Goal: Task Accomplishment & Management: Manage account settings

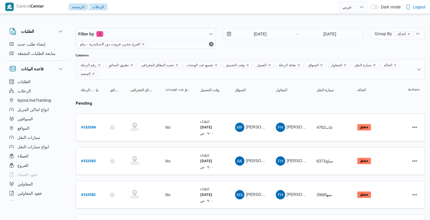
select select "ar"
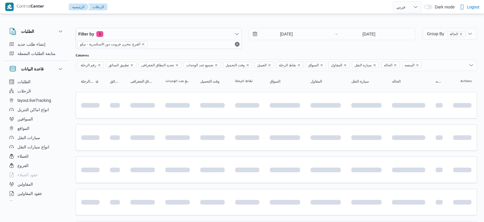
select select "ar"
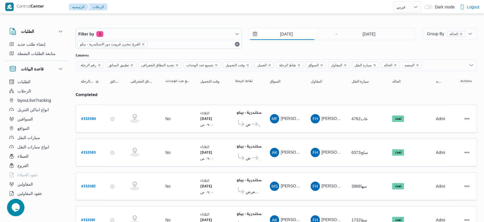
click at [290, 31] on input "19/8/2025" at bounding box center [282, 34] width 66 height 12
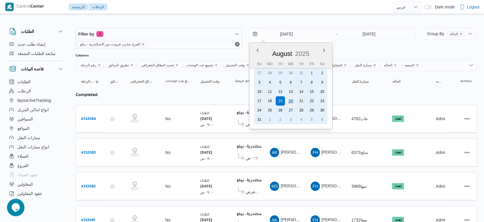
click at [293, 99] on div "20" at bounding box center [290, 101] width 11 height 11
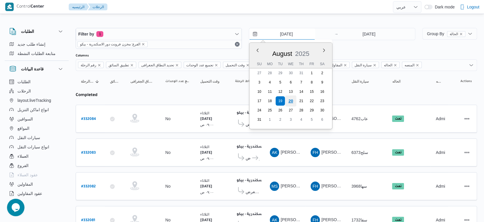
type input "[DATE]"
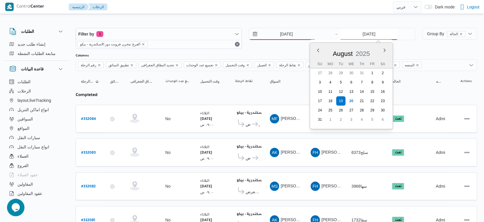
click at [375, 35] on input "19/8/2025" at bounding box center [369, 34] width 58 height 12
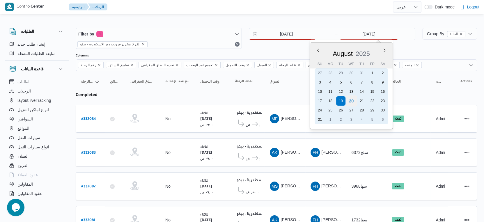
click at [351, 100] on div "20" at bounding box center [351, 101] width 11 height 11
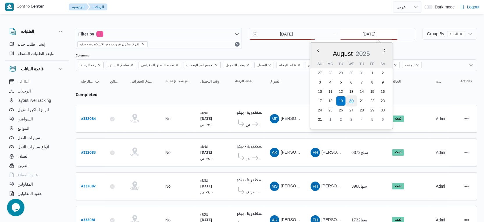
type input "[DATE]"
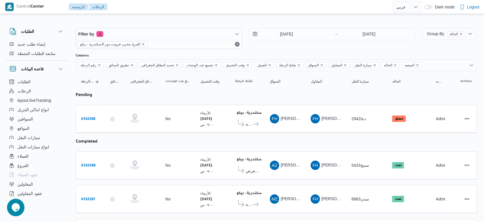
click at [283, 133] on table "رقم الرحلة Click to sort in ascending order تطبيق السائق Click to sort in ascen…" at bounding box center [277, 179] width 402 height 216
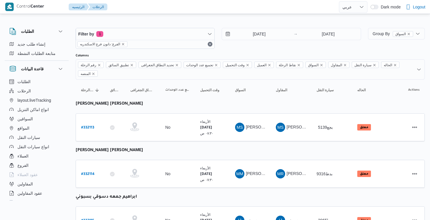
select select "ar"
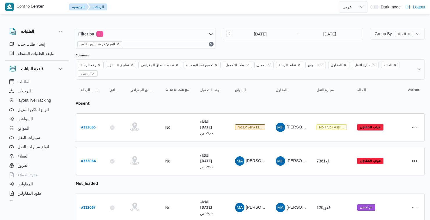
select select "ar"
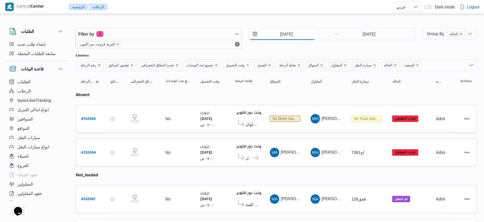
click at [287, 33] on input "19/8/2025" at bounding box center [282, 34] width 66 height 12
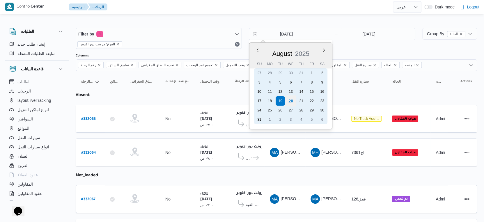
click at [290, 103] on div "20" at bounding box center [290, 101] width 11 height 11
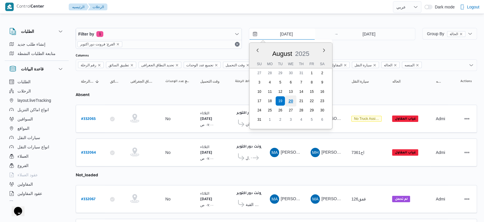
type input "[DATE]"
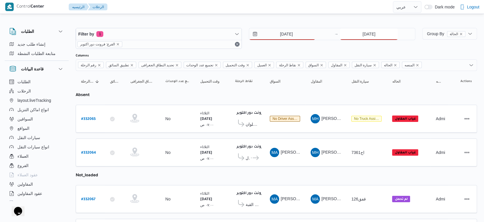
click at [373, 36] on input "19/8/2025" at bounding box center [369, 34] width 58 height 12
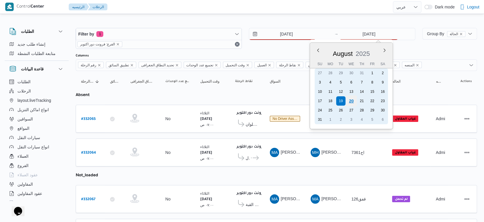
click at [348, 101] on div "20" at bounding box center [351, 101] width 11 height 11
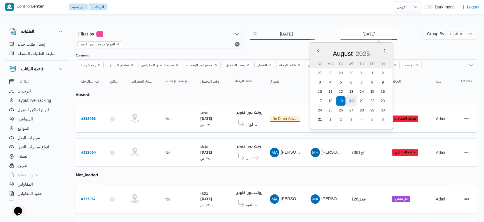
type input "[DATE]"
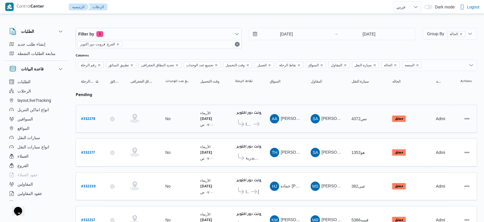
click at [263, 128] on td "نقاط الرحلة فرونت دور اكتوبر ١٠:٤٨ م كارفور شيكولانى - شبرا كارفور شبرا الخيمة" at bounding box center [247, 119] width 35 height 28
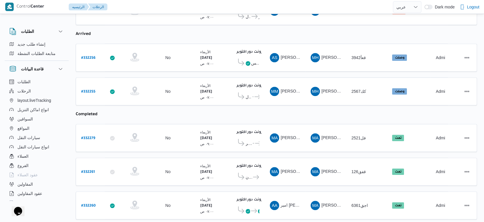
scroll to position [218, 0]
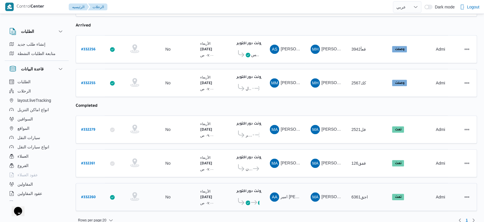
click at [91, 196] on b "# 332260" at bounding box center [88, 198] width 15 height 4
select select "ar"
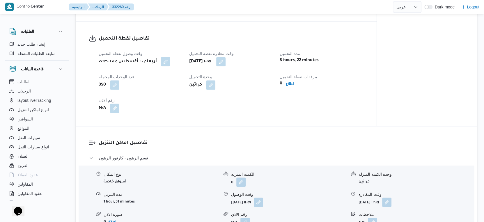
scroll to position [453, 0]
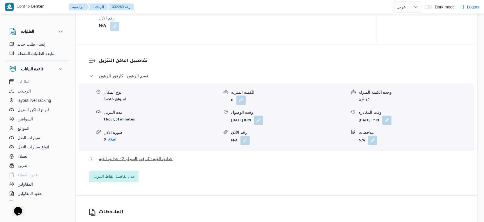
click at [167, 162] on span "حدائق القبة - كارفور السرايا 2 - حدائق القبة" at bounding box center [136, 158] width 74 height 7
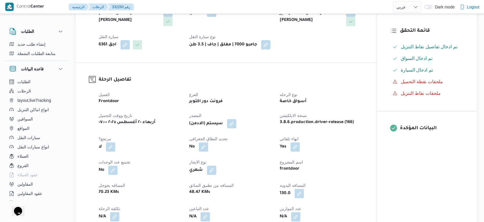
scroll to position [227, 0]
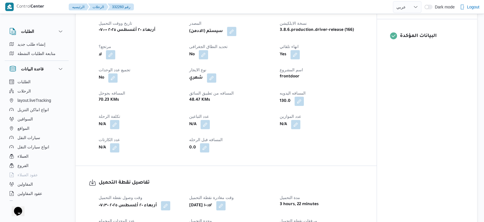
scroll to position [171, 0]
select select "ar"
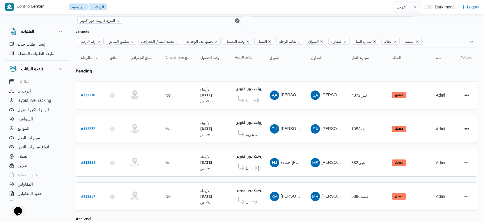
scroll to position [0, 0]
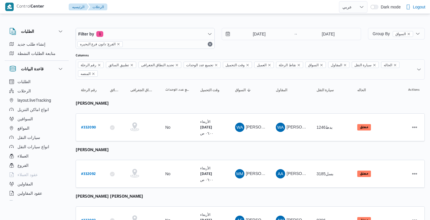
select select "ar"
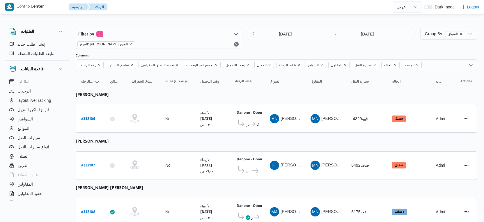
select select "ar"
click at [294, 35] on input "20/8/2025" at bounding box center [281, 34] width 66 height 12
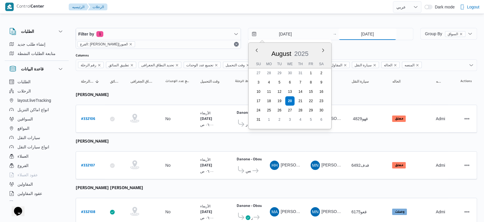
click at [370, 37] on input "20/8/2025" at bounding box center [368, 34] width 58 height 12
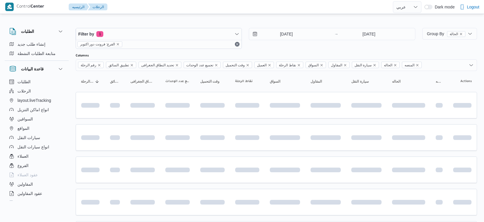
select select "ar"
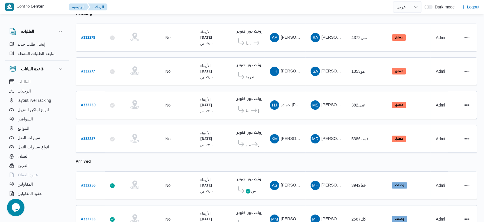
scroll to position [162, 0]
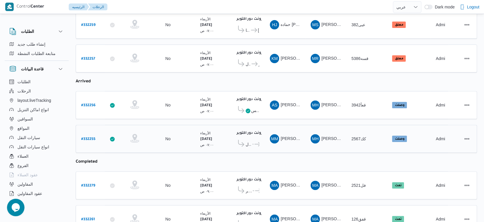
click at [255, 142] on icon at bounding box center [258, 144] width 6 height 4
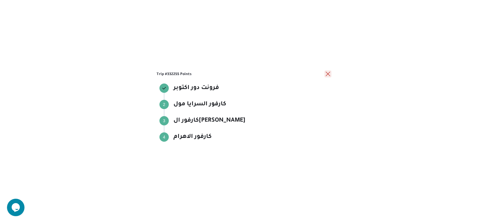
click at [329, 73] on button "close" at bounding box center [327, 73] width 7 height 7
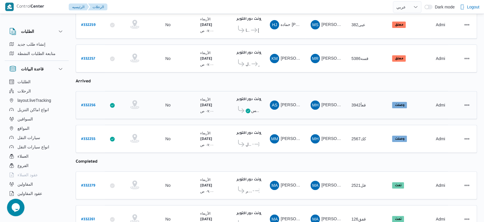
click at [247, 109] on icon at bounding box center [248, 111] width 5 height 5
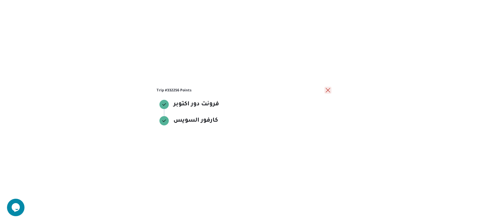
click at [326, 89] on button "close" at bounding box center [327, 90] width 7 height 7
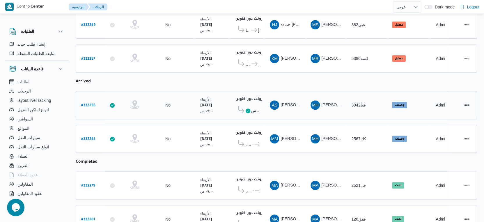
click at [86, 104] on b "# 332256" at bounding box center [88, 106] width 14 height 4
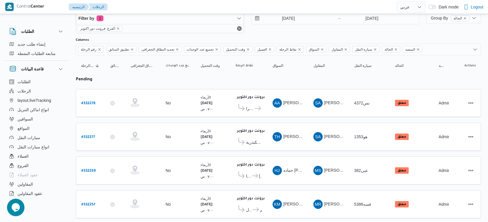
select select "ar"
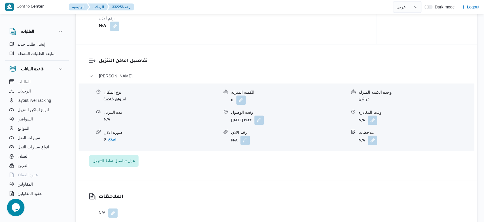
scroll to position [356, 0]
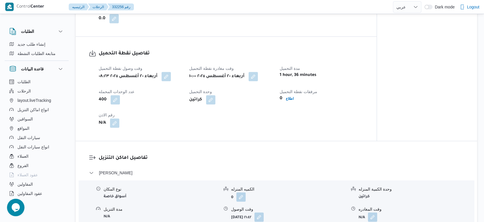
click at [251, 162] on h3 "تفاصيل اماكن التنزيل" at bounding box center [281, 158] width 365 height 8
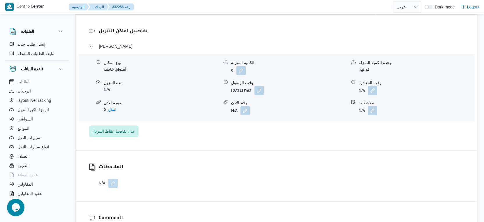
scroll to position [582, 0]
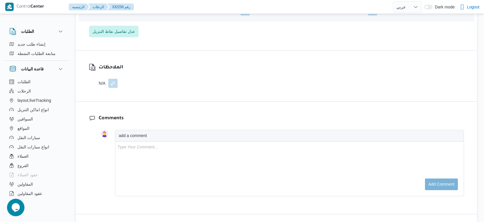
click at [110, 86] on button "button" at bounding box center [112, 83] width 9 height 9
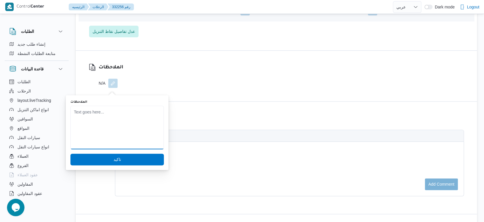
click at [98, 113] on textarea "الملاحظات" at bounding box center [116, 128] width 93 height 44
type textarea "d"
type textarea "يوجد مرتجع 2 كرتونه"
click at [94, 161] on span "تاكيد" at bounding box center [116, 159] width 93 height 12
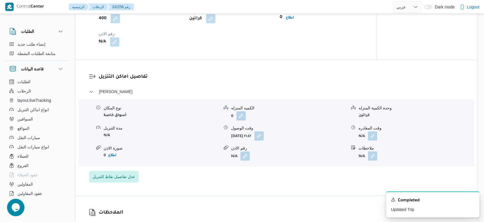
scroll to position [453, 0]
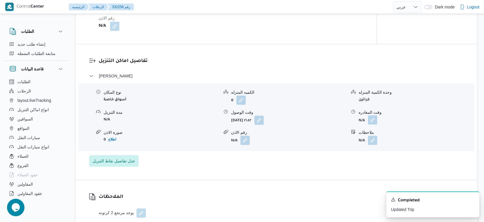
click at [373, 123] on button "button" at bounding box center [372, 119] width 9 height 9
click at [256, 180] on div "تفاصيل اماكن التنزيل فيصل - كارفور السويس نوع المكان أسواق خاصة الكميه المنزله …" at bounding box center [277, 112] width 402 height 136
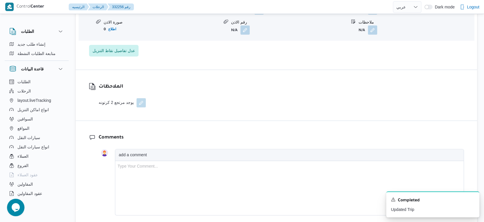
scroll to position [485, 0]
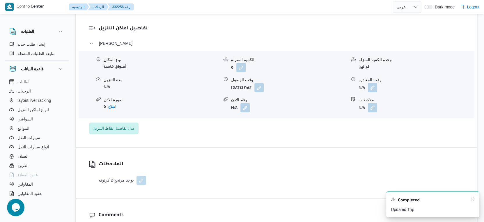
click at [473, 197] on div "A new notification appears Completed Updated Trip" at bounding box center [432, 205] width 93 height 26
click at [473, 199] on icon "Dismiss toast" at bounding box center [472, 199] width 3 height 3
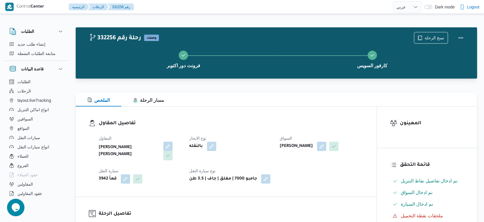
scroll to position [227, 0]
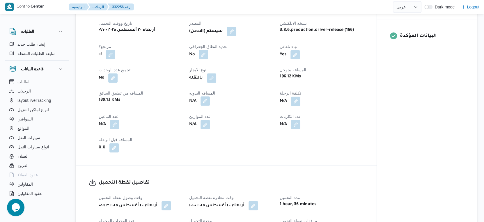
click at [206, 106] on button "button" at bounding box center [205, 100] width 9 height 9
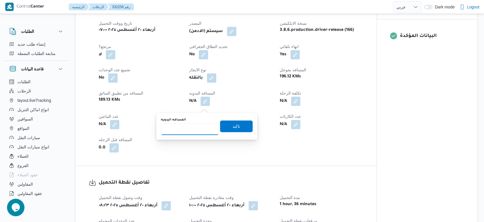
click at [193, 126] on input "المسافه اليدويه" at bounding box center [190, 129] width 58 height 12
type input "196"
click at [243, 124] on span "تاكيد" at bounding box center [236, 126] width 33 height 12
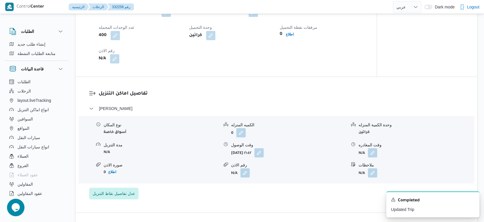
scroll to position [421, 0]
click at [475, 199] on icon "Dismiss toast" at bounding box center [472, 199] width 5 height 5
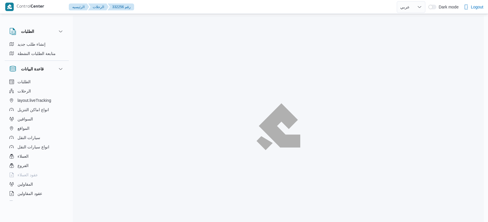
select select "ar"
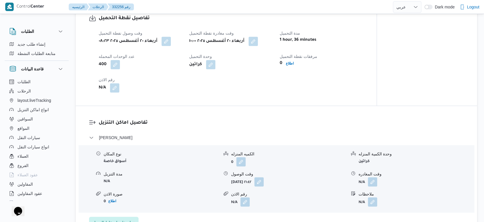
scroll to position [404, 0]
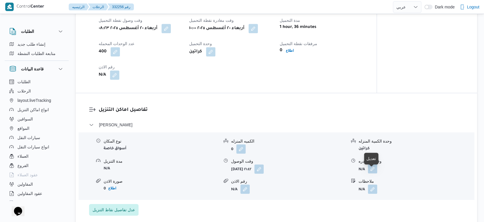
click at [371, 173] on button "button" at bounding box center [372, 168] width 9 height 9
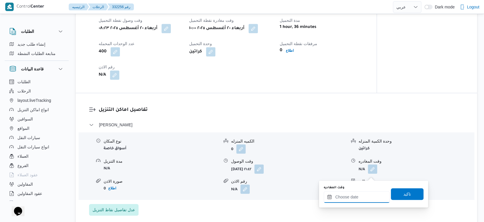
click at [354, 197] on input "وقت المغادره" at bounding box center [357, 197] width 66 height 12
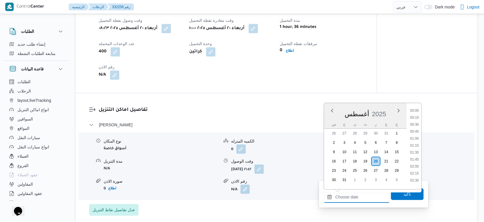
scroll to position [456, 0]
click at [416, 144] on li "17:30" at bounding box center [414, 144] width 13 height 6
type input "[DATE] ١٧:٣٠"
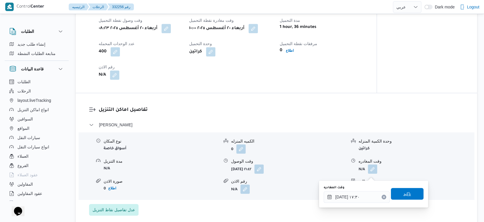
click at [404, 194] on span "تاكيد" at bounding box center [408, 193] width 8 height 7
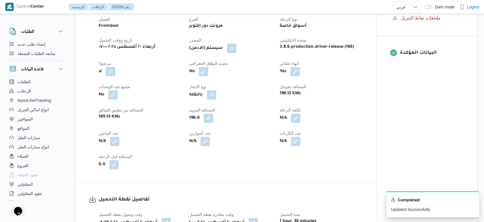
scroll to position [16, 0]
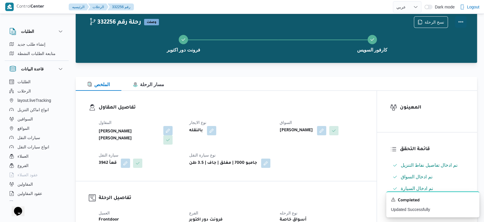
click at [460, 23] on button "Actions" at bounding box center [461, 22] width 12 height 12
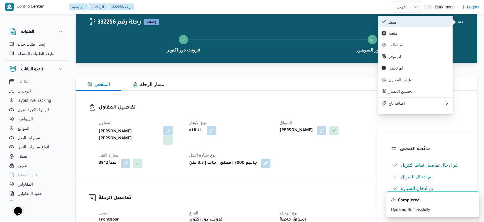
click at [437, 23] on span "تمت" at bounding box center [419, 21] width 61 height 5
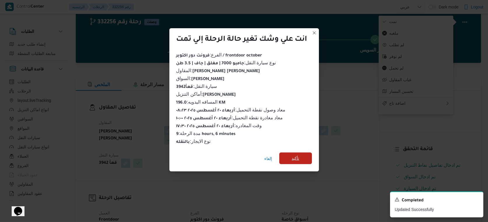
click at [302, 156] on span "تأكيد" at bounding box center [295, 159] width 33 height 12
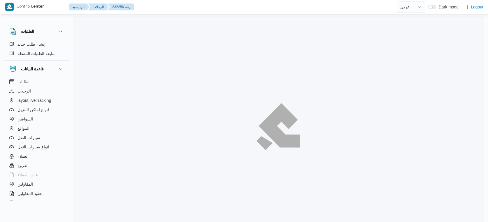
select select "ar"
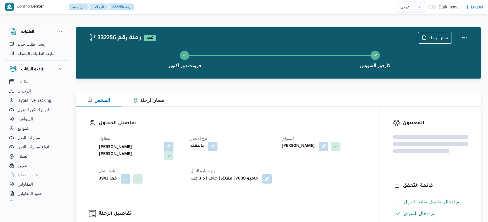
select select "ar"
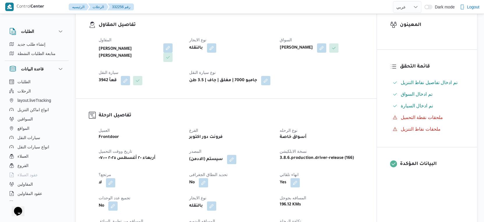
scroll to position [227, 0]
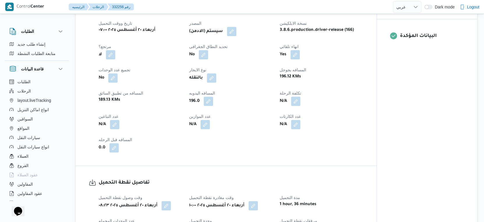
select select "ar"
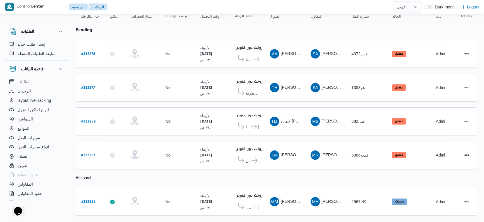
scroll to position [32, 0]
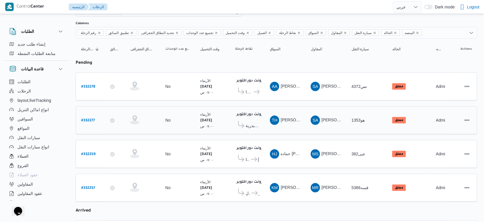
click at [251, 122] on span "كارفور جرين بلازا - الاسكندرية" at bounding box center [253, 125] width 14 height 7
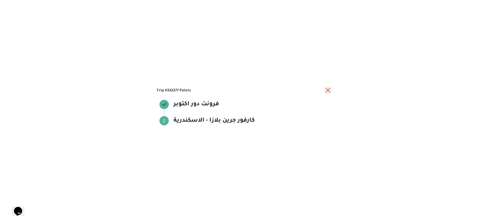
click at [325, 89] on button "close" at bounding box center [327, 90] width 7 height 7
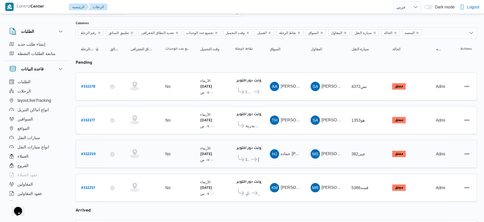
click at [239, 159] on span at bounding box center [240, 159] width 10 height 9
click at [246, 157] on span "كارفور زيزينيا" at bounding box center [248, 159] width 4 height 7
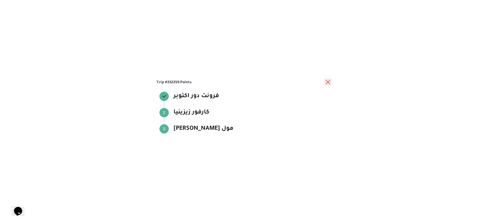
click at [324, 82] on button "close" at bounding box center [327, 82] width 7 height 7
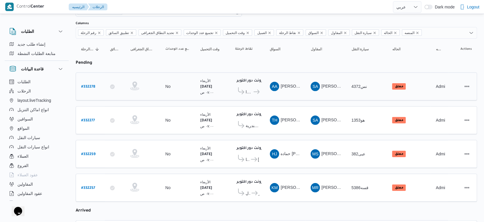
click at [248, 91] on span "كارفور شيكولانى - شبرا" at bounding box center [249, 92] width 7 height 7
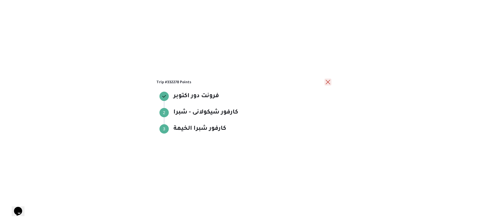
click at [327, 84] on button "close" at bounding box center [327, 82] width 7 height 7
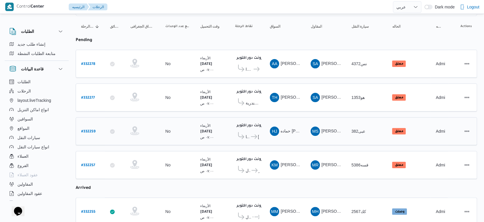
scroll to position [97, 0]
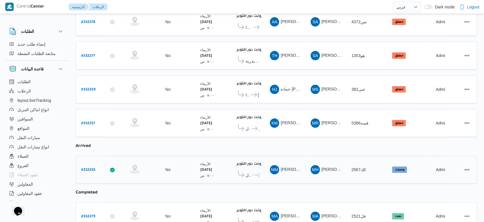
click at [262, 168] on td "نقاط الرحلة فرونت دور اكتوبر ١٠:٤٨ م كارفور السرايا مول ... كارفور الاهرام" at bounding box center [247, 170] width 35 height 28
click at [257, 173] on icon at bounding box center [258, 175] width 6 height 4
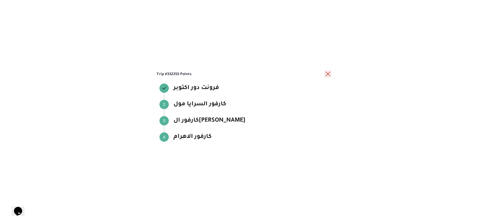
click at [328, 72] on button "close" at bounding box center [327, 73] width 7 height 7
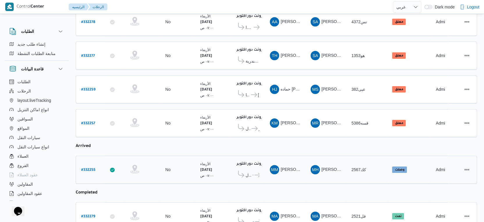
click at [86, 168] on b "# 332255" at bounding box center [88, 170] width 14 height 4
select select "ar"
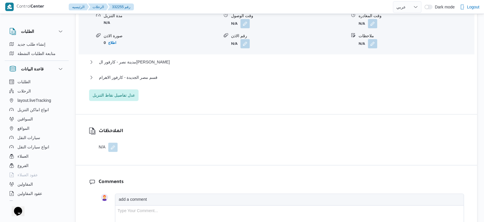
scroll to position [550, 0]
click at [162, 80] on button "قسم مصر الجديدة - كارفور الاهرام" at bounding box center [276, 76] width 375 height 7
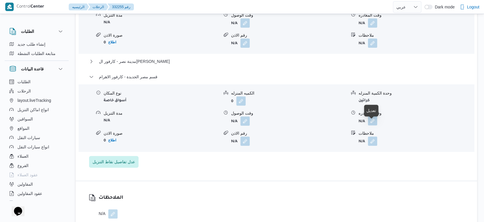
click at [372, 126] on button "button" at bounding box center [372, 120] width 9 height 9
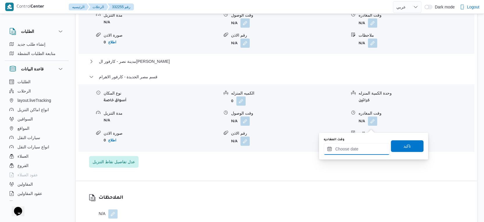
click at [367, 145] on div at bounding box center [357, 149] width 66 height 12
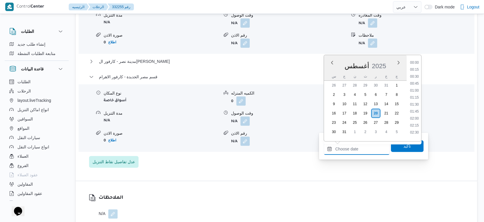
scroll to position [456, 0]
click at [417, 102] on li "17:45" at bounding box center [414, 103] width 13 height 6
type input "٢٠/٠٨/٢٠٢٥ ١٧:٤٥"
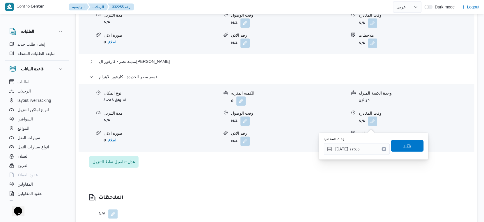
click at [405, 143] on span "تاكيد" at bounding box center [408, 145] width 8 height 7
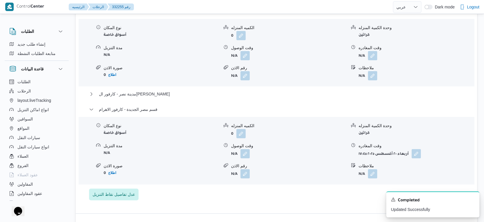
scroll to position [647, 0]
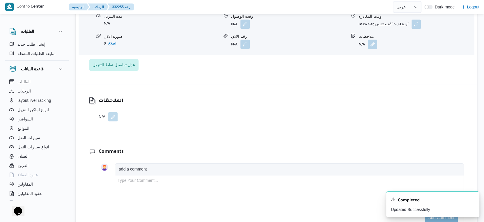
click at [115, 121] on button "button" at bounding box center [112, 116] width 9 height 9
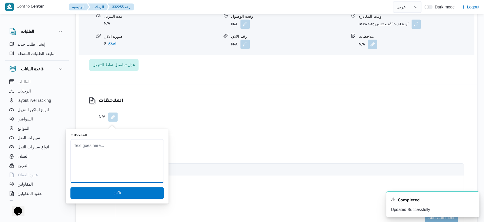
click at [113, 148] on textarea "الملاحظات" at bounding box center [116, 161] width 93 height 44
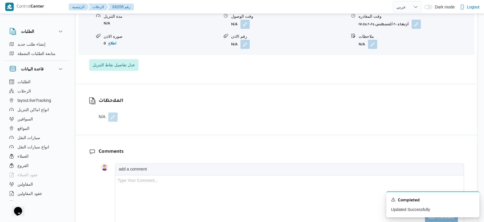
click at [231, 129] on div "الملاحظات N/A" at bounding box center [277, 109] width 402 height 51
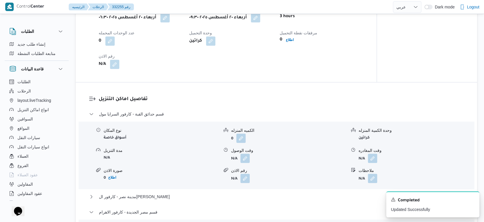
scroll to position [453, 0]
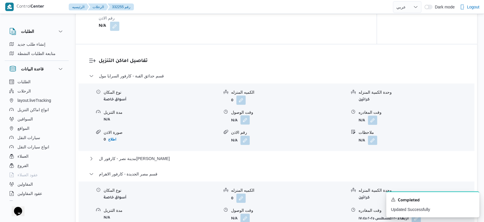
drag, startPoint x: 244, startPoint y: 125, endPoint x: 243, endPoint y: 128, distance: 3.0
click at [244, 124] on button "button" at bounding box center [245, 119] width 9 height 9
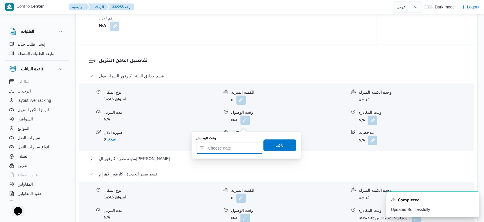
click at [235, 152] on input "وقت الوصول" at bounding box center [229, 148] width 66 height 12
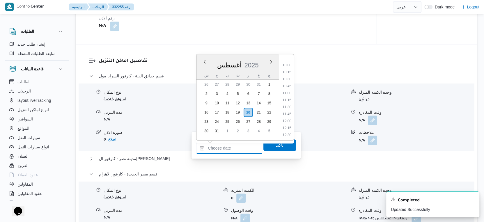
scroll to position [262, 0]
click at [288, 91] on li "10:30" at bounding box center [286, 94] width 13 height 6
type input "[DATE] ١٠:٣٠"
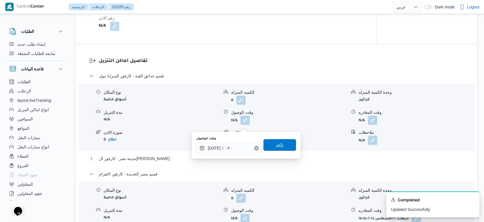
click at [279, 143] on span "تاكيد" at bounding box center [280, 145] width 33 height 12
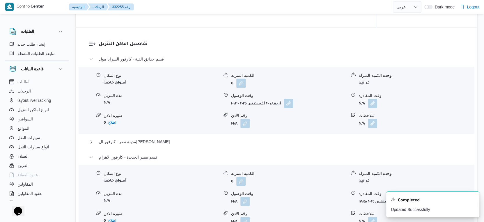
scroll to position [485, 0]
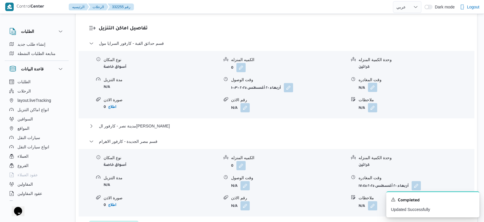
click at [374, 92] on button "button" at bounding box center [372, 87] width 9 height 9
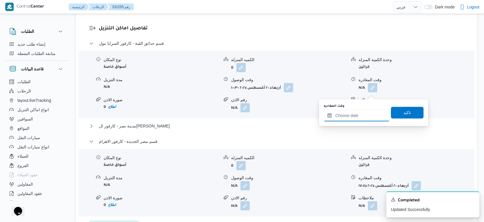
click at [367, 110] on input "وقت المغادره" at bounding box center [357, 116] width 66 height 12
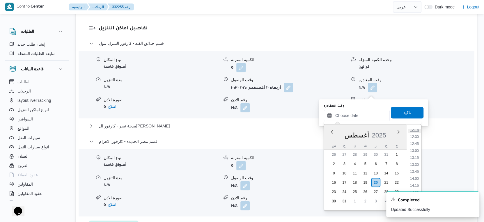
scroll to position [359, 0]
drag, startPoint x: 417, startPoint y: 137, endPoint x: 417, endPoint y: 132, distance: 5.0
click at [417, 137] on li "13:00" at bounding box center [414, 137] width 13 height 6
type input "[DATE] ١٣:٠٠"
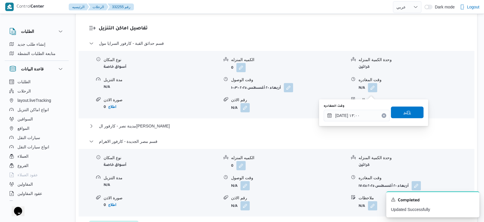
click at [407, 109] on span "تاكيد" at bounding box center [407, 113] width 33 height 12
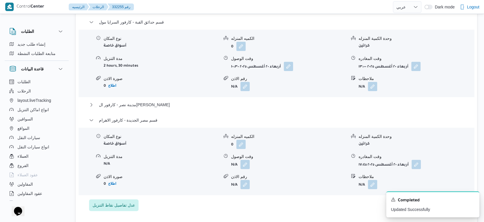
scroll to position [518, 0]
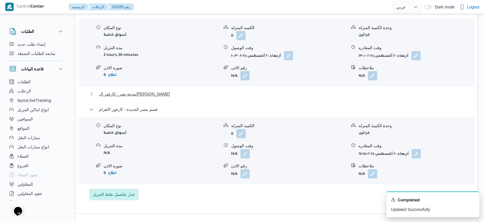
click at [149, 98] on span "مدينة نصر - كارفور الجولف صلاح سالم" at bounding box center [134, 94] width 71 height 7
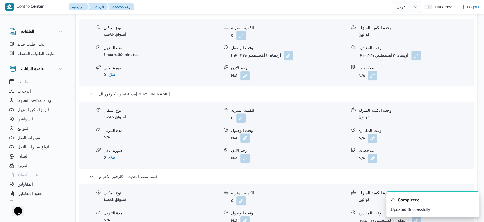
click at [244, 141] on button "button" at bounding box center [245, 137] width 9 height 9
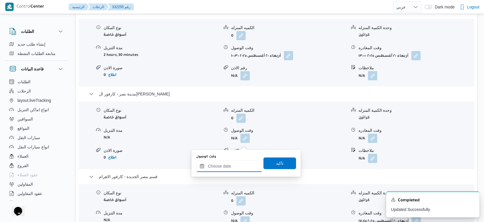
click at [234, 161] on div at bounding box center [229, 166] width 66 height 12
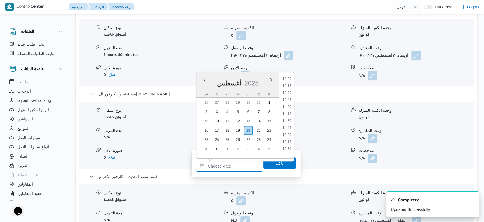
scroll to position [359, 0]
click at [289, 99] on li "13:30" at bounding box center [286, 99] width 13 height 6
type input "[DATE] ١٣:٣٠"
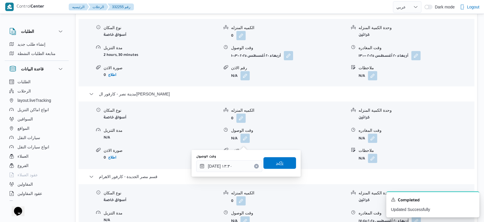
click at [286, 160] on span "تاكيد" at bounding box center [280, 163] width 33 height 12
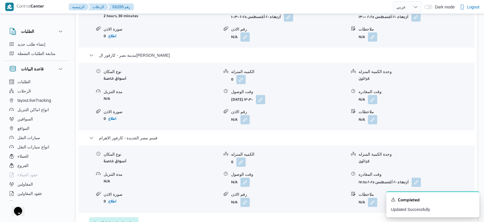
scroll to position [582, 0]
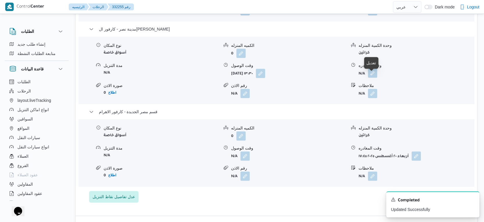
click at [373, 77] on button "button" at bounding box center [372, 72] width 9 height 9
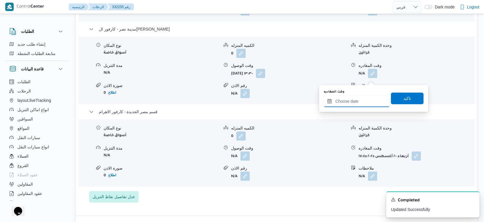
click at [361, 96] on input "وقت المغادره" at bounding box center [357, 102] width 66 height 12
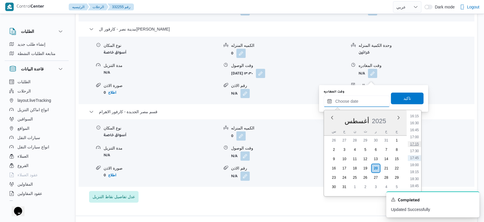
scroll to position [391, 0]
click at [418, 145] on li "15:00" at bounding box center [414, 146] width 13 height 6
type input "٢٠/٠٨/٢٠٢٥ ١٥:٠٠"
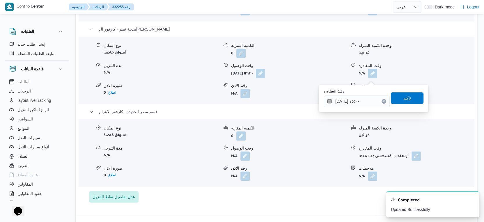
click at [404, 99] on span "تاكيد" at bounding box center [408, 98] width 8 height 7
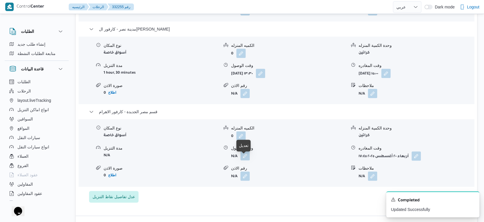
click at [247, 160] on button "button" at bounding box center [245, 155] width 9 height 9
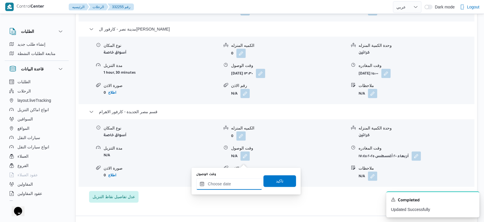
click at [239, 183] on input "وقت الوصول" at bounding box center [229, 184] width 66 height 12
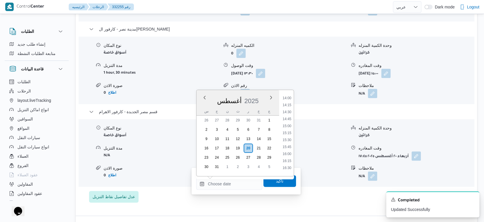
drag, startPoint x: 288, startPoint y: 139, endPoint x: 284, endPoint y: 149, distance: 11.3
click at [288, 139] on li "15:30" at bounding box center [286, 140] width 13 height 6
type input "٢٠/٠٨/٢٠٢٥ ١٥:٣٠"
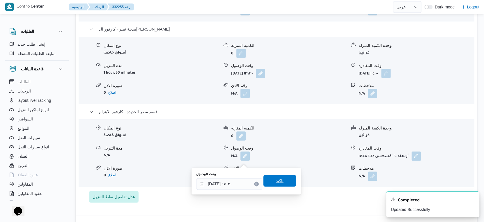
click at [277, 182] on span "تاكيد" at bounding box center [280, 180] width 8 height 7
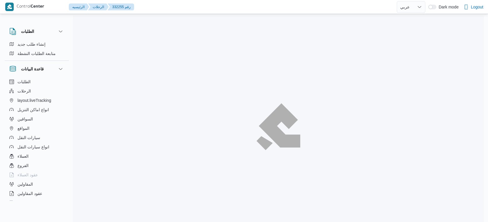
select select "ar"
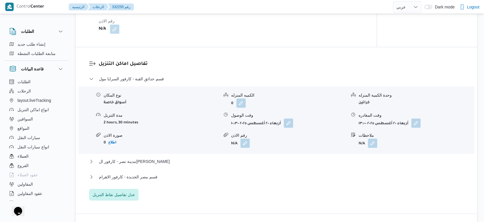
scroll to position [501, 0]
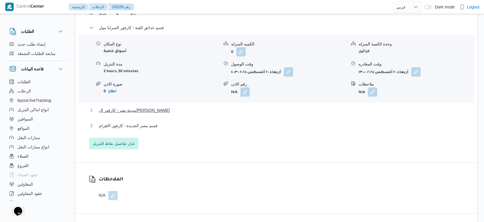
click at [176, 114] on button "مدينة نصر - كارفور ال[PERSON_NAME]" at bounding box center [276, 110] width 375 height 7
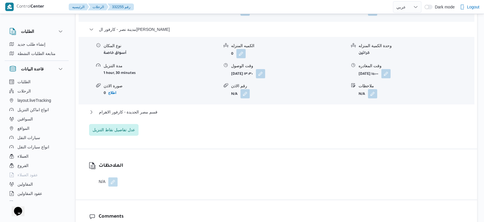
scroll to position [598, 0]
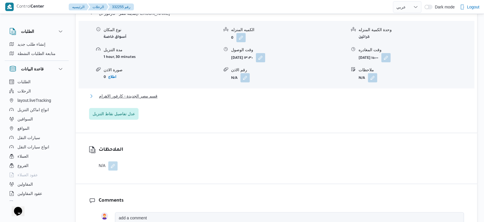
click at [163, 100] on button "قسم مصر الجديدة - كارفور الاهرام" at bounding box center [276, 96] width 375 height 7
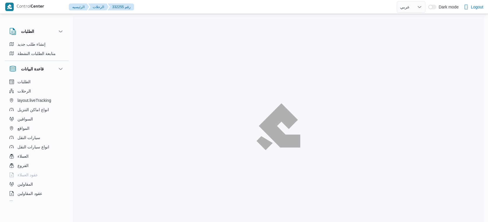
select select "ar"
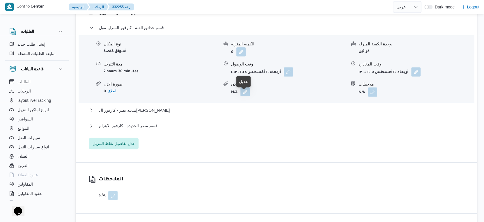
scroll to position [469, 0]
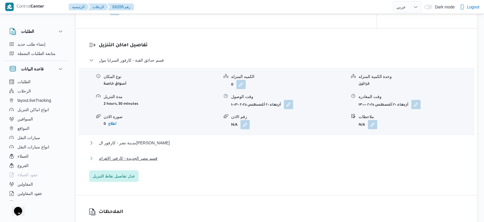
click at [173, 159] on button "قسم مصر الجديدة - كارفور الاهرام" at bounding box center [276, 158] width 375 height 7
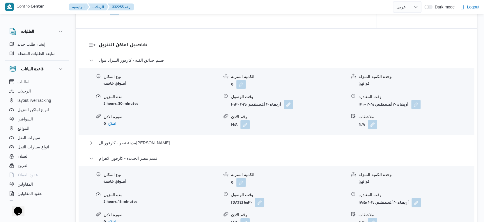
click at [176, 151] on div "مدينة نصر - كارفور ال[PERSON_NAME]" at bounding box center [276, 144] width 375 height 11
click at [177, 146] on button "مدينة نصر - كارفور ال[PERSON_NAME]" at bounding box center [276, 142] width 375 height 7
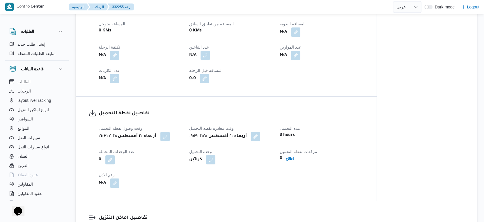
scroll to position [210, 0]
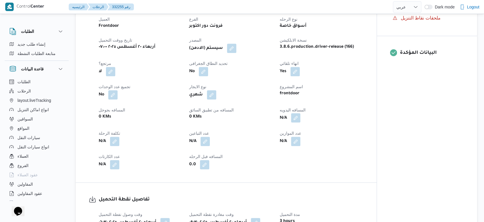
click at [298, 123] on button "button" at bounding box center [295, 117] width 9 height 9
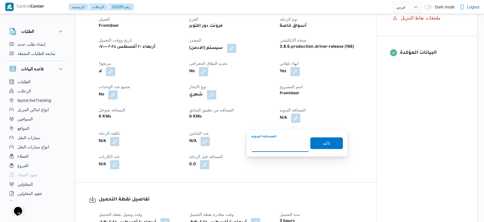
click at [280, 145] on input "المسافه اليدويه" at bounding box center [280, 146] width 58 height 12
type input "133"
click at [329, 146] on span "تاكيد" at bounding box center [326, 143] width 33 height 12
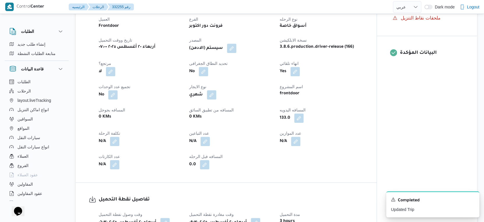
scroll to position [0, 0]
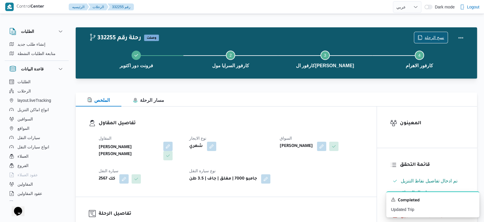
click at [434, 39] on span "نسخ الرحلة" at bounding box center [435, 37] width 20 height 7
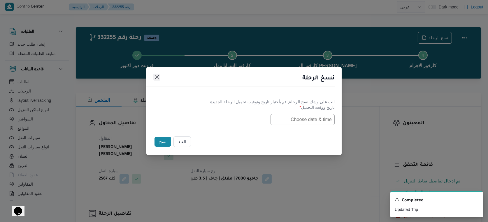
click at [156, 76] on button "Closes this modal window" at bounding box center [156, 77] width 7 height 7
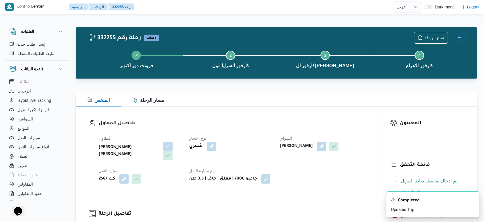
click at [460, 35] on button "Actions" at bounding box center [461, 38] width 12 height 12
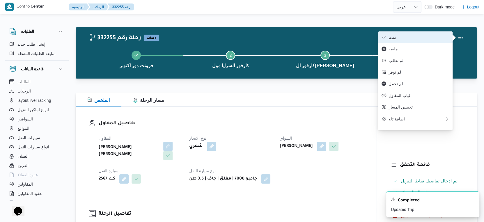
click at [424, 39] on span "تمت" at bounding box center [419, 37] width 61 height 5
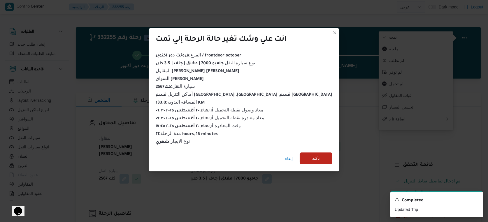
click at [312, 155] on span "تأكيد" at bounding box center [316, 158] width 8 height 7
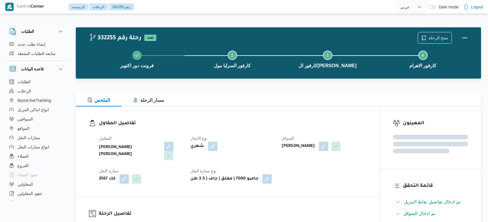
select select "ar"
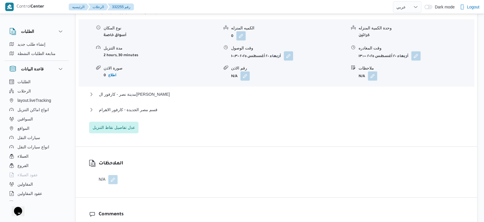
scroll to position [550, 0]
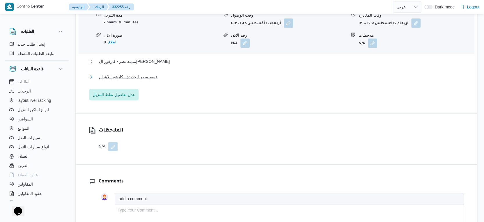
click at [174, 80] on button "قسم مصر الجديدة - كارفور الاهرام" at bounding box center [276, 76] width 375 height 7
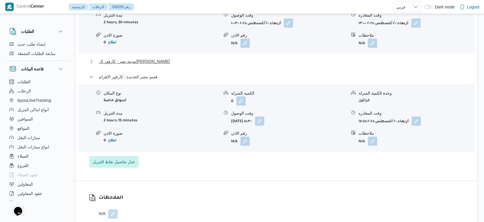
click at [156, 65] on span "مدينة نصر - كارفور ال[PERSON_NAME]" at bounding box center [134, 61] width 71 height 7
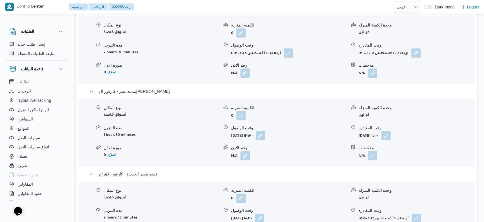
scroll to position [615, 0]
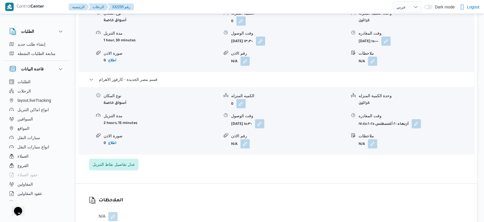
select select "ar"
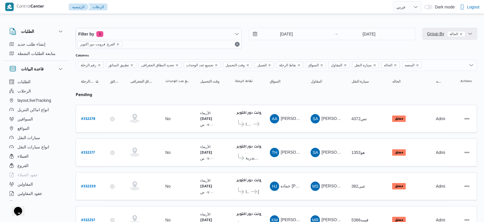
click at [434, 35] on span "Group By الحالة" at bounding box center [446, 33] width 38 height 5
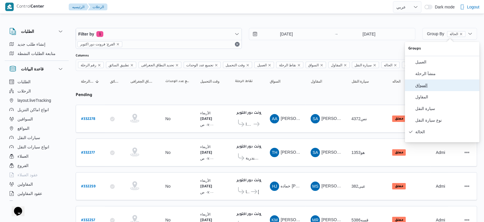
click at [428, 88] on span "السواق" at bounding box center [446, 85] width 61 height 5
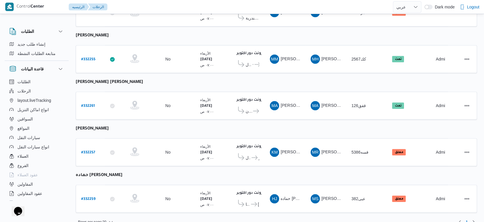
scroll to position [293, 0]
click at [254, 155] on icon at bounding box center [255, 157] width 6 height 4
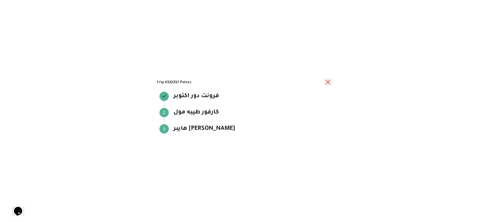
click at [330, 82] on button "close" at bounding box center [327, 82] width 7 height 7
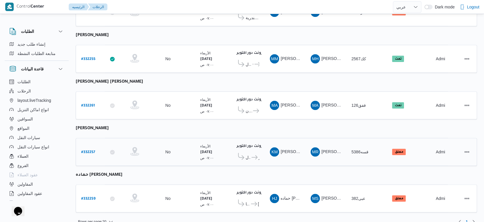
click at [252, 155] on icon at bounding box center [255, 157] width 6 height 4
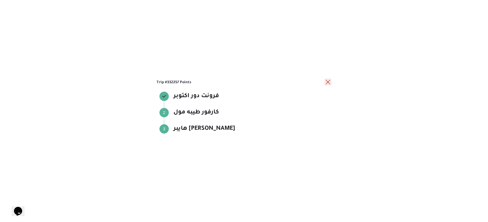
click at [329, 83] on button "close" at bounding box center [327, 82] width 7 height 7
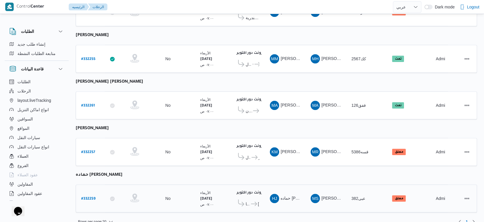
click at [255, 202] on icon at bounding box center [254, 204] width 6 height 4
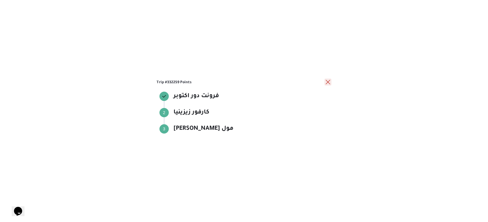
click at [326, 84] on button "close" at bounding box center [327, 82] width 7 height 7
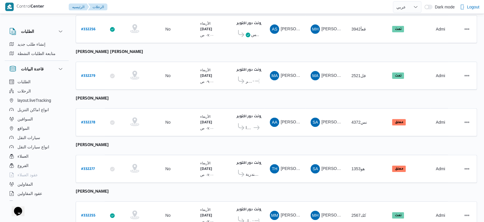
scroll to position [131, 0]
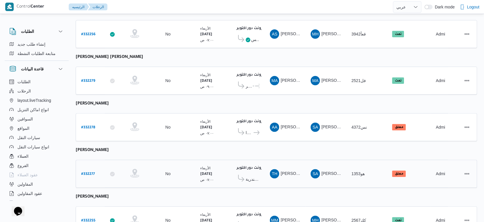
click at [254, 176] on span "كارفور جرين بلازا - الاسكندرية" at bounding box center [253, 179] width 14 height 7
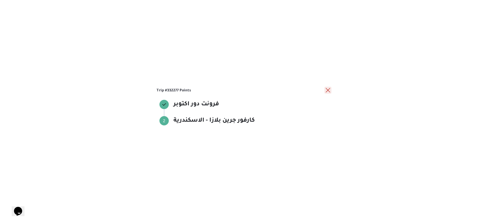
click at [325, 92] on button "close" at bounding box center [327, 90] width 7 height 7
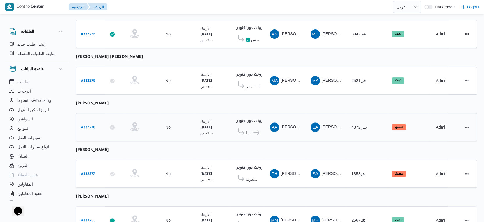
click at [254, 130] on icon at bounding box center [257, 132] width 6 height 4
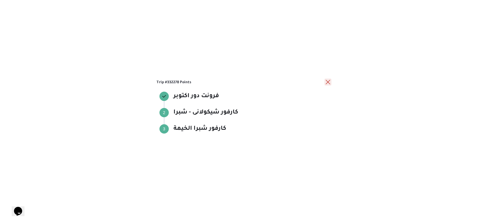
click at [325, 82] on button "close" at bounding box center [327, 82] width 7 height 7
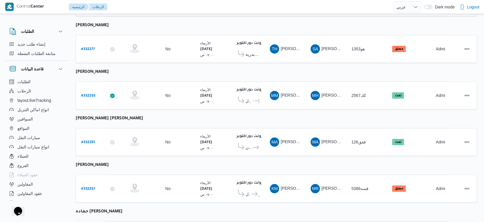
scroll to position [293, 0]
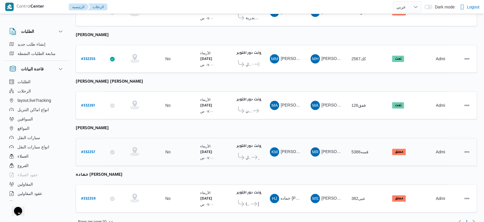
click at [259, 154] on span "هايبر ماركت مهدي عرفه" at bounding box center [259, 157] width 1 height 7
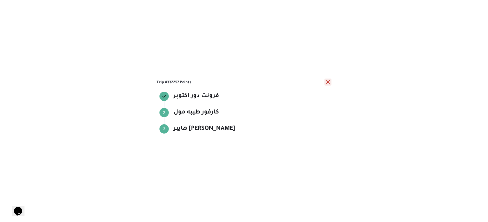
click at [326, 83] on button "close" at bounding box center [327, 82] width 7 height 7
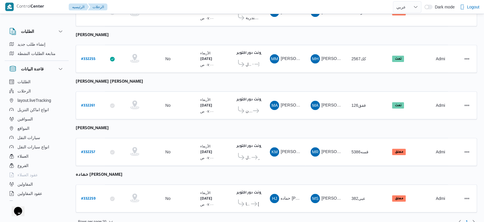
scroll to position [196, 0]
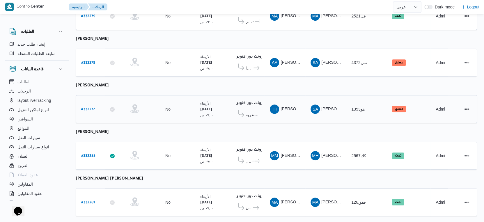
click at [91, 108] on b "# 332277" at bounding box center [88, 110] width 14 height 4
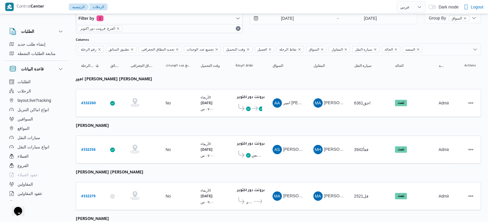
select select "ar"
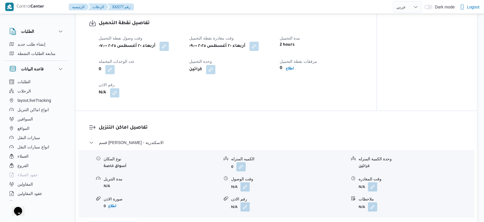
scroll to position [388, 0]
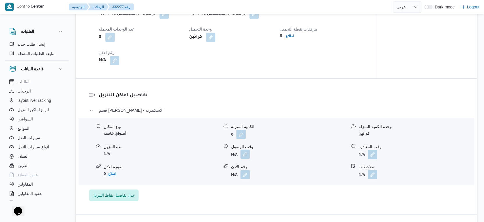
click at [248, 159] on button "button" at bounding box center [245, 154] width 9 height 9
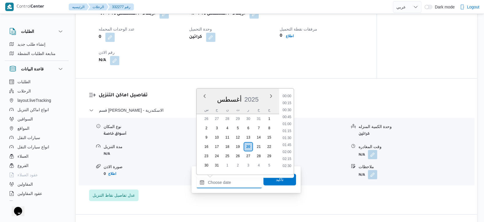
click at [239, 179] on input "وقت الوصول" at bounding box center [229, 183] width 66 height 12
click at [322, 86] on div "تفاصيل اماكن التنزيل قسم سيدى جابر - كارفور جرين بلازا - الاسكندرية نوع المكان …" at bounding box center [277, 147] width 402 height 136
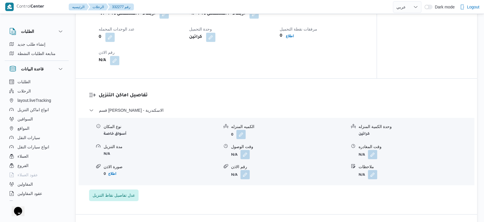
scroll to position [324, 0]
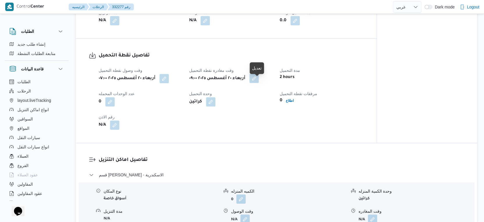
click at [259, 83] on button "button" at bounding box center [254, 78] width 9 height 9
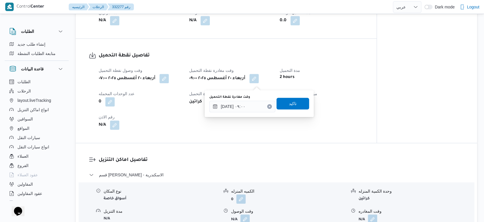
click at [244, 112] on div "وقت مغادرة نقطة التحميل ٢٠/٠٨/٢٠٢٥ ٠٩:٠٠ تاكيد" at bounding box center [259, 103] width 101 height 19
click at [245, 108] on input "٢٠/٠٨/٢٠٢٥ ٠٩:٠٠" at bounding box center [242, 107] width 66 height 12
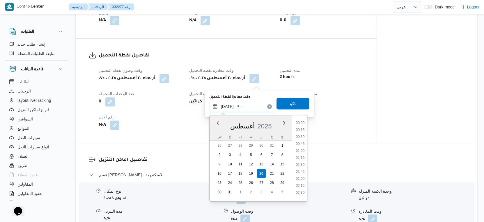
scroll to position [211, 0]
click at [301, 135] on li "08:00" at bounding box center [300, 135] width 13 height 6
type input "٢٠/٠٨/٢٠٢٥ ٠٨:٠٠"
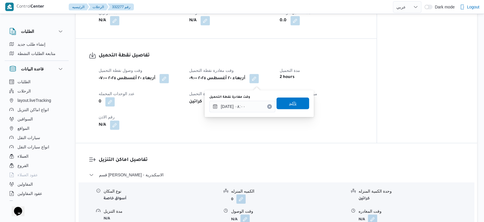
click at [290, 103] on span "تاكيد" at bounding box center [293, 103] width 8 height 7
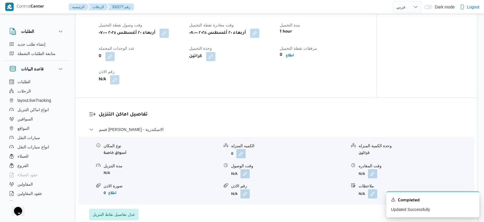
scroll to position [421, 0]
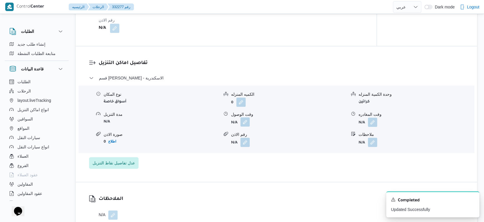
click at [248, 127] on button "button" at bounding box center [245, 121] width 9 height 9
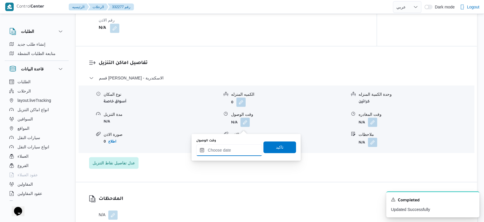
click at [234, 151] on input "وقت الوصول" at bounding box center [229, 150] width 66 height 12
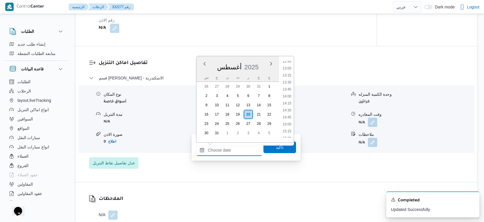
scroll to position [294, 0]
click at [290, 77] on li "11:00" at bounding box center [286, 77] width 13 height 6
type input "[DATE] ١١:٠٠"
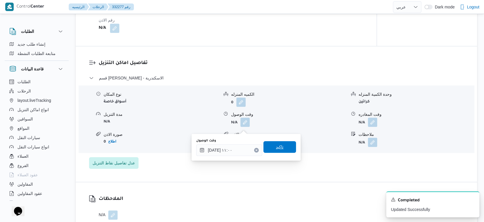
click at [283, 145] on span "تاكيد" at bounding box center [280, 147] width 33 height 12
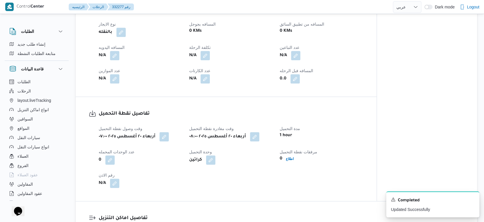
scroll to position [227, 0]
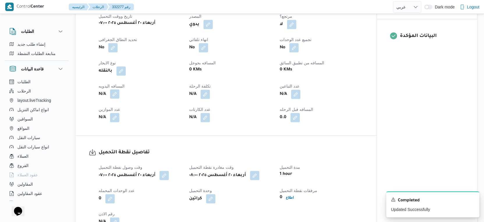
click at [113, 98] on button "button" at bounding box center [114, 93] width 9 height 9
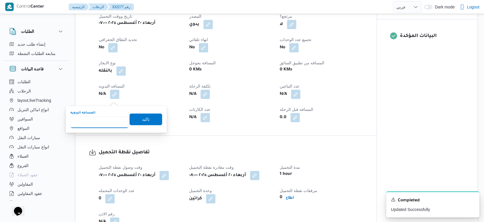
click at [107, 118] on input "المسافه اليدويه" at bounding box center [99, 122] width 58 height 12
type input "218"
click at [154, 121] on span "تاكيد" at bounding box center [146, 119] width 33 height 12
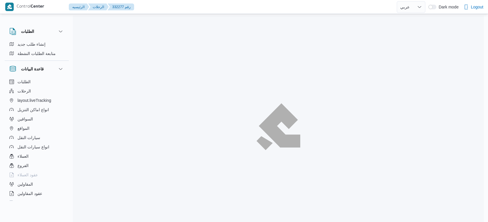
select select "ar"
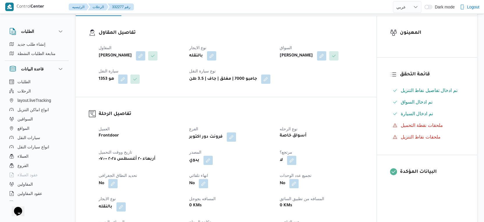
scroll to position [194, 0]
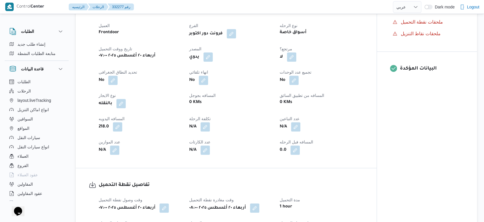
select select "ar"
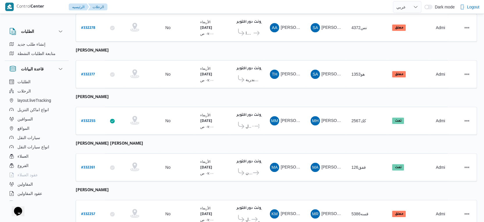
scroll to position [293, 0]
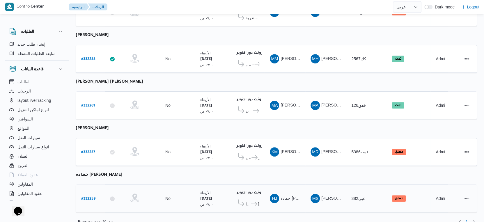
click at [92, 197] on b "# 332259" at bounding box center [88, 199] width 14 height 4
select select "ar"
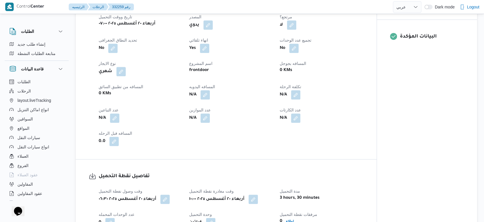
scroll to position [227, 0]
select select "ar"
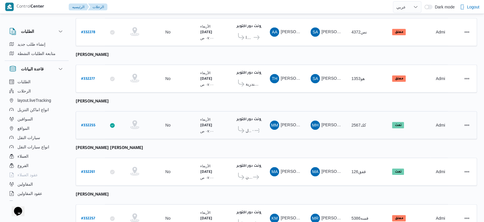
scroll to position [293, 0]
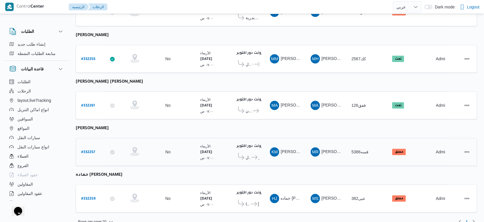
click at [253, 155] on icon at bounding box center [255, 157] width 6 height 4
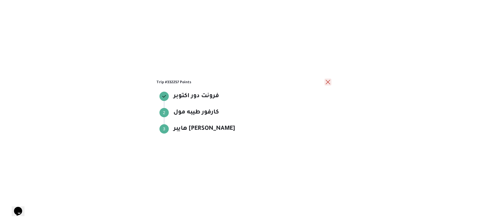
click at [328, 84] on button "close" at bounding box center [327, 82] width 7 height 7
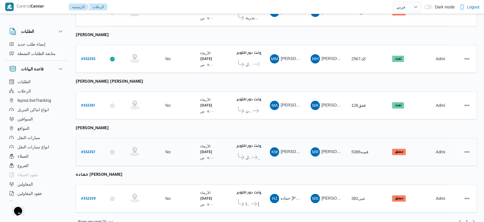
click at [93, 151] on b "# 332257" at bounding box center [88, 153] width 14 height 4
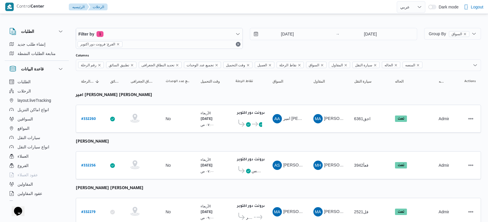
select select "ar"
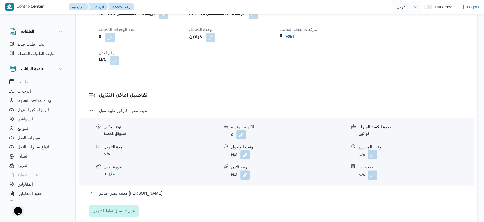
scroll to position [421, 0]
click at [246, 159] on button "button" at bounding box center [245, 154] width 9 height 9
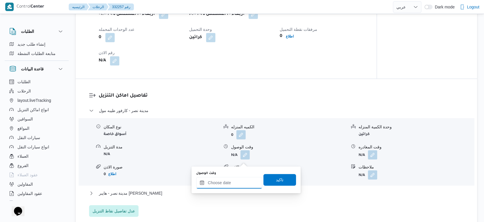
click at [234, 181] on input "وقت الوصول" at bounding box center [229, 183] width 66 height 12
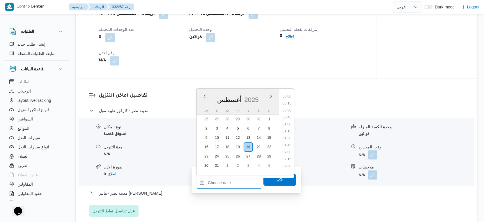
scroll to position [462, 0]
click at [324, 84] on div "تفاصيل اماكن التنزيل مدينة نصر - كارفور طيبه مول نوع المكان أسواق خاصة الكميه ا…" at bounding box center [277, 154] width 402 height 151
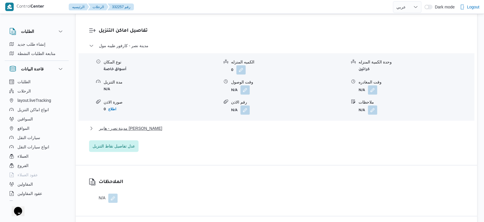
scroll to position [421, 0]
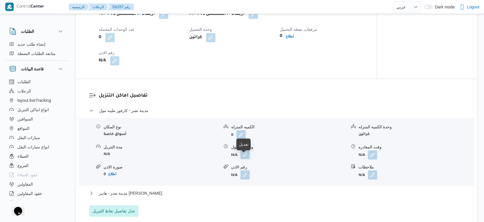
click at [246, 159] on button "button" at bounding box center [245, 154] width 9 height 9
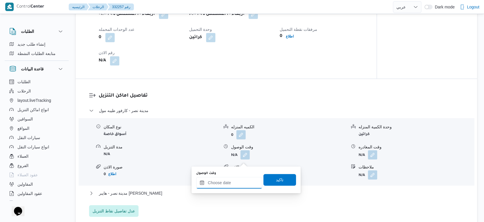
click at [229, 184] on input "وقت الوصول" at bounding box center [229, 183] width 66 height 12
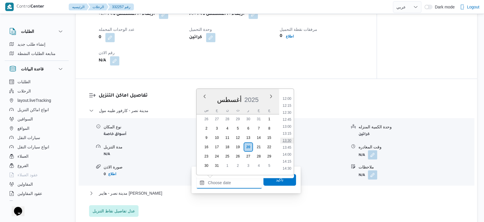
scroll to position [269, 0]
drag, startPoint x: 289, startPoint y: 137, endPoint x: 286, endPoint y: 155, distance: 18.0
click at [289, 137] on li "11:00" at bounding box center [286, 136] width 13 height 6
type input "٢٠/٠٨/٢٠٢٥ ١١:٠٠"
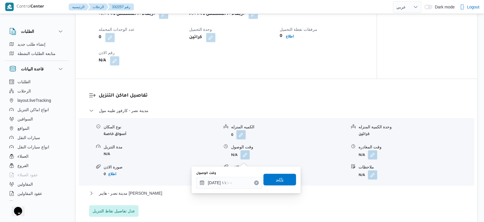
click at [281, 182] on span "تاكيد" at bounding box center [280, 180] width 33 height 12
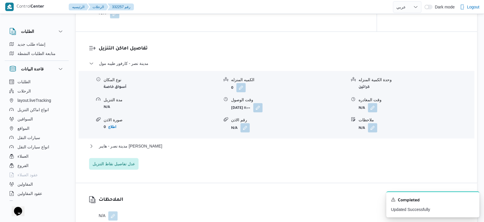
scroll to position [518, 0]
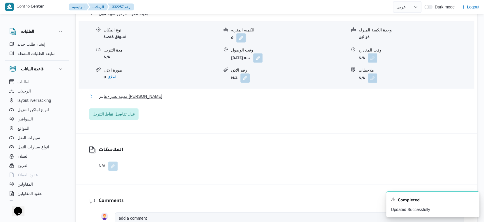
click at [155, 99] on span "مدينة نصر - هايبر ماركت مهدي عرفه" at bounding box center [130, 96] width 63 height 7
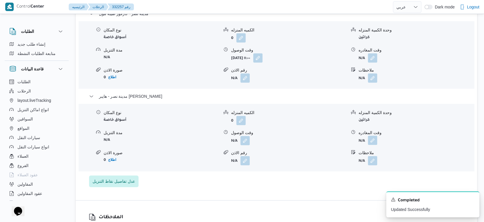
click at [372, 143] on button "button" at bounding box center [372, 140] width 9 height 9
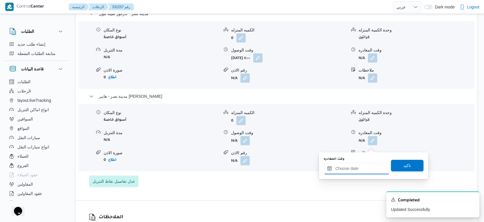
click at [363, 165] on input "وقت المغادره" at bounding box center [357, 169] width 66 height 12
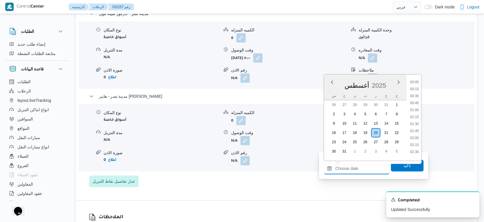
scroll to position [462, 0]
drag, startPoint x: 415, startPoint y: 108, endPoint x: 411, endPoint y: 130, distance: 21.9
click at [415, 108] on li "17:30" at bounding box center [414, 109] width 13 height 6
type input "٢٠/٠٨/٢٠٢٥ ١٧:٣٠"
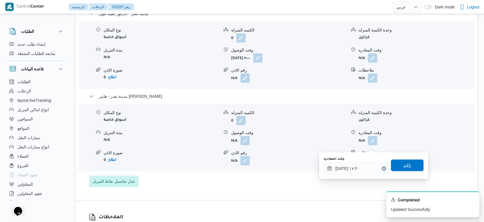
click at [409, 165] on span "تاكيد" at bounding box center [407, 166] width 33 height 12
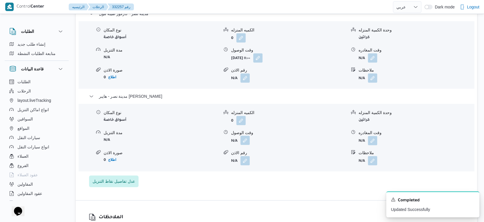
click at [246, 143] on button "button" at bounding box center [245, 140] width 9 height 9
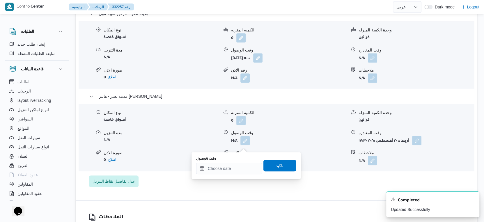
click at [230, 174] on div "وقت الوصول تاكيد" at bounding box center [246, 165] width 101 height 19
click at [238, 163] on div at bounding box center [229, 169] width 66 height 12
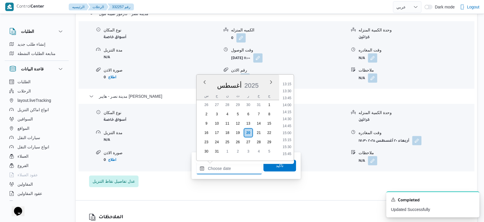
scroll to position [365, 0]
click at [289, 135] on li "15:00" at bounding box center [286, 136] width 13 height 6
type input "[DATE] ١٥:٠٠"
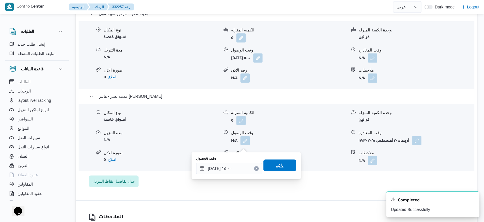
click at [282, 166] on span "تاكيد" at bounding box center [280, 166] width 33 height 12
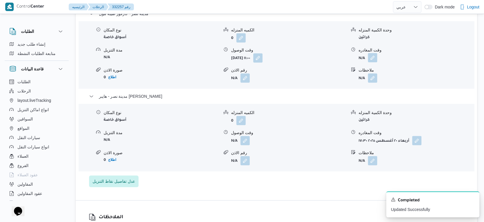
click at [372, 61] on button "button" at bounding box center [372, 57] width 9 height 9
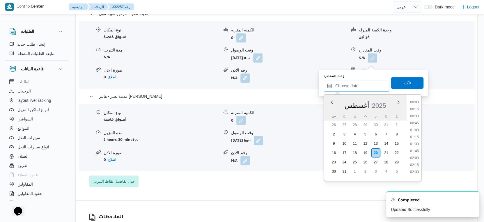
drag, startPoint x: 362, startPoint y: 88, endPoint x: 368, endPoint y: 90, distance: 5.9
click at [362, 88] on input "وقت المغادره" at bounding box center [357, 86] width 66 height 12
drag, startPoint x: 416, startPoint y: 110, endPoint x: 414, endPoint y: 96, distance: 14.4
click at [416, 110] on li "14:30" at bounding box center [414, 110] width 13 height 6
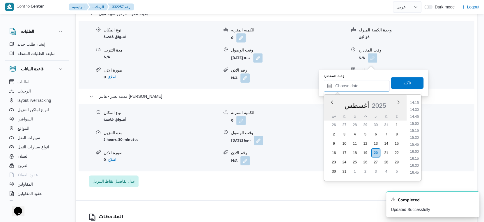
type input "[DATE] ١٤:٣٠"
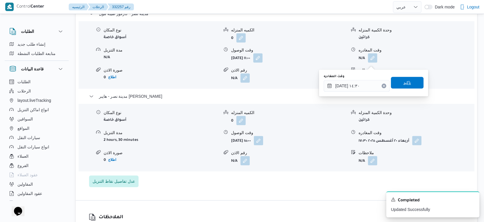
click at [411, 84] on span "تاكيد" at bounding box center [407, 83] width 33 height 12
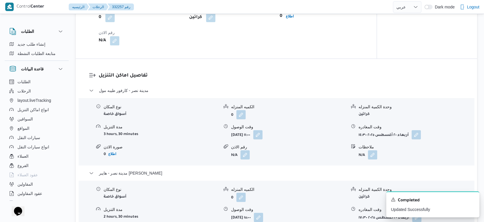
scroll to position [518, 0]
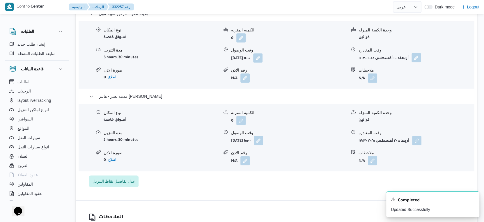
click at [414, 62] on button "button" at bounding box center [416, 57] width 9 height 9
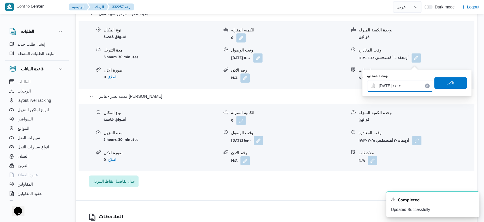
click at [405, 85] on input "[DATE] ١٤:٣٠" at bounding box center [400, 86] width 66 height 12
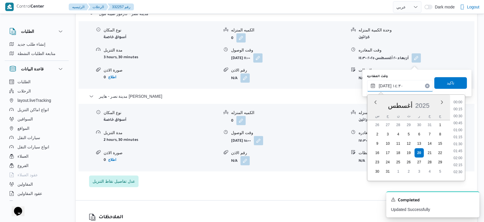
scroll to position [365, 0]
click at [461, 113] on li "13:30" at bounding box center [457, 115] width 13 height 6
type input "٢٠/٠٨/٢٠٢٥ ١٣:٣٠"
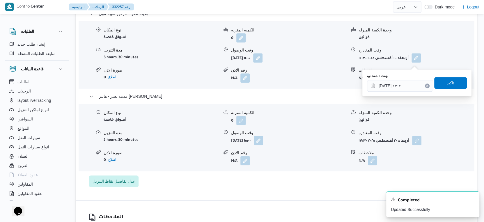
click at [456, 86] on span "تاكيد" at bounding box center [451, 83] width 33 height 12
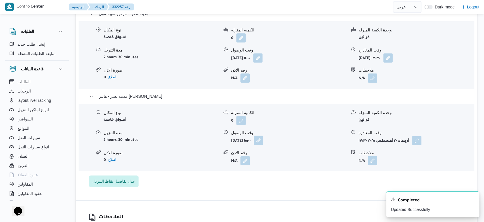
click at [263, 144] on button "button" at bounding box center [258, 140] width 9 height 9
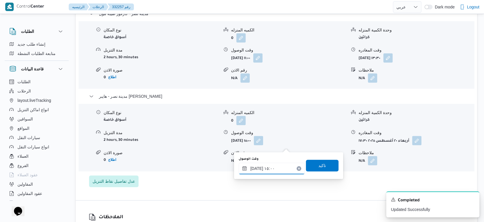
click at [272, 169] on input "٢٠/٠٨/٢٠٢٥ ١٥:٠٠" at bounding box center [272, 169] width 66 height 12
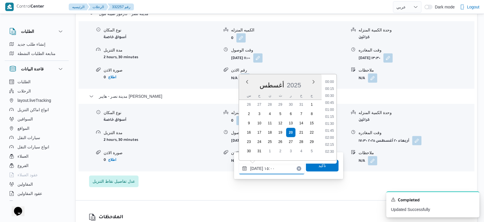
scroll to position [379, 0]
click at [329, 93] on li "14:00" at bounding box center [329, 94] width 13 height 6
type input "٢٠/٠٨/٢٠٢٥ ١٤:٠٠"
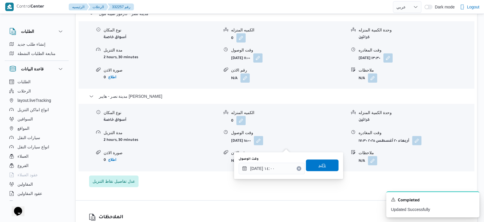
click at [326, 163] on span "تاكيد" at bounding box center [322, 166] width 33 height 12
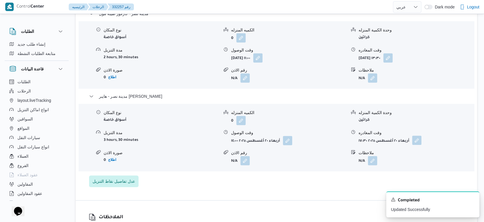
click at [418, 145] on button "button" at bounding box center [416, 140] width 9 height 9
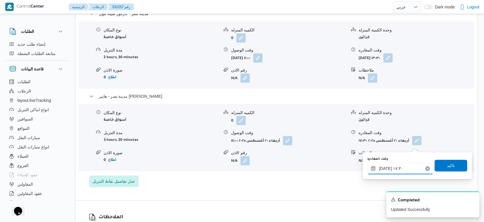
click at [399, 169] on input "٢٠/٠٨/٢٠٢٥ ١٧:٣٠" at bounding box center [401, 169] width 66 height 12
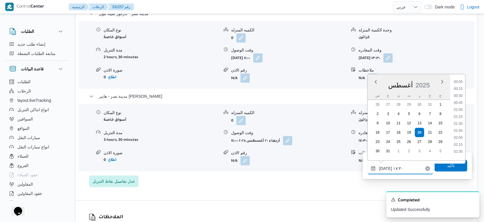
scroll to position [449, 0]
click at [458, 107] on li "17:00" at bounding box center [458, 108] width 13 height 6
type input "٢٠/٠٨/٢٠٢٥ ١٧:٠٠"
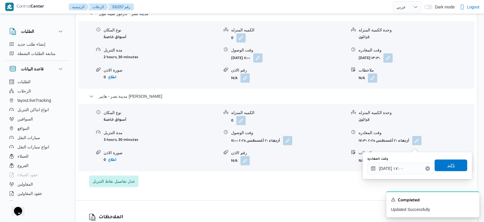
click at [455, 164] on span "تاكيد" at bounding box center [451, 166] width 33 height 12
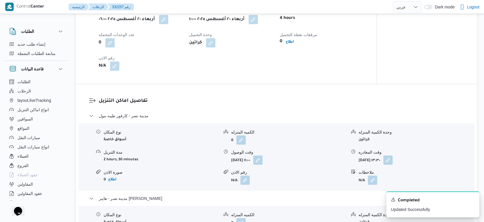
scroll to position [388, 0]
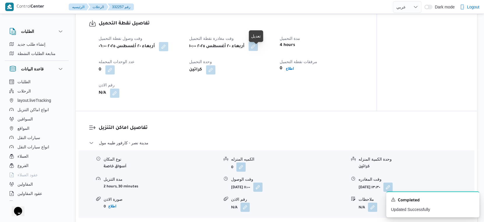
click at [258, 51] on button "button" at bounding box center [253, 46] width 9 height 9
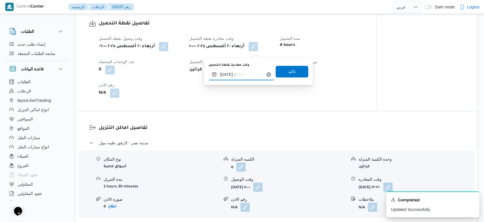
click at [239, 71] on input "٢٠/٠٨/٢٠٢٥ ١٠:٠٠" at bounding box center [242, 75] width 66 height 12
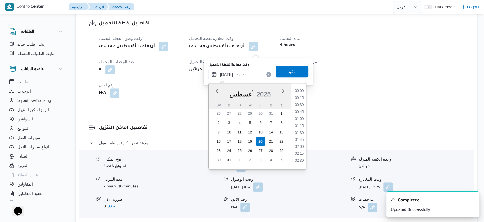
scroll to position [239, 0]
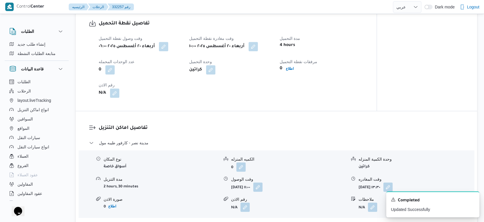
click at [349, 111] on div "تفاصيل نقطة التحميل وقت وصول نفطة التحميل أربعاء ٢٠ أغسطس ٢٠٢٥ ٠٦:٠٠ وقت مغادرة…" at bounding box center [226, 59] width 301 height 104
click at [255, 51] on button "button" at bounding box center [253, 46] width 9 height 9
click at [310, 106] on div "تفاصيل نقطة التحميل وقت وصول نفطة التحميل أربعاء ٢٠ أغسطس ٢٠٢٥ ٠٦:٠٠ وقت مغادرة…" at bounding box center [226, 59] width 301 height 104
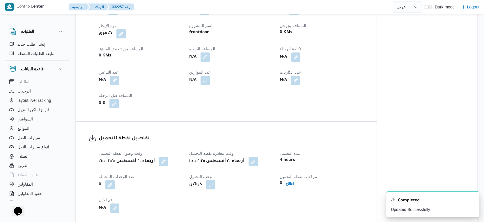
scroll to position [259, 0]
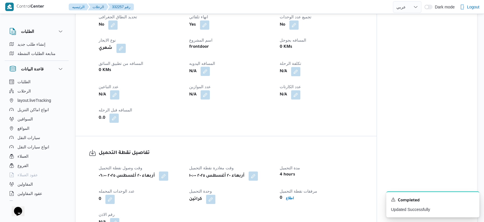
click at [206, 73] on button "button" at bounding box center [205, 71] width 9 height 9
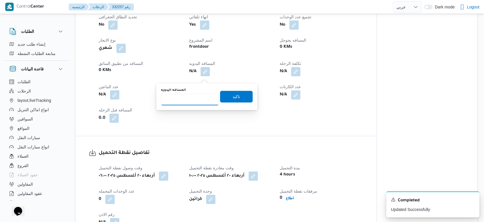
click at [195, 96] on input "المسافه اليدويه" at bounding box center [190, 100] width 58 height 12
type input "74"
click at [240, 96] on span "تاكيد" at bounding box center [236, 97] width 33 height 12
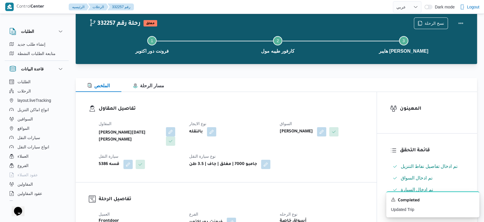
scroll to position [0, 0]
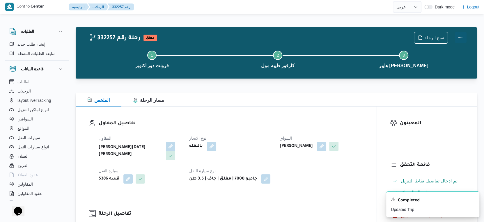
click at [461, 37] on button "Actions" at bounding box center [461, 38] width 12 height 12
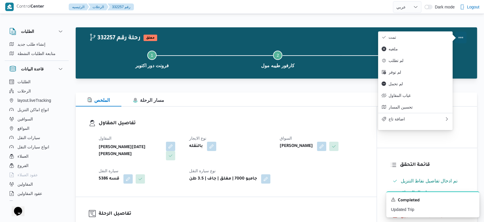
click at [431, 37] on span "تمت" at bounding box center [419, 37] width 61 height 5
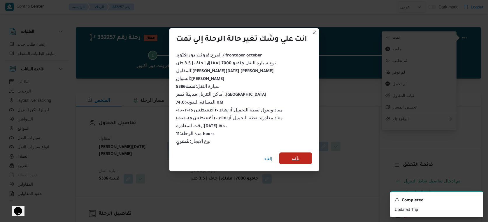
click at [301, 156] on span "تأكيد" at bounding box center [295, 159] width 33 height 12
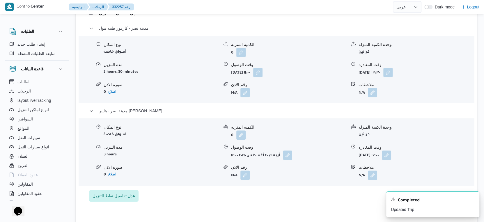
scroll to position [485, 0]
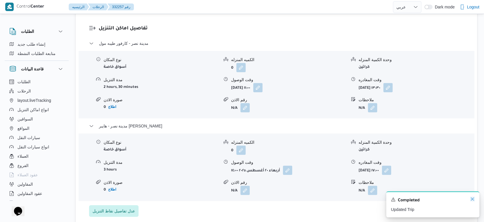
click at [472, 199] on icon "Dismiss toast" at bounding box center [472, 199] width 3 height 3
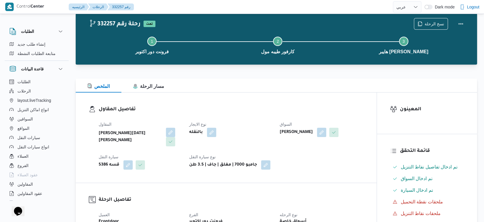
scroll to position [0, 0]
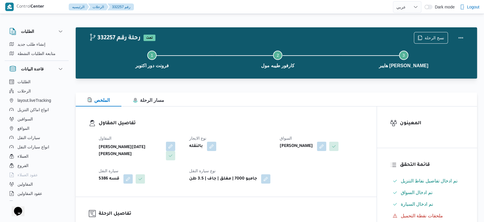
select select "ar"
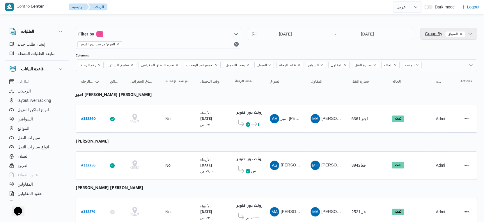
click at [432, 32] on span "Group By السواق" at bounding box center [445, 33] width 40 height 5
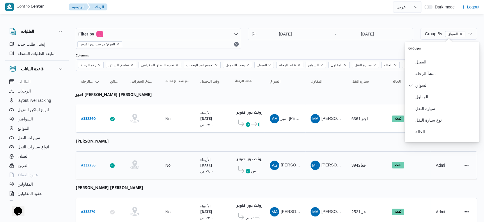
click at [242, 158] on b "فرونت دور اكتوبر" at bounding box center [251, 160] width 29 height 4
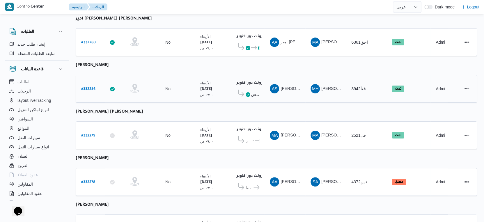
scroll to position [67, 0]
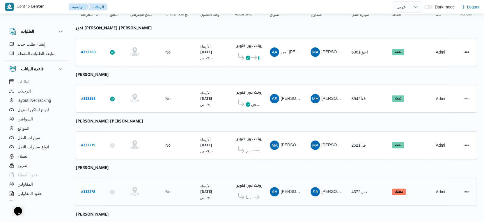
click at [253, 195] on span "كارفور شبرا الخيمة" at bounding box center [256, 197] width 7 height 7
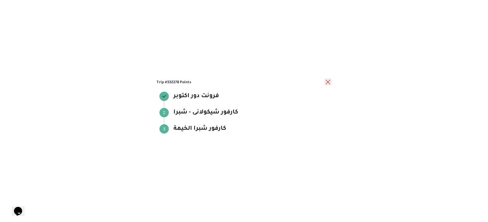
click at [329, 82] on button "close" at bounding box center [327, 82] width 7 height 7
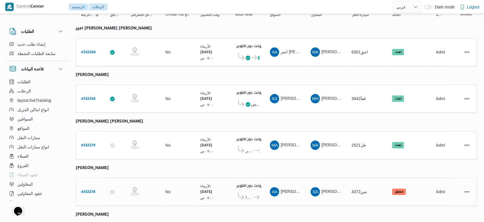
click at [89, 190] on b "# 332278" at bounding box center [88, 192] width 14 height 4
select select "ar"
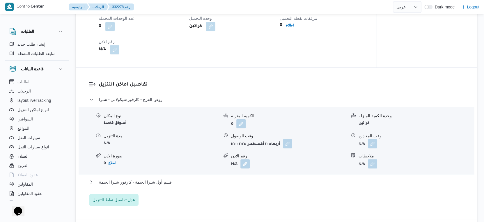
scroll to position [422, 0]
click at [175, 186] on button "قسم أول شبرا الخيمة - كارفور شبرا الخيمة" at bounding box center [276, 182] width 375 height 7
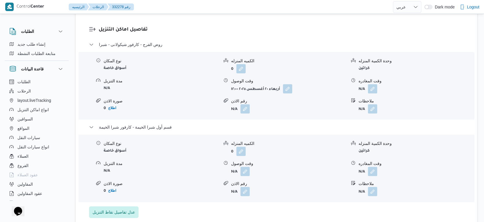
scroll to position [485, 0]
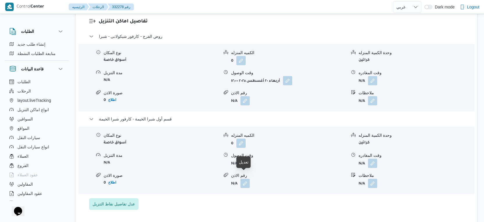
click at [247, 168] on button "button" at bounding box center [245, 162] width 9 height 9
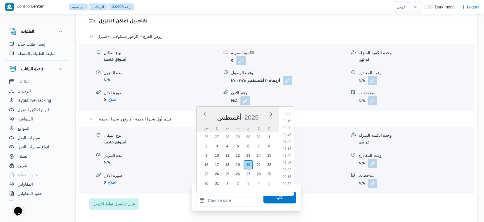
click at [239, 200] on input "وقت الوصول" at bounding box center [229, 201] width 66 height 12
click at [318, 165] on div "نوع المكان أسواق خاصة الكميه المنزله 0 وحدة الكمية المنزله كراتين مدة التنزيل N…" at bounding box center [276, 160] width 400 height 66
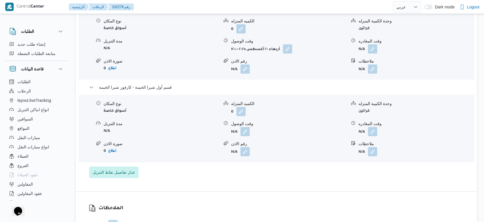
scroll to position [518, 0]
click at [243, 136] on button "button" at bounding box center [245, 130] width 9 height 9
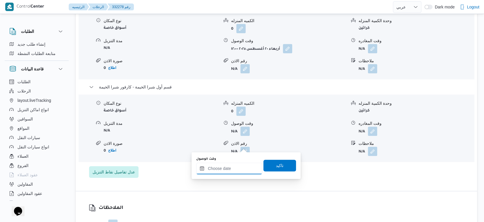
click at [233, 170] on input "وقت الوصول" at bounding box center [229, 169] width 66 height 12
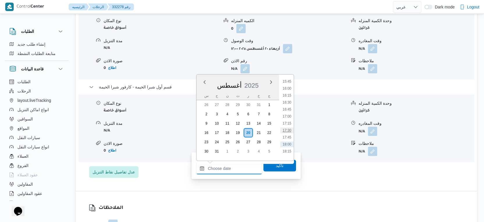
scroll to position [430, 0]
click at [287, 138] on li "17:30" at bounding box center [286, 141] width 13 height 6
type input "٢٠/٠٨/٢٠٢٥ ١٧:٣٠"
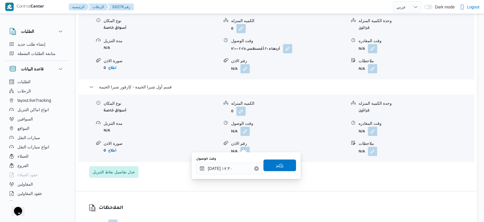
click at [279, 169] on span "تاكيد" at bounding box center [280, 166] width 33 height 12
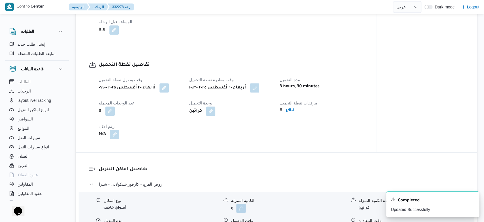
scroll to position [324, 0]
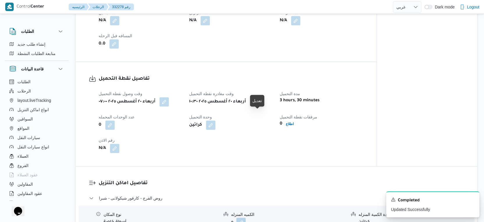
click at [259, 106] on button "button" at bounding box center [254, 101] width 9 height 9
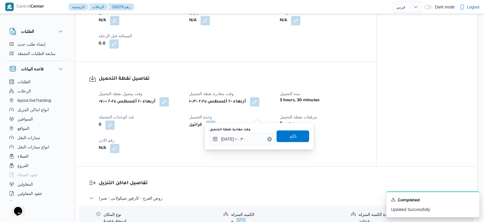
click at [243, 166] on div "تفاصيل نقطة التحميل وقت وصول نفطة التحميل أربعاء ٢٠ أغسطس ٢٠٢٥ ٠٧:٠٠ وقت مغادرة…" at bounding box center [226, 114] width 301 height 104
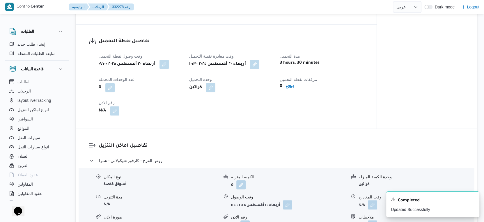
scroll to position [356, 0]
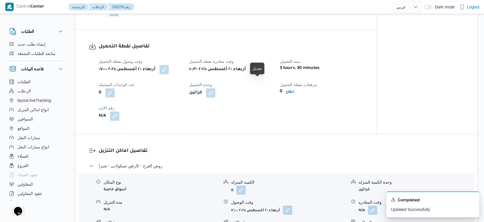
click at [255, 74] on button "button" at bounding box center [254, 69] width 9 height 9
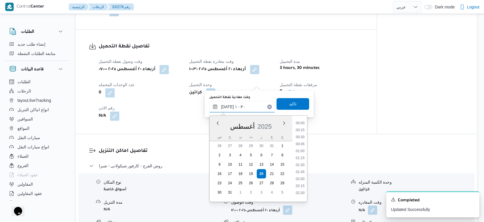
click at [244, 107] on input "٢٠/٠٨/٢٠٢٥ ١٠:٣٠" at bounding box center [242, 107] width 66 height 12
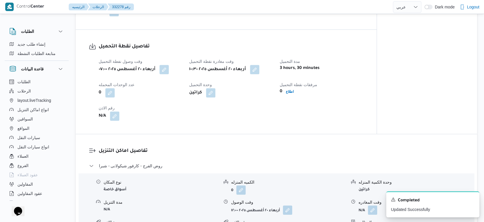
click at [320, 119] on div "وقت وصول نفطة التحميل أربعاء ٢٠ أغسطس ٢٠٢٥ ٠٧:٠٠ وقت مغادرة نقطة التحميل أربعاء…" at bounding box center [231, 89] width 272 height 70
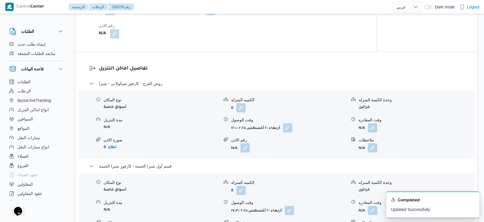
scroll to position [388, 0]
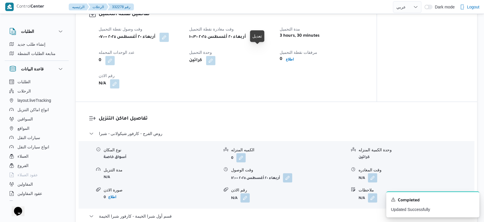
click at [257, 42] on button "button" at bounding box center [254, 36] width 9 height 9
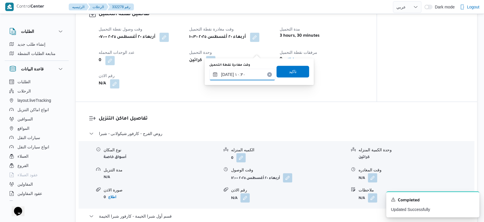
click at [242, 76] on input "٢٠/٠٨/٢٠٢٥ ١٠:٣٠" at bounding box center [242, 75] width 66 height 12
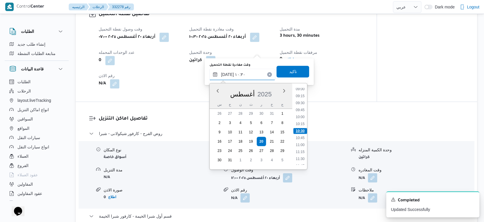
scroll to position [286, 0]
click at [302, 137] on li "12:00" at bounding box center [300, 140] width 13 height 6
type input "٢٠/٠٨/٢٠٢٥ ١٢:٠٠"
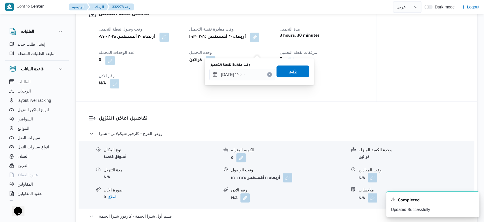
click at [292, 69] on span "تاكيد" at bounding box center [293, 71] width 8 height 7
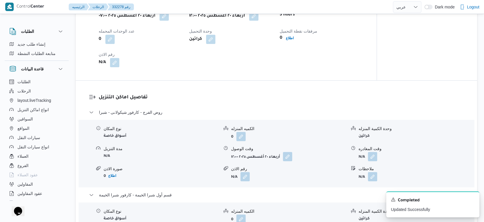
scroll to position [421, 0]
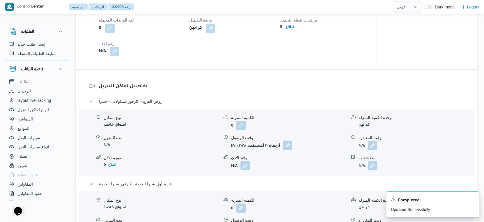
click at [283, 150] on button "button" at bounding box center [287, 145] width 9 height 9
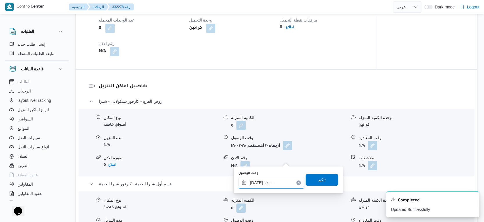
click at [275, 181] on input "٢٠/٠٨/٢٠٢٥ ١٢:٠٠" at bounding box center [272, 183] width 66 height 12
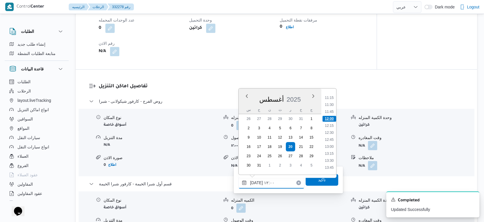
scroll to position [328, 0]
click at [333, 132] on li "13:00" at bounding box center [329, 132] width 13 height 6
type input "٢٠/٠٨/٢٠٢٥ ١٣:٠٠"
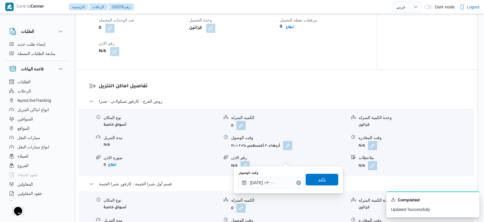
click at [322, 179] on span "تاكيد" at bounding box center [322, 180] width 33 height 12
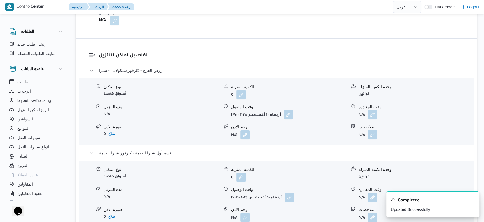
scroll to position [518, 0]
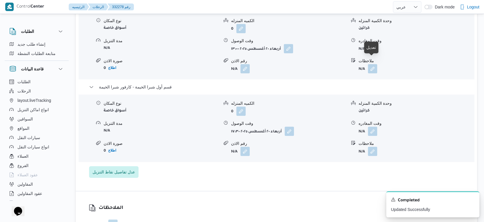
click at [375, 53] on button "button" at bounding box center [372, 48] width 9 height 9
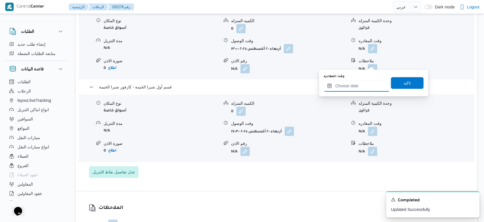
click at [362, 88] on input "وقت المغادره" at bounding box center [357, 86] width 66 height 12
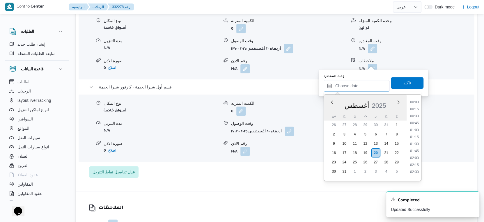
scroll to position [462, 0]
click at [414, 113] on li "17:00" at bounding box center [414, 115] width 13 height 6
type input "٢٠/٠٨/٢٠٢٥ ١٧:٠٠"
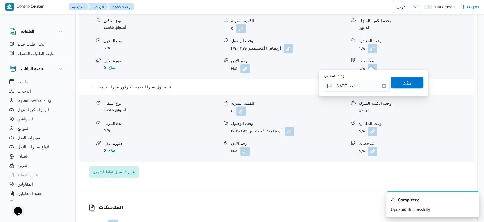
click at [407, 83] on span "تاكيد" at bounding box center [407, 83] width 33 height 12
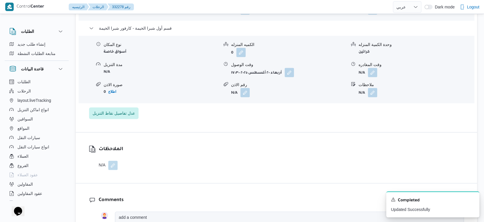
scroll to position [582, 0]
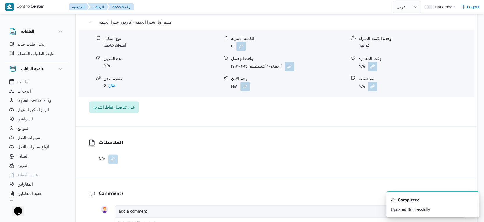
click at [374, 62] on div "وقت المغادره" at bounding box center [416, 59] width 115 height 6
click at [374, 71] on button "button" at bounding box center [372, 65] width 9 height 9
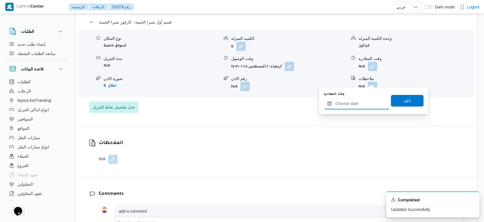
click at [369, 102] on input "وقت المغادره" at bounding box center [357, 104] width 66 height 12
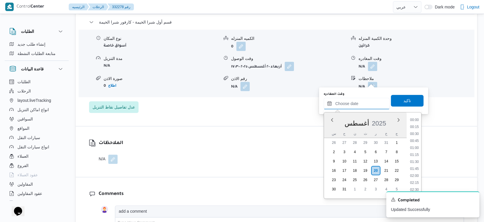
scroll to position [462, 0]
click at [417, 161] on li "18:00" at bounding box center [414, 161] width 13 height 6
type input "٢٠/٠٨/٢٠٢٥ ١٨:٠٠"
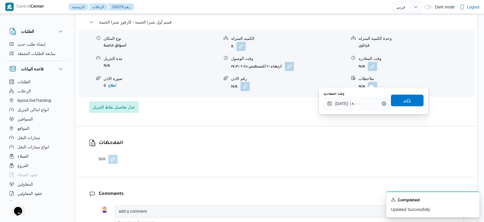
click at [407, 100] on span "تاكيد" at bounding box center [407, 101] width 33 height 12
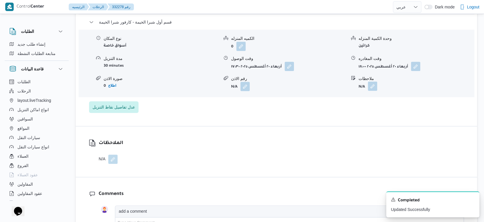
click at [368, 91] on button "button" at bounding box center [372, 86] width 9 height 9
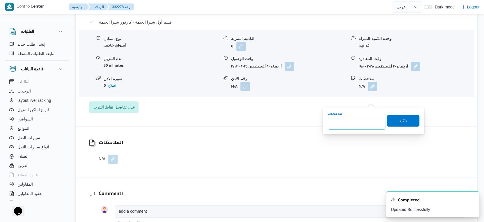
click at [366, 120] on input "ملاحظات" at bounding box center [357, 124] width 58 height 12
type input "الفرع لم يسلم"
click at [399, 117] on span "تاكيد" at bounding box center [403, 121] width 33 height 12
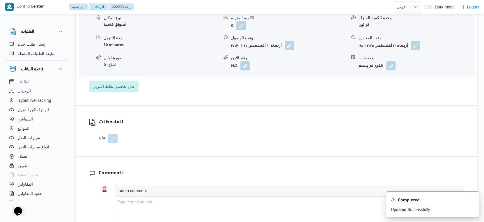
scroll to position [615, 0]
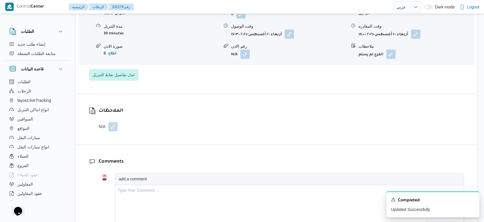
click at [110, 131] on button "button" at bounding box center [112, 126] width 9 height 9
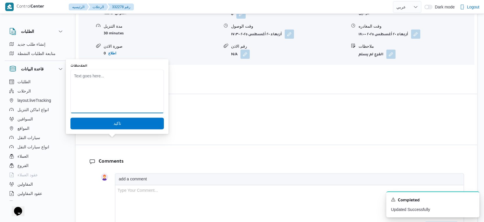
click at [108, 104] on textarea "الملاحظات" at bounding box center [116, 92] width 93 height 44
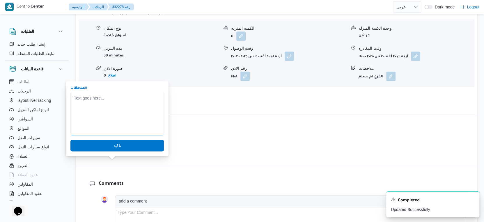
scroll to position [550, 0]
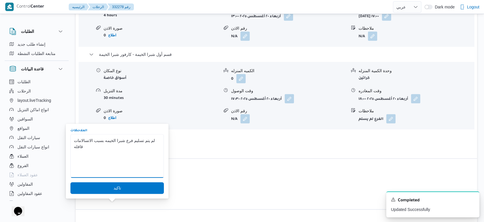
click at [95, 147] on textarea "لم يتم تسليم فرع شبرا الخيمه بسبب الاتسالامات قافله" at bounding box center [116, 156] width 93 height 44
click at [93, 146] on textarea "لم يتم تسليم فرع شبرا الخيمه بسبب الاستالامات قافله" at bounding box center [116, 156] width 93 height 44
type textarea "لم يتم تسليم فرع شبرا الخيمه بسبب الاستلامات قافله"
click at [119, 186] on span "تاكيد" at bounding box center [116, 188] width 93 height 12
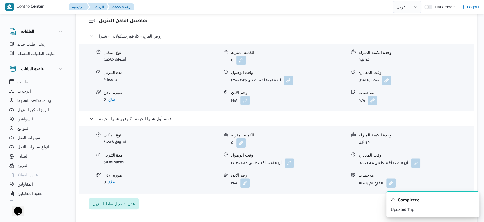
scroll to position [453, 0]
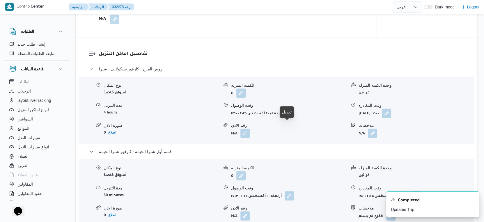
click at [290, 118] on button "button" at bounding box center [288, 112] width 9 height 9
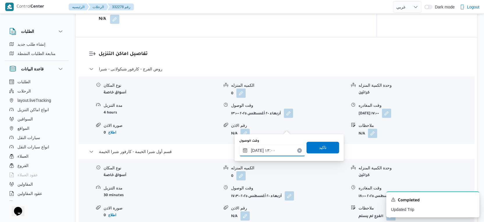
click at [275, 153] on input "٢٠/٠٨/٢٠٢٥ ١٣:٠٠" at bounding box center [272, 151] width 66 height 12
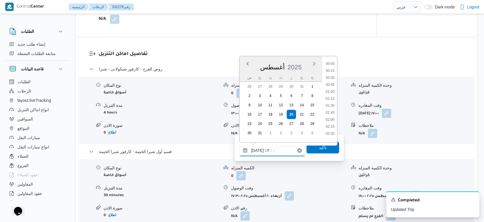
scroll to position [323, 0]
click at [333, 117] on li "13:30" at bounding box center [330, 118] width 13 height 6
type input "٢٠/٠٨/٢٠٢٥ ١٣:٣٠"
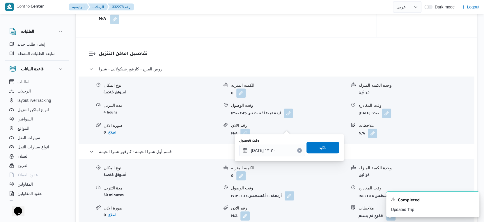
drag, startPoint x: 329, startPoint y: 139, endPoint x: 326, endPoint y: 151, distance: 12.6
click at [329, 139] on div "وقت الوصول ٢٠/٠٨/٢٠٢٥ ١٣:٣٠ تاكيد" at bounding box center [289, 147] width 101 height 19
click at [326, 151] on span "تاكيد" at bounding box center [323, 148] width 33 height 12
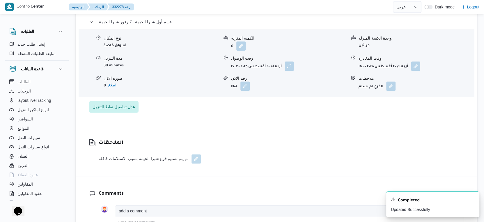
scroll to position [647, 0]
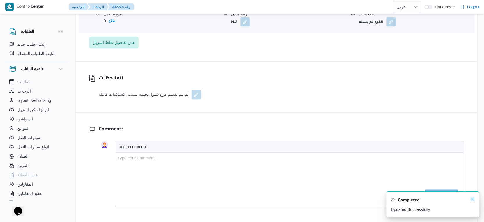
click at [473, 199] on icon "Dismiss toast" at bounding box center [472, 199] width 5 height 5
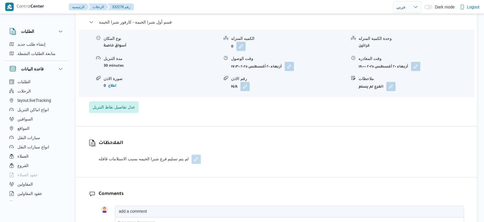
scroll to position [679, 0]
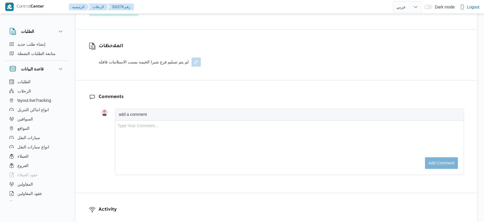
click at [197, 67] on button "button" at bounding box center [196, 61] width 9 height 9
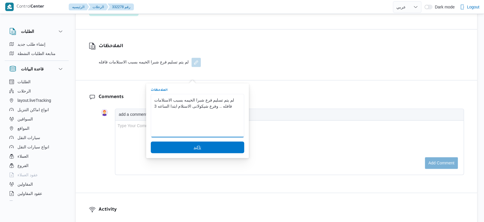
type textarea "لم يتم تسليم فرع شبرا الخيمه بسبب الاستلامات قافله .. وفرع شيكولانى الاستلام اب…"
click at [213, 150] on span "تاكيد" at bounding box center [197, 148] width 93 height 12
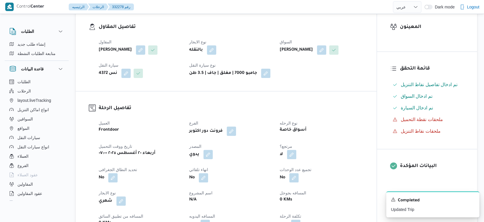
scroll to position [2, 0]
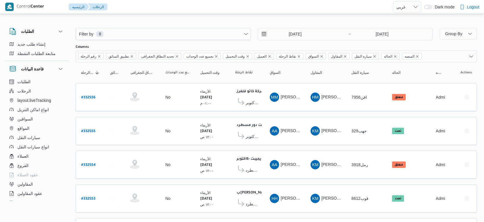
select select "ar"
click at [40, 119] on button "السواقين" at bounding box center [36, 118] width 59 height 9
select select "ar"
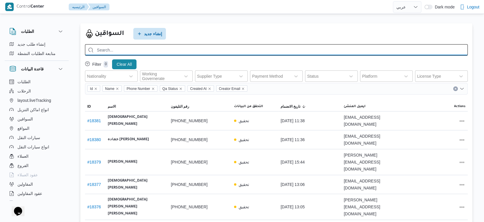
click at [149, 48] on input "search" at bounding box center [276, 49] width 383 height 11
paste input "010 32702732"
type input "010 32702732"
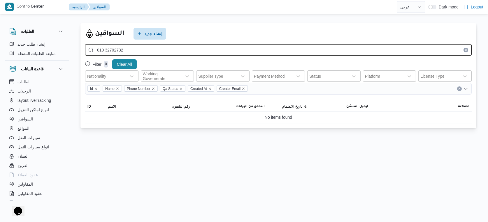
click at [149, 48] on input "010 32702732" at bounding box center [278, 49] width 386 height 11
click at [227, 49] on input "010 32702732" at bounding box center [278, 49] width 386 height 11
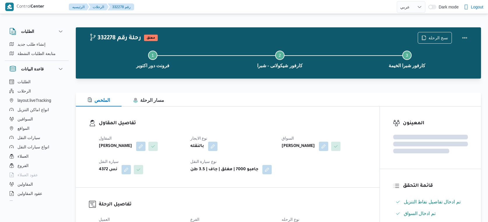
select select "ar"
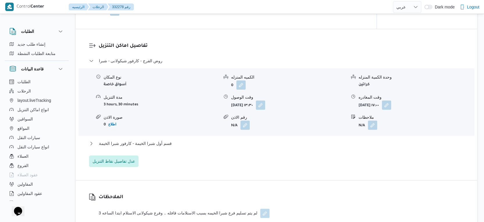
scroll to position [519, 0]
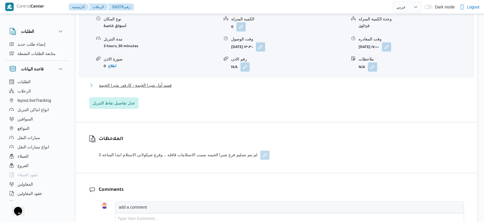
click at [181, 89] on button "قسم أول شبرا الخيمة - كارفور شبرا الخيمة" at bounding box center [276, 85] width 375 height 7
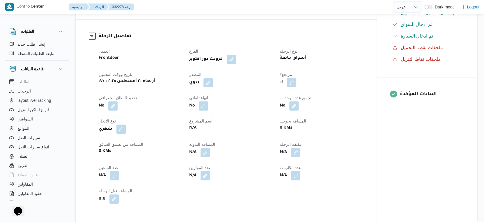
scroll to position [260, 0]
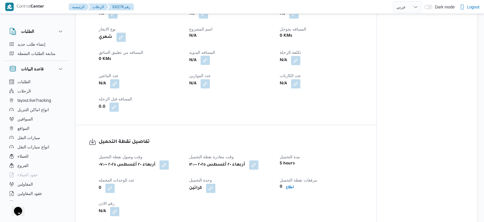
click at [205, 65] on button "button" at bounding box center [205, 60] width 9 height 9
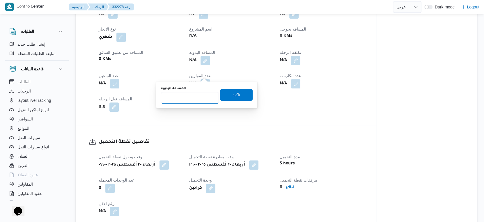
click at [185, 98] on input "المسافه اليدويه" at bounding box center [190, 98] width 58 height 12
type input "73"
click at [234, 92] on span "تاكيد" at bounding box center [237, 94] width 8 height 7
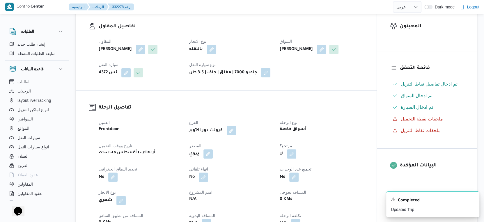
scroll to position [2, 0]
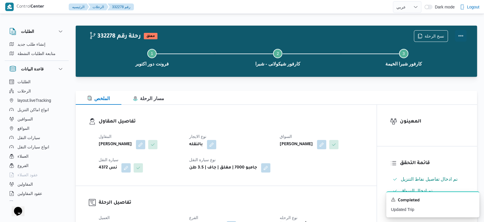
click at [460, 33] on button "Actions" at bounding box center [461, 36] width 12 height 12
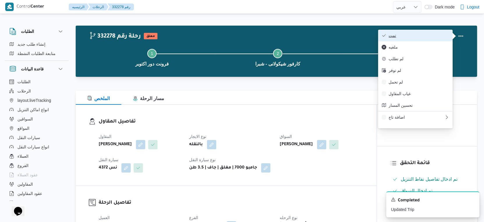
click at [430, 35] on span "تمت" at bounding box center [419, 35] width 61 height 5
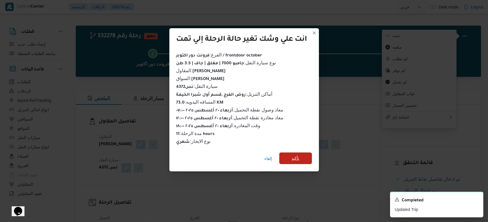
click at [295, 155] on span "تأكيد" at bounding box center [296, 158] width 8 height 7
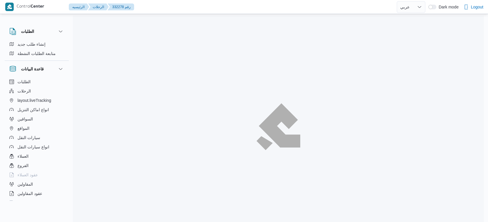
select select "ar"
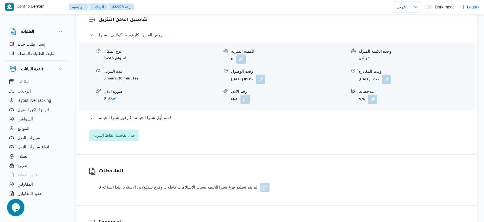
scroll to position [485, 0]
click at [170, 120] on button "قسم أول شبرا الخيمة - كارفور شبرا الخيمة" at bounding box center [276, 116] width 375 height 7
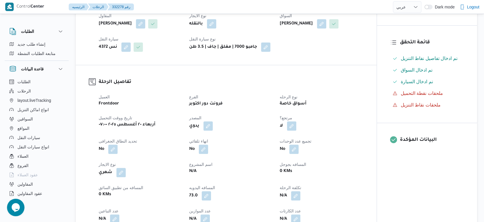
scroll to position [227, 0]
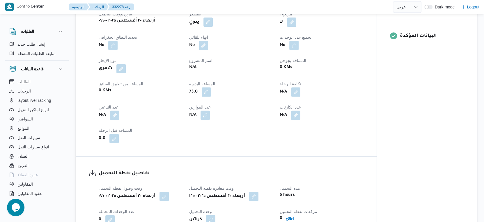
select select "ar"
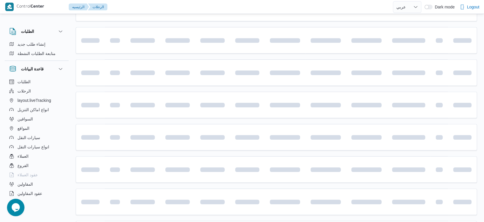
scroll to position [67, 0]
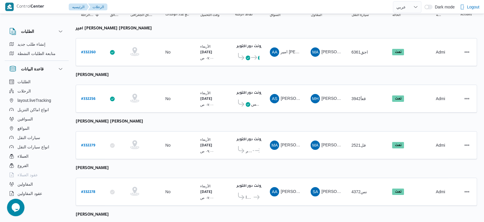
select select "ar"
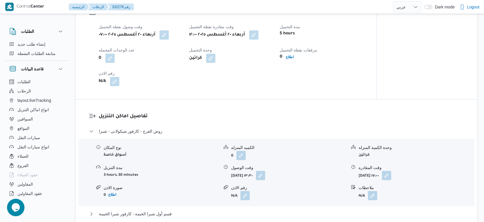
scroll to position [550, 0]
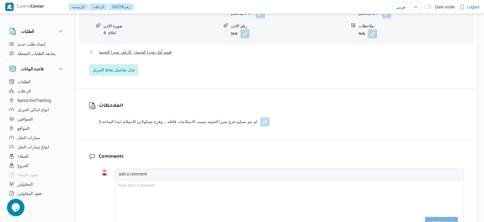
click at [152, 56] on span "قسم أول شبرا الخيمة - كارفور شبرا الخيمة" at bounding box center [135, 52] width 73 height 7
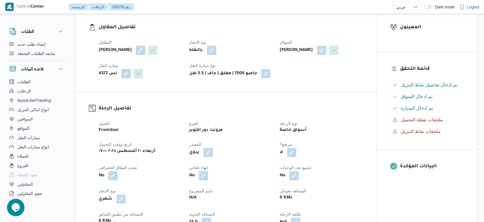
scroll to position [194, 0]
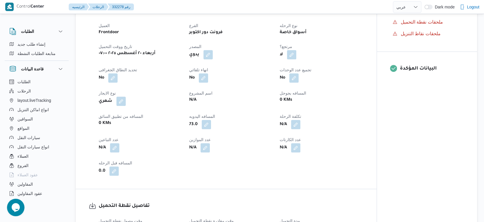
select select "ar"
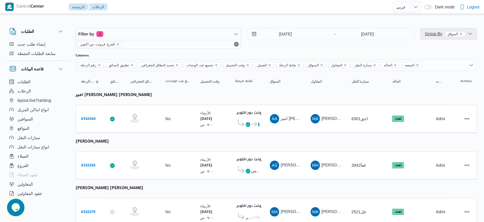
click at [433, 32] on span "Group By السواق" at bounding box center [445, 33] width 40 height 5
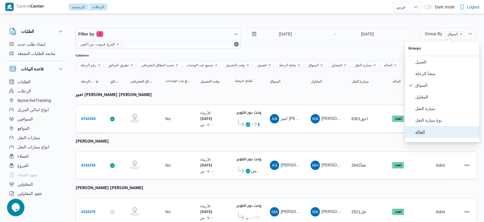
click at [436, 134] on span "الحالة" at bounding box center [446, 132] width 61 height 5
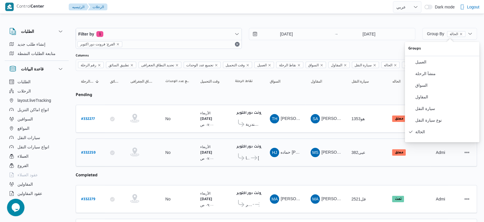
click at [257, 155] on span "[PERSON_NAME] مول" at bounding box center [255, 158] width 10 height 7
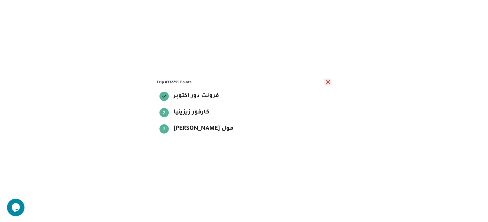
click at [327, 82] on button "close" at bounding box center [327, 82] width 7 height 7
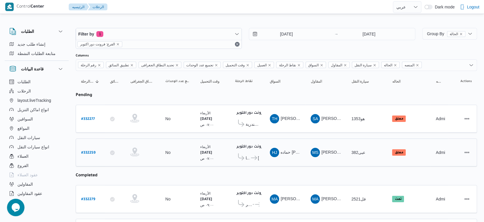
click at [86, 153] on b "# 332259" at bounding box center [88, 153] width 14 height 4
select select "ar"
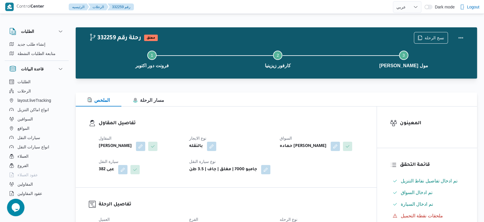
select select "ar"
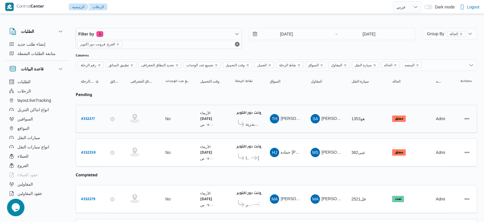
click at [253, 121] on span "كارفور جرين بلازا - الاسكندرية" at bounding box center [253, 124] width 14 height 7
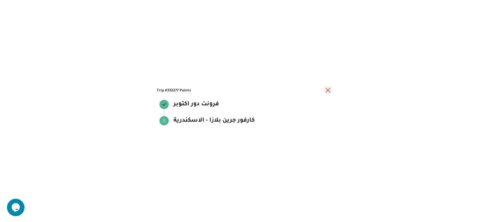
click at [329, 90] on button "close" at bounding box center [327, 90] width 7 height 7
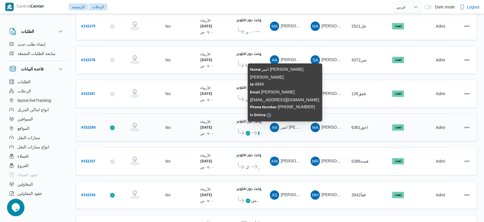
scroll to position [140, 0]
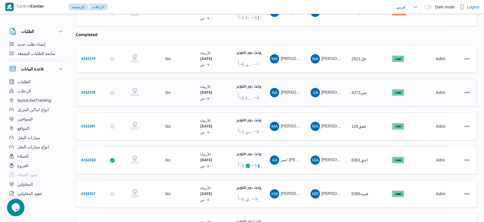
click at [91, 91] on b "# 332278" at bounding box center [88, 93] width 14 height 4
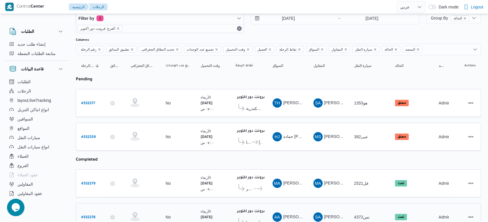
select select "ar"
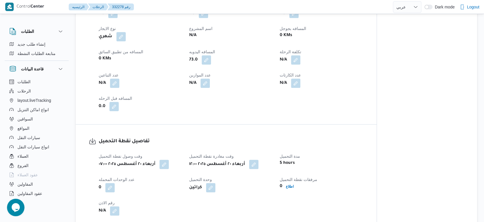
scroll to position [453, 0]
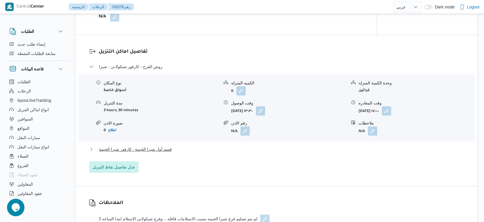
click at [162, 153] on span "قسم أول شبرا الخيمة - كارفور شبرا الخيمة" at bounding box center [135, 149] width 73 height 7
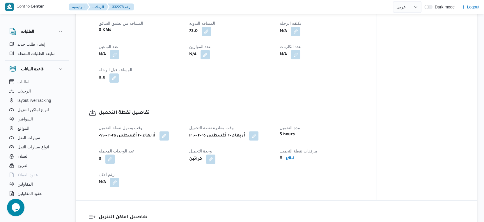
scroll to position [356, 0]
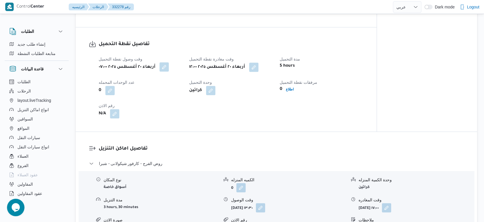
click at [168, 72] on button "button" at bounding box center [164, 66] width 9 height 9
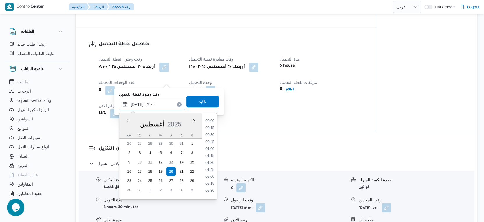
click at [157, 101] on input "٢٠/٠٨/٢٠٢٥ ٠٧:٠٠" at bounding box center [152, 105] width 66 height 12
click at [210, 178] on li "10:00" at bounding box center [209, 180] width 13 height 6
type input "٢٠/٠٨/٢٠٢٥ ١٠:٠٠"
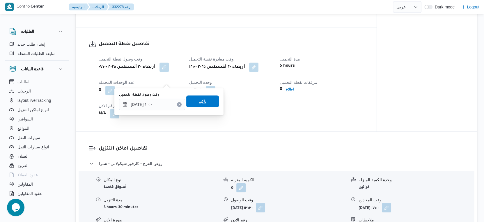
click at [206, 101] on span "تاكيد" at bounding box center [202, 102] width 33 height 12
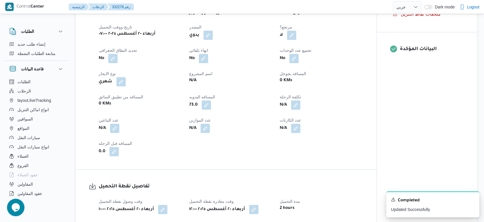
scroll to position [291, 0]
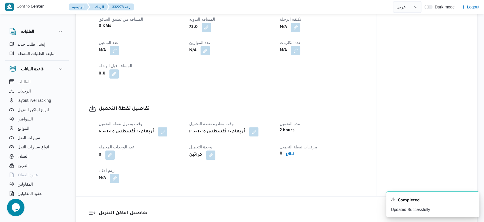
select select "ar"
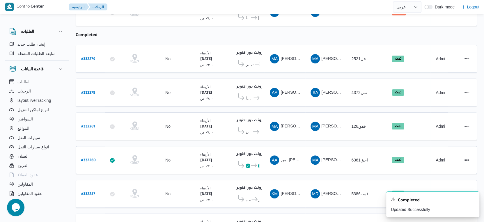
scroll to position [153, 0]
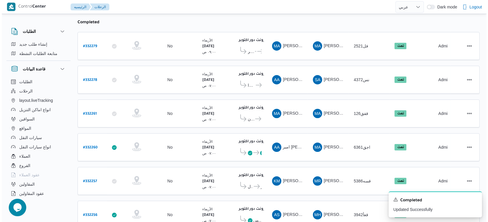
scroll to position [16, 0]
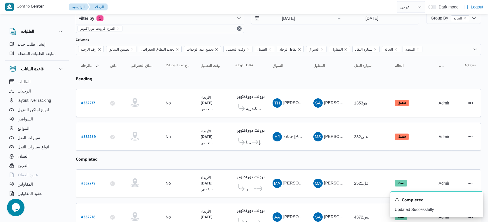
select select "ar"
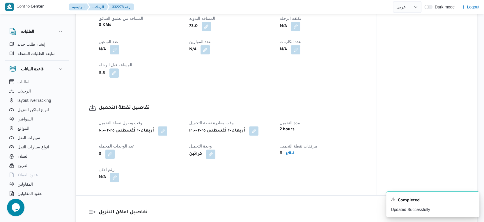
scroll to position [388, 0]
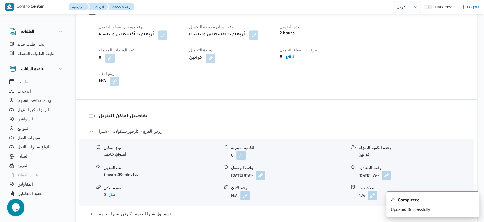
select select "ar"
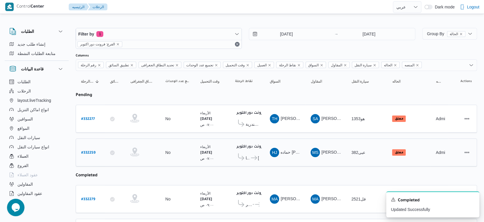
click at [93, 151] on b "# 332259" at bounding box center [88, 153] width 14 height 4
select select "ar"
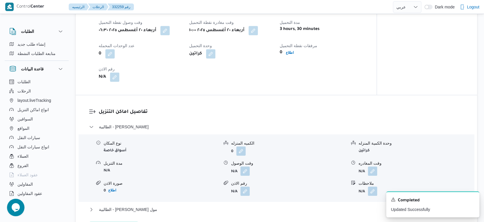
scroll to position [421, 0]
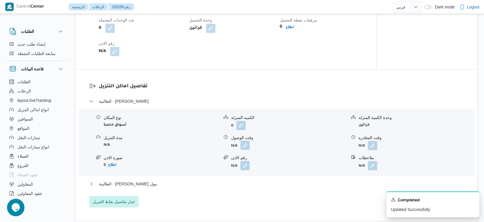
click at [244, 150] on button "button" at bounding box center [245, 145] width 9 height 9
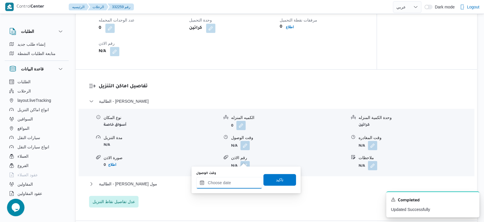
click at [232, 182] on input "وقت الوصول" at bounding box center [229, 183] width 66 height 12
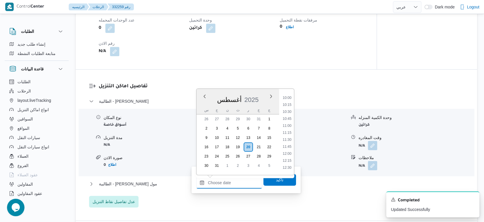
scroll to position [289, 0]
click at [287, 114] on li "11:00" at bounding box center [286, 115] width 13 height 6
type input "٢٠/٠٨/٢٠٢٥ ١١:٠٠"
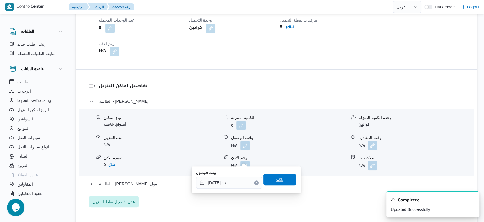
click at [281, 180] on span "تاكيد" at bounding box center [280, 180] width 33 height 12
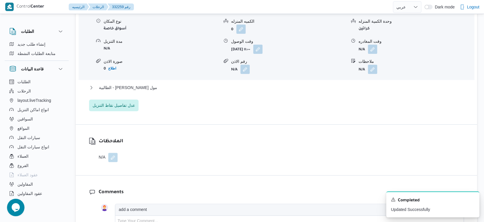
scroll to position [518, 0]
click at [373, 53] on button "button" at bounding box center [372, 48] width 9 height 9
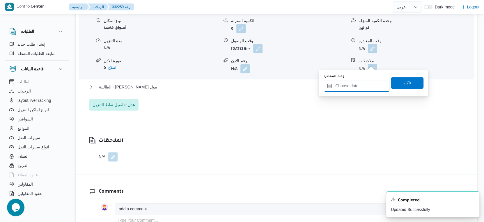
drag, startPoint x: 373, startPoint y: 61, endPoint x: 372, endPoint y: 91, distance: 30.0
click at [363, 82] on input "وقت المغادره" at bounding box center [357, 86] width 66 height 12
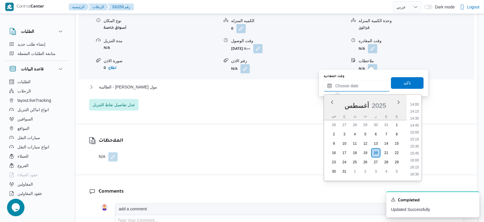
scroll to position [386, 0]
click at [416, 102] on li "13:45" at bounding box center [414, 100] width 13 height 6
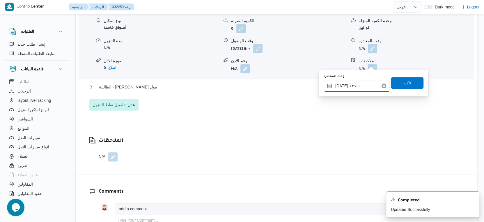
click at [361, 84] on input "٢٠/٠٨/٢٠٢٥ ١٣:٤٥" at bounding box center [357, 86] width 66 height 12
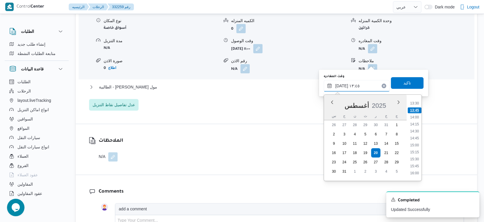
scroll to position [377, 0]
click at [416, 144] on li "15:00" at bounding box center [414, 145] width 13 height 6
type input "٢٠/٠٨/٢٠٢٥ ١٥:٠٠"
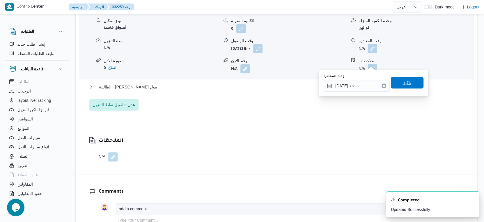
click at [410, 88] on span "تاكيد" at bounding box center [407, 83] width 33 height 12
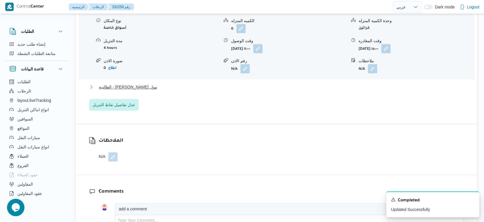
click at [147, 91] on span "الطالبية - كارفور بيراميدز مول" at bounding box center [128, 87] width 58 height 7
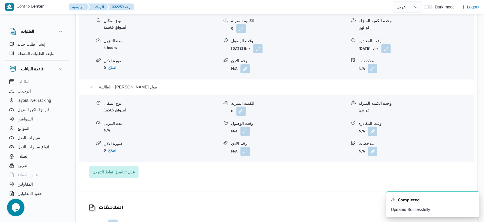
click at [147, 91] on span "الطالبية - كارفور بيراميدز مول" at bounding box center [128, 87] width 58 height 7
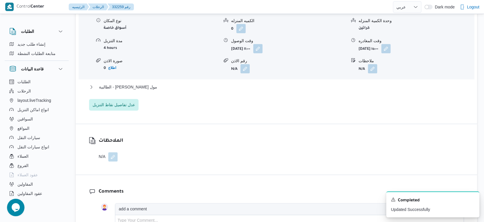
click at [190, 124] on div "تفاصيل اماكن التنزيل الطالبية - كارفور زيزينيا نوع المكان أسواق خاصة الكميه الم…" at bounding box center [277, 48] width 402 height 151
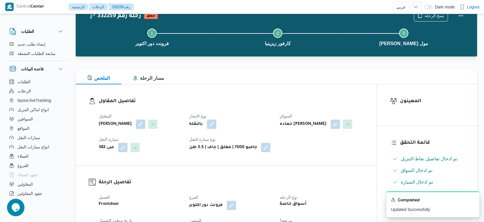
scroll to position [0, 0]
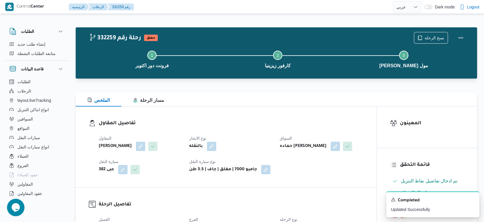
select select "ar"
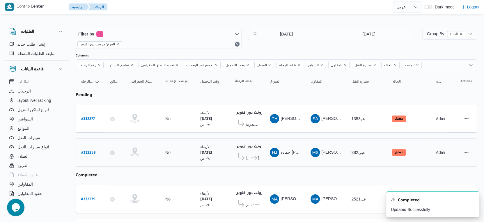
click at [89, 151] on b "# 332259" at bounding box center [88, 153] width 14 height 4
select select "ar"
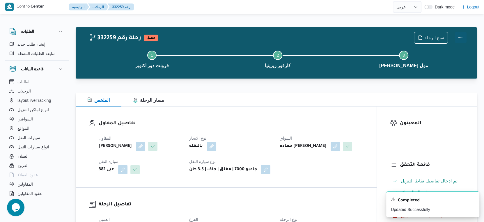
click at [462, 38] on button "Actions" at bounding box center [461, 38] width 12 height 12
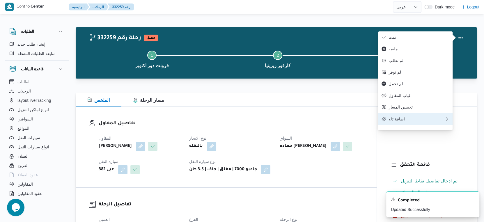
click at [401, 121] on span "اضافة تاج" at bounding box center [417, 119] width 56 height 5
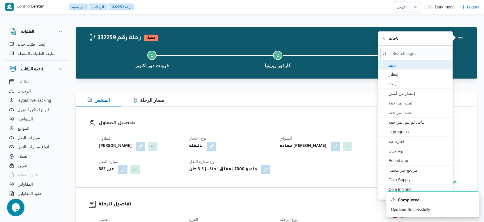
click at [395, 61] on span "بيات" at bounding box center [419, 64] width 61 height 7
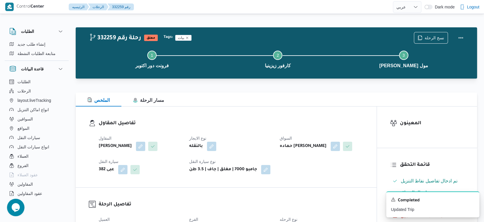
click at [248, 122] on h3 "تفاصيل المقاول" at bounding box center [231, 124] width 265 height 8
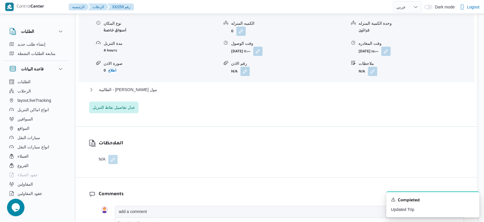
scroll to position [518, 0]
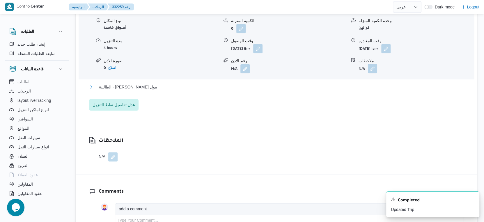
click at [164, 91] on button "الطالبية - كارفور بيراميدز مول" at bounding box center [276, 87] width 375 height 7
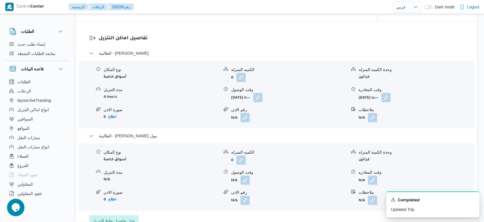
scroll to position [485, 0]
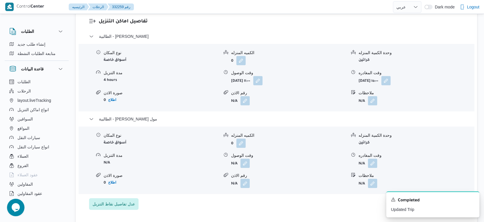
select select "ar"
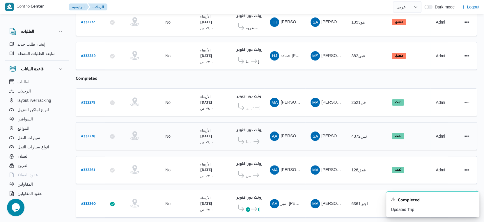
scroll to position [97, 0]
click at [92, 135] on b "# 332278" at bounding box center [88, 137] width 14 height 4
select select "ar"
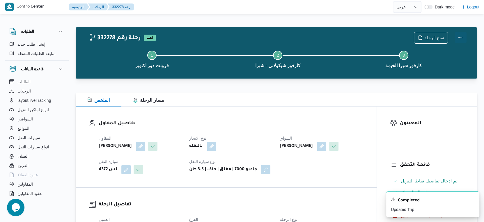
click at [460, 37] on button "Actions" at bounding box center [461, 38] width 12 height 12
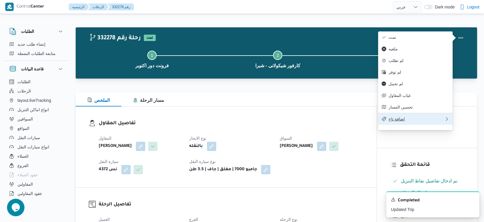
click at [409, 121] on span "اضافة تاج" at bounding box center [417, 119] width 56 height 5
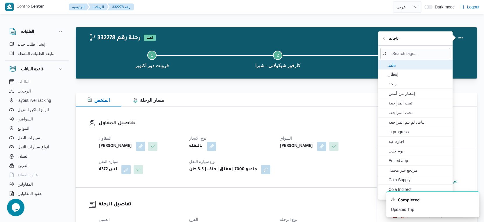
click at [395, 64] on span "بيات" at bounding box center [419, 64] width 61 height 7
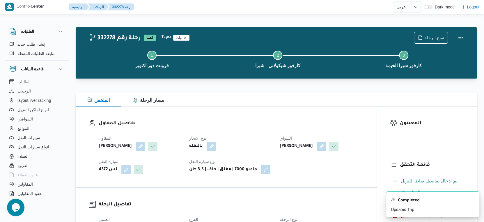
click at [251, 114] on div "تفاصيل المقاول المقاول سعيد احمد سلامه زايد نوع الايجار بالنقله السواق اشرف ايم…" at bounding box center [226, 147] width 301 height 81
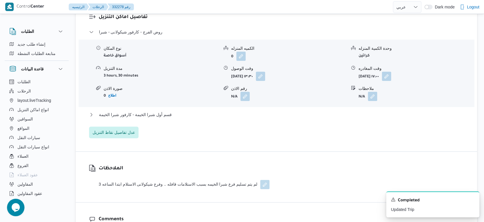
scroll to position [550, 0]
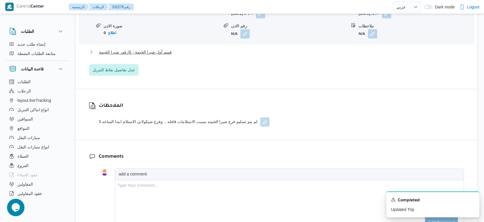
click at [161, 56] on span "قسم أول شبرا الخيمة - كارفور شبرا الخيمة" at bounding box center [135, 52] width 73 height 7
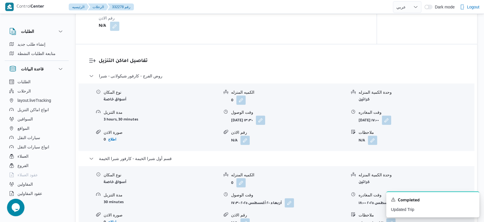
scroll to position [421, 0]
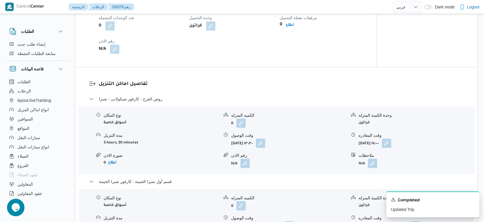
select select "ar"
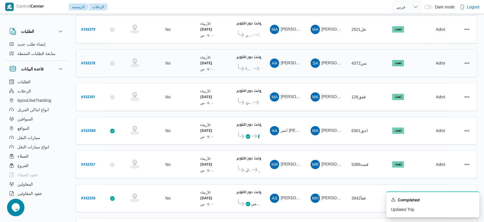
scroll to position [205, 0]
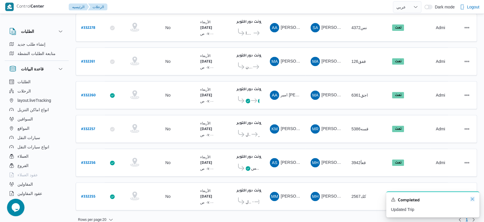
click at [474, 200] on icon "Dismiss toast" at bounding box center [472, 199] width 5 height 5
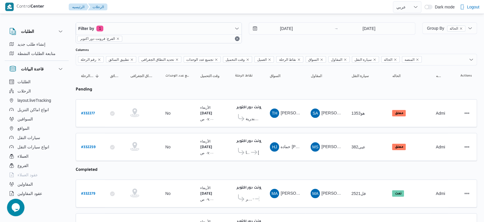
scroll to position [0, 0]
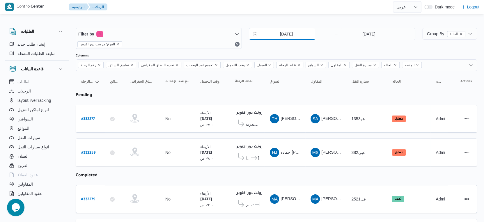
click at [300, 30] on input "[DATE]" at bounding box center [282, 34] width 66 height 12
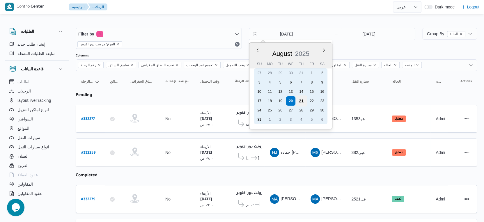
click at [303, 100] on div "21" at bounding box center [301, 101] width 11 height 11
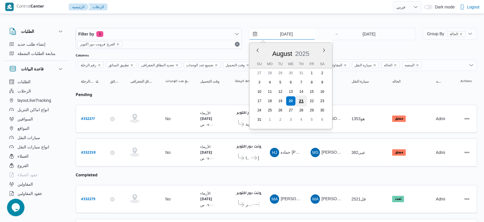
type input "21/8/2025"
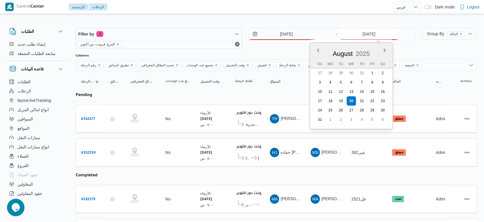
click at [362, 37] on input "[DATE]" at bounding box center [369, 34] width 58 height 12
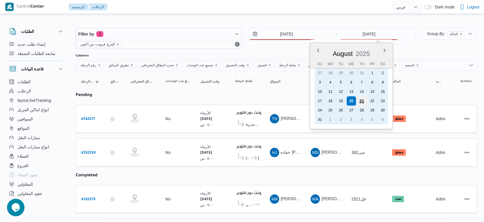
click at [362, 103] on div "21" at bounding box center [361, 101] width 11 height 11
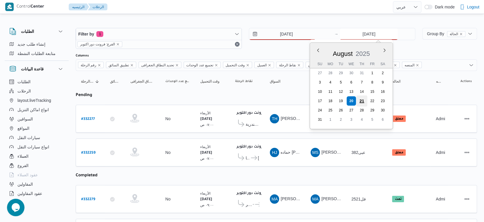
type input "21/8/2025"
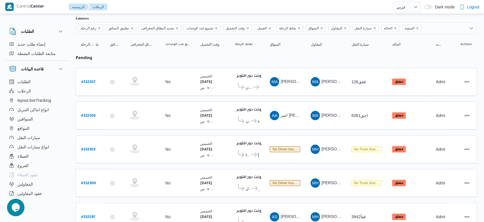
scroll to position [29, 0]
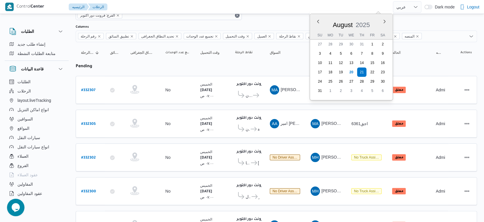
click at [269, 139] on table "رقم الرحلة Click to sort in ascending order تطبيق السائق Click to sort in ascen…" at bounding box center [277, 160] width 402 height 236
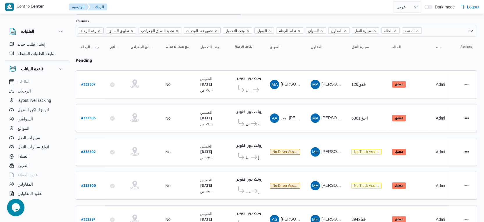
scroll to position [0, 0]
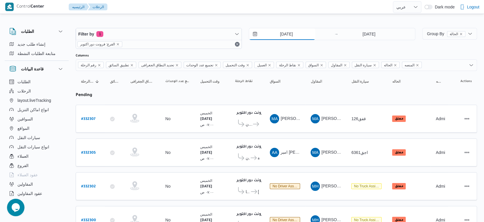
click at [288, 35] on input "21/8/2025" at bounding box center [282, 34] width 66 height 12
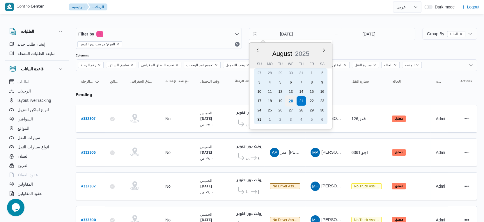
click at [290, 100] on div "20" at bounding box center [290, 101] width 11 height 11
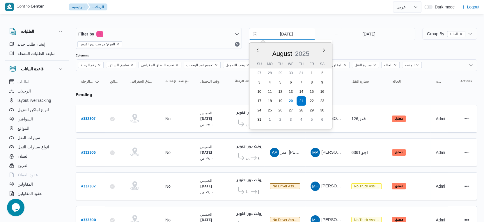
type input "[DATE]"
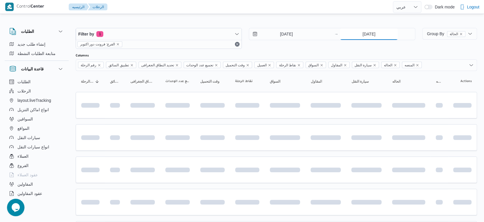
click at [383, 36] on input "21/8/2025" at bounding box center [369, 34] width 58 height 12
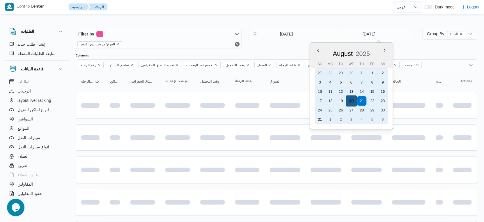
click at [349, 101] on div "20" at bounding box center [351, 101] width 11 height 11
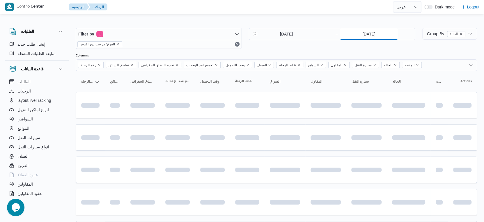
type input "[DATE]"
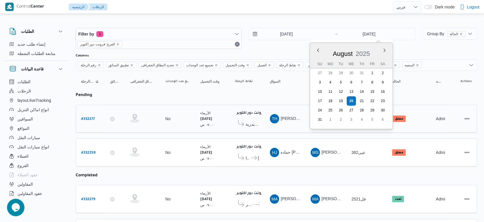
click at [291, 129] on td "السواق TH طلعت حامد عبدالزين حسن" at bounding box center [285, 119] width 41 height 28
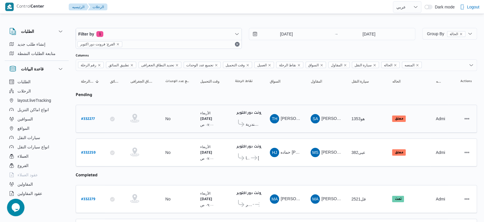
click at [89, 117] on b "# 332277" at bounding box center [88, 119] width 14 height 4
select select "ar"
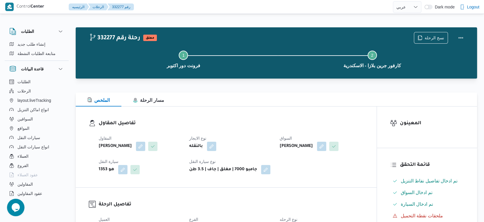
select select "ar"
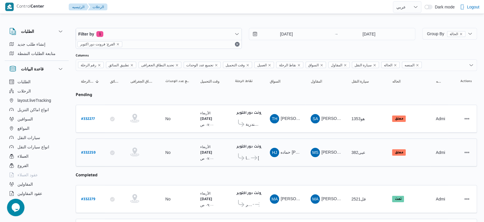
click at [255, 156] on icon at bounding box center [254, 158] width 6 height 4
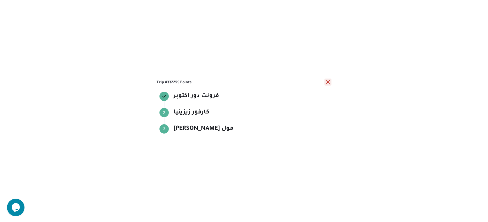
click at [328, 81] on button "close" at bounding box center [327, 82] width 7 height 7
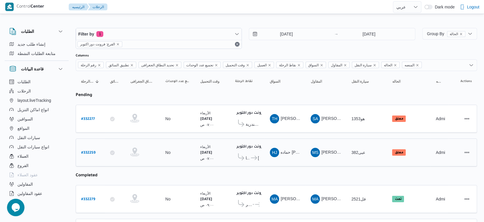
click at [88, 152] on b "# 332259" at bounding box center [88, 153] width 14 height 4
select select "ar"
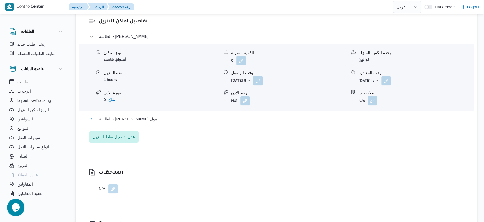
click at [153, 123] on button "الطالبية - [PERSON_NAME] مول" at bounding box center [276, 119] width 375 height 7
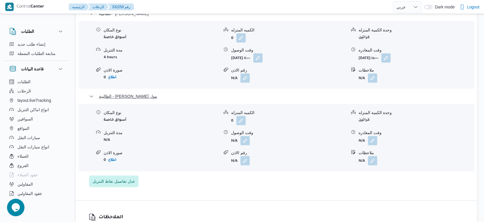
scroll to position [550, 0]
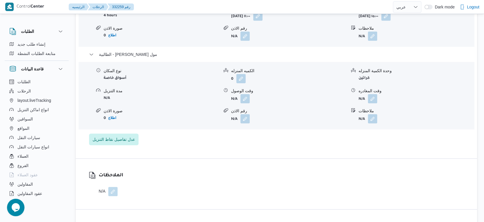
select select "ar"
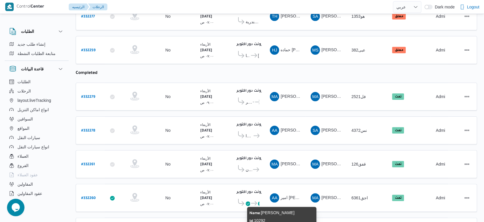
scroll to position [76, 0]
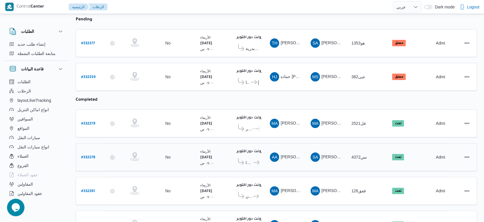
click at [88, 156] on b "# 332278" at bounding box center [88, 158] width 14 height 4
select select "ar"
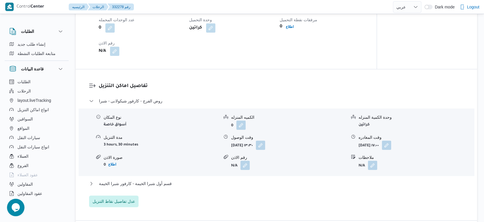
scroll to position [453, 0]
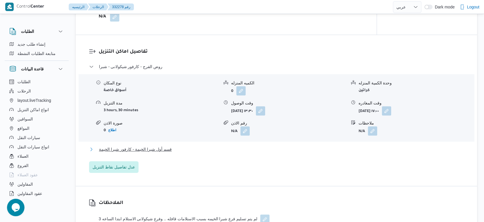
click at [167, 153] on span "قسم أول شبرا الخيمة - كارفور شبرا الخيمة" at bounding box center [135, 149] width 73 height 7
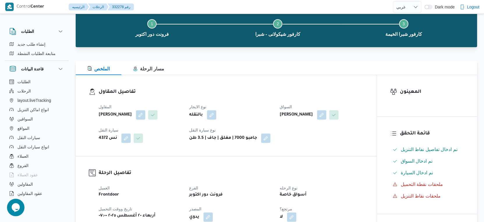
scroll to position [0, 0]
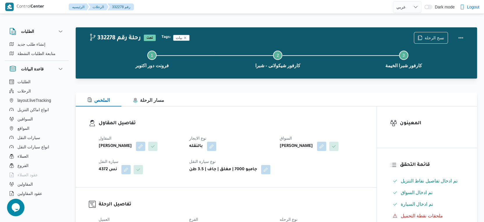
select select "ar"
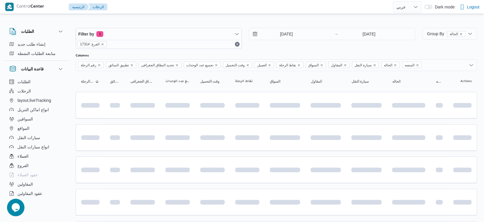
scroll to position [76, 0]
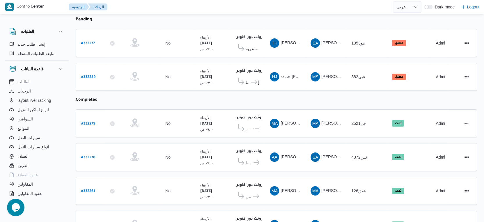
select select "ar"
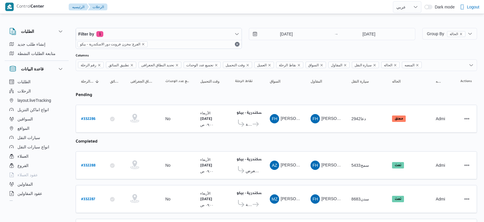
select select "ar"
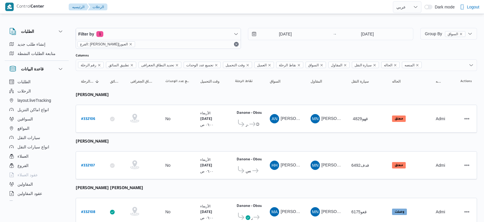
select select "ar"
click at [89, 164] on b "# 332107" at bounding box center [88, 166] width 14 height 4
select select "ar"
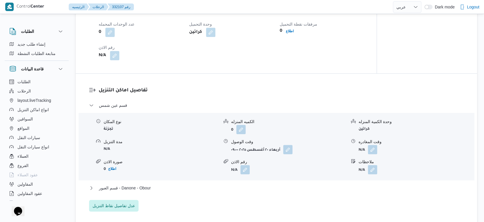
scroll to position [453, 0]
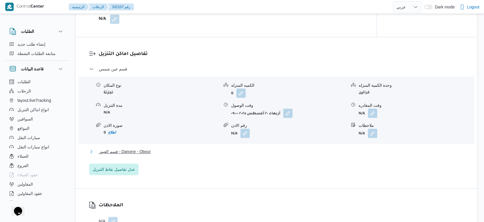
click at [158, 155] on button "قسم العبور - Danone - Obour" at bounding box center [276, 151] width 375 height 7
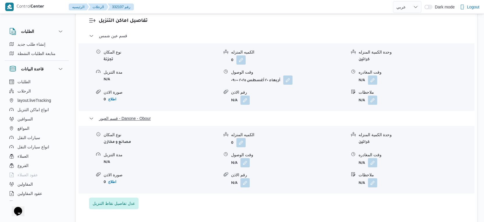
scroll to position [518, 0]
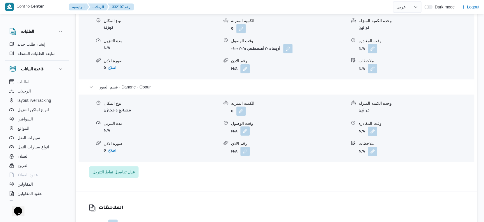
click at [243, 136] on button "button" at bounding box center [245, 130] width 9 height 9
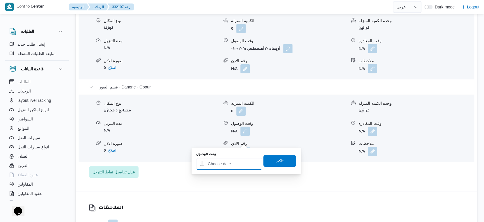
click at [239, 162] on input "وقت الوصول" at bounding box center [229, 164] width 66 height 12
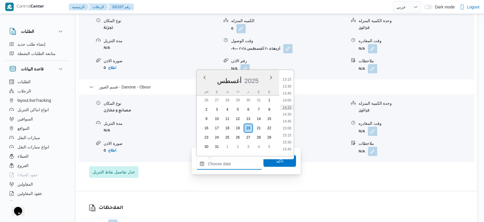
scroll to position [379, 0]
click at [290, 115] on li "15:00" at bounding box center [286, 117] width 13 height 6
type input "[DATE] ١٥:٠٠"
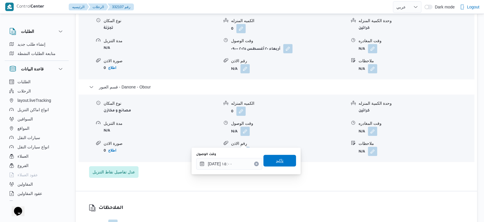
click at [276, 160] on span "تاكيد" at bounding box center [280, 160] width 8 height 7
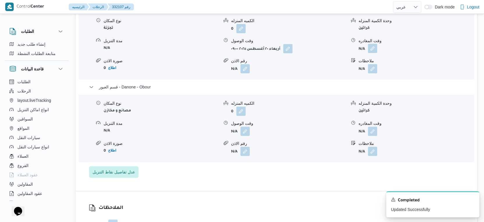
click at [377, 53] on button "button" at bounding box center [372, 48] width 9 height 9
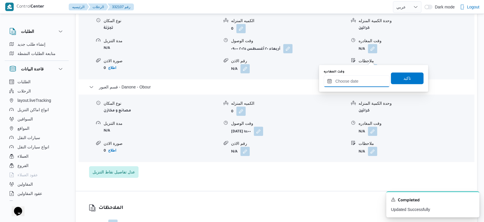
click at [370, 77] on input "وقت المغادره" at bounding box center [357, 81] width 66 height 12
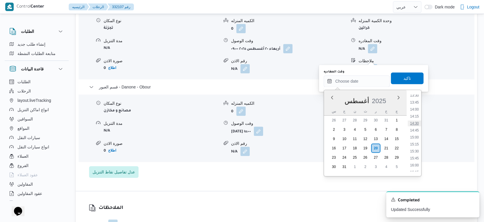
click at [415, 121] on li "14:30" at bounding box center [414, 124] width 13 height 6
type input "[DATE] ١٤:٣٠"
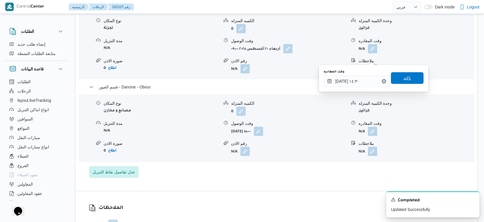
click at [409, 76] on span "تاكيد" at bounding box center [407, 78] width 33 height 12
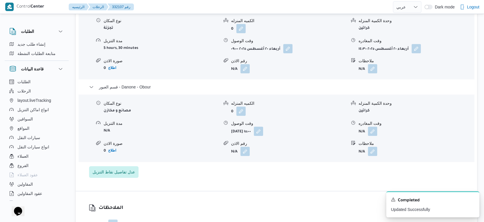
click at [153, 161] on div "نوع المكان مصانع و مخازن الكميه المنزله 0 وحدة الكمية المنزله كراتين مدة التنزي…" at bounding box center [276, 128] width 400 height 66
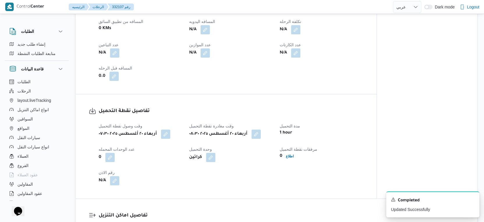
scroll to position [194, 0]
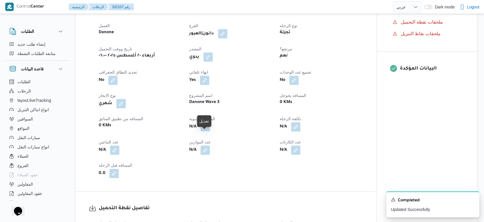
click at [206, 131] on button "button" at bounding box center [205, 126] width 9 height 9
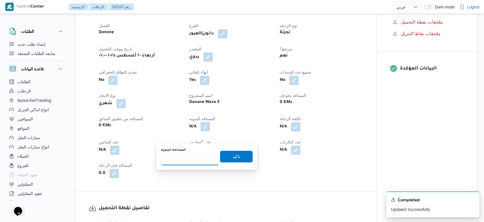
click at [184, 158] on input "المسافه اليدويه" at bounding box center [190, 160] width 58 height 12
type input "51"
click at [245, 157] on span "تاكيد" at bounding box center [236, 157] width 33 height 12
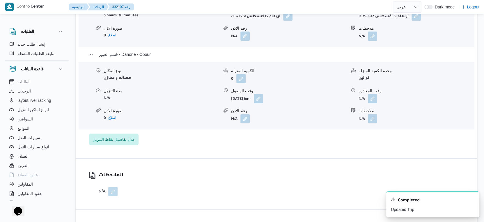
scroll to position [518, 0]
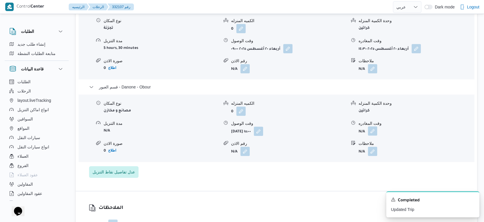
click at [377, 136] on button "button" at bounding box center [372, 130] width 9 height 9
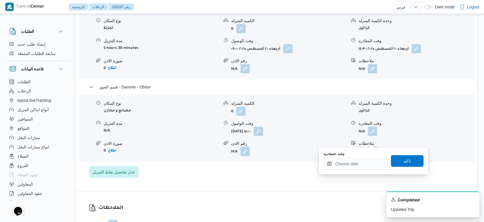
click at [368, 156] on div "وقت المغادره" at bounding box center [357, 154] width 66 height 5
click at [368, 158] on input "وقت المغادره" at bounding box center [357, 164] width 66 height 12
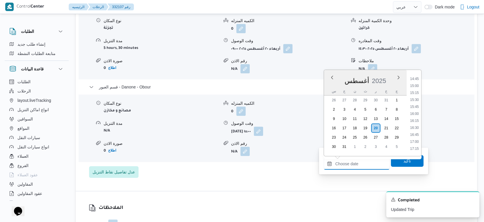
scroll to position [412, 0]
drag, startPoint x: 417, startPoint y: 99, endPoint x: 413, endPoint y: 118, distance: 19.7
click at [417, 98] on li "15:30" at bounding box center [414, 99] width 13 height 6
type input "[DATE] ١٥:٣٠"
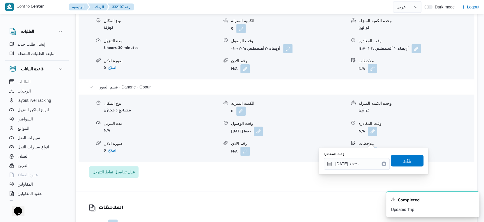
click at [405, 161] on span "تاكيد" at bounding box center [408, 160] width 8 height 7
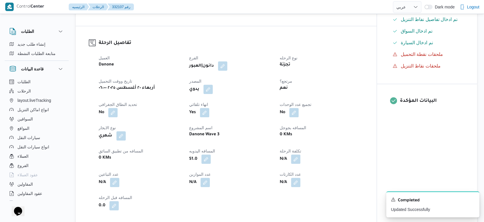
scroll to position [0, 0]
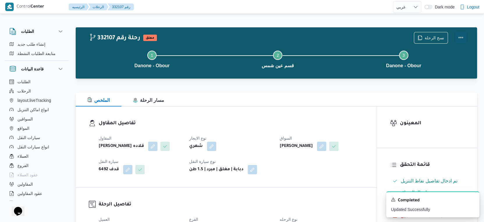
click at [460, 37] on button "Actions" at bounding box center [461, 38] width 12 height 12
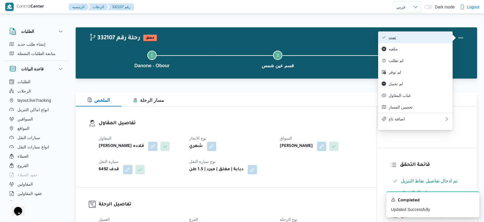
click at [418, 37] on span "تمت" at bounding box center [419, 37] width 61 height 5
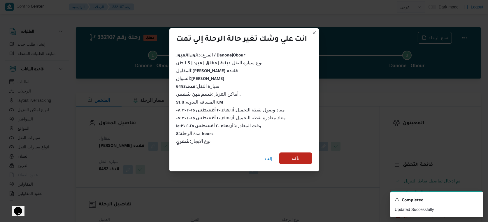
click at [297, 153] on span "تأكيد" at bounding box center [295, 159] width 33 height 12
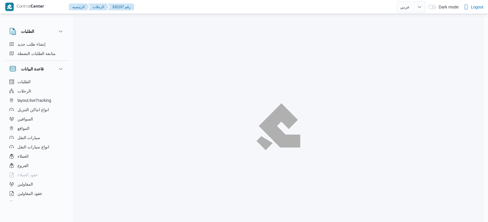
select select "ar"
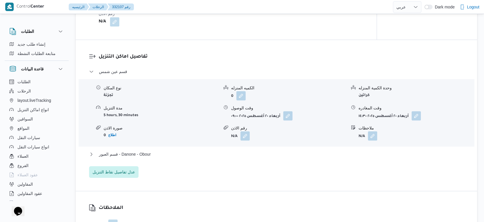
scroll to position [485, 0]
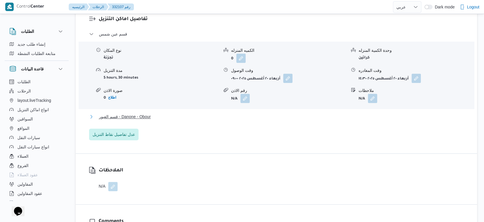
click at [159, 120] on button "قسم العبور - Danone - Obour" at bounding box center [276, 116] width 375 height 7
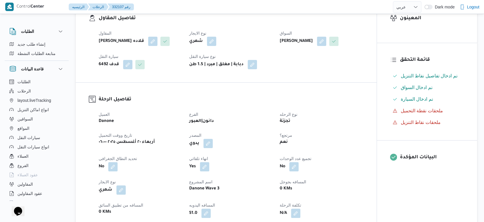
scroll to position [227, 0]
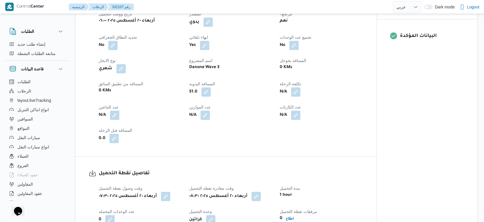
select select "ar"
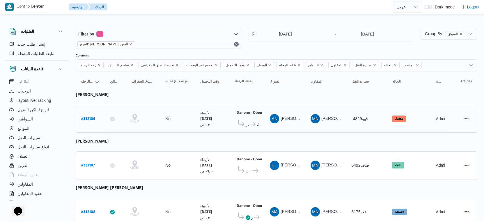
click at [89, 118] on b "# 332106" at bounding box center [88, 119] width 14 height 4
select select "ar"
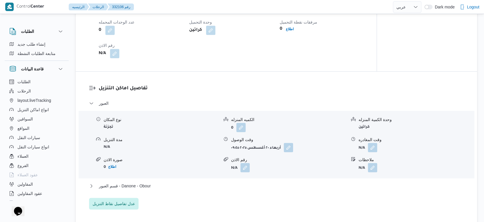
scroll to position [485, 0]
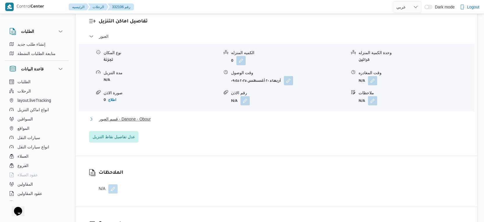
click at [146, 123] on span "قسم العبور - Danone - Obour" at bounding box center [125, 119] width 52 height 7
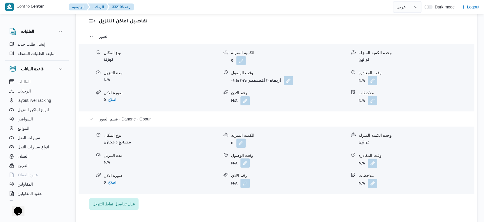
click at [248, 168] on button "button" at bounding box center [245, 162] width 9 height 9
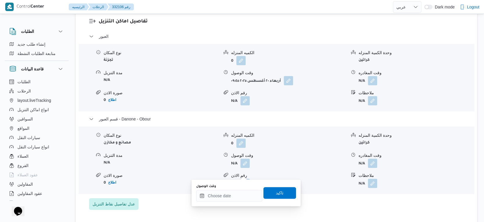
click at [234, 202] on div "وقت الوصول تاكيد" at bounding box center [246, 193] width 101 height 19
click at [243, 196] on input "وقت الوصول" at bounding box center [229, 196] width 66 height 12
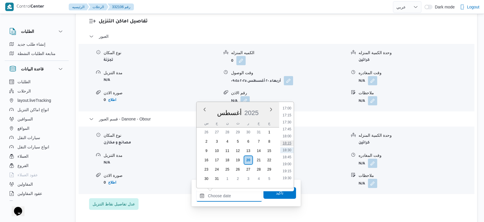
scroll to position [412, 0]
drag, startPoint x: 287, startPoint y: 119, endPoint x: 287, endPoint y: 137, distance: 18.9
click at [287, 118] on li "15:00" at bounding box center [286, 117] width 13 height 6
type input "٢٠/٠٨/٢٠٢٥ ١٥:٠٠"
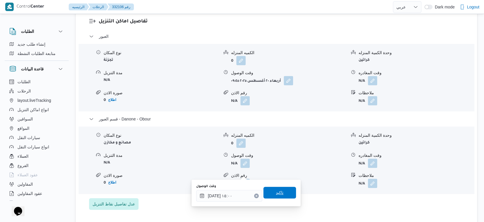
click at [282, 193] on span "تاكيد" at bounding box center [280, 193] width 33 height 12
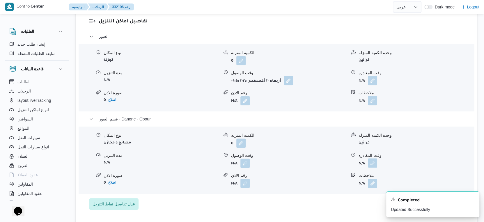
click at [370, 168] on button "button" at bounding box center [372, 162] width 9 height 9
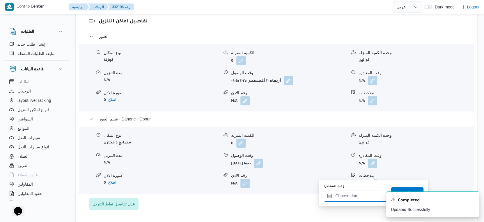
click at [364, 197] on input "وقت المغادره" at bounding box center [357, 196] width 66 height 12
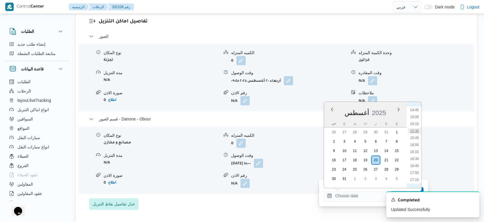
click at [415, 130] on li "15:30" at bounding box center [414, 131] width 13 height 6
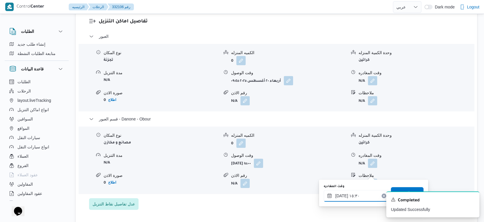
click at [340, 195] on input "٢٠/٠٨/٢٠٢٥ ١٥:٣٠" at bounding box center [357, 196] width 66 height 12
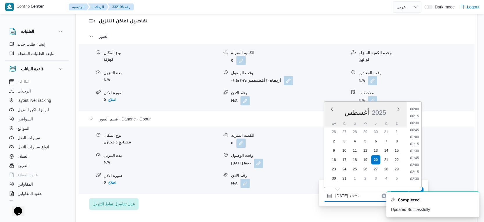
click at [340, 195] on input "٢٠/٠٨/٢٠٢٥ ١٥:٣٠" at bounding box center [357, 196] width 66 height 12
type input "٢٠/٠٨/٢٠٢٥ ١٥:20"
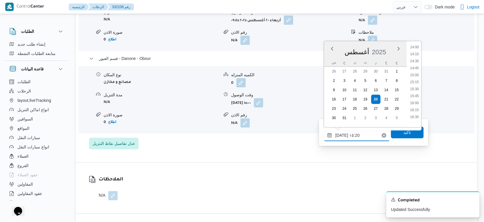
scroll to position [550, 0]
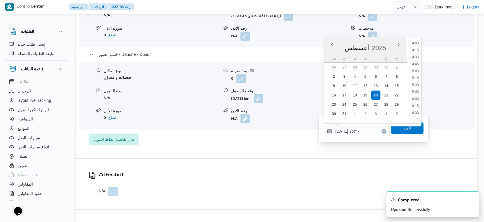
click at [407, 132] on span "تاكيد" at bounding box center [407, 128] width 33 height 12
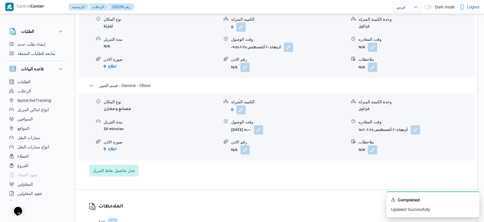
scroll to position [485, 0]
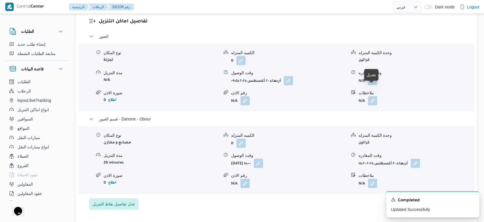
click at [372, 85] on button "button" at bounding box center [372, 80] width 9 height 9
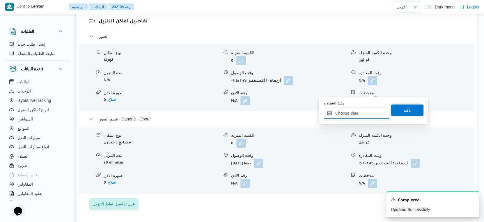
drag, startPoint x: 361, startPoint y: 110, endPoint x: 368, endPoint y: 116, distance: 8.9
click at [361, 110] on input "وقت المغادره" at bounding box center [357, 113] width 66 height 12
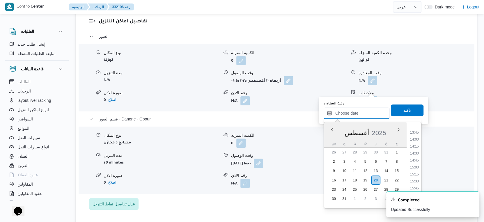
scroll to position [379, 0]
click at [416, 155] on li "14:30" at bounding box center [414, 156] width 13 height 6
type input "٢٠/٠٨/٢٠٢٥ ١٤:٣٠"
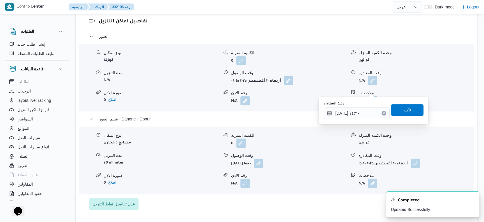
click at [412, 110] on span "تاكيد" at bounding box center [407, 110] width 33 height 12
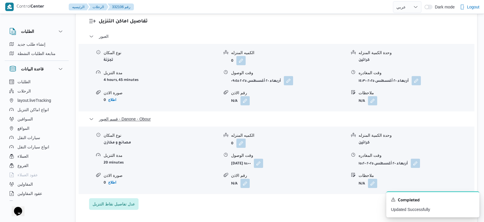
scroll to position [388, 0]
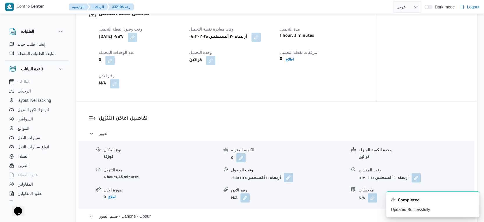
click at [286, 182] on button "button" at bounding box center [288, 177] width 9 height 9
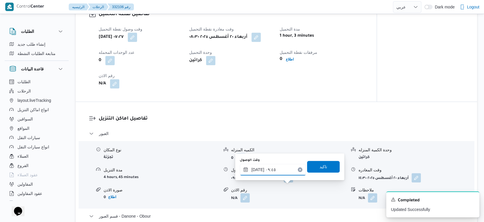
click at [278, 171] on input "[DATE] ٠٩:٤٥" at bounding box center [273, 170] width 66 height 12
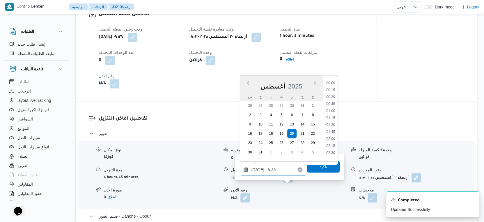
scroll to position [232, 0]
click at [332, 101] on li "09:00" at bounding box center [330, 102] width 13 height 6
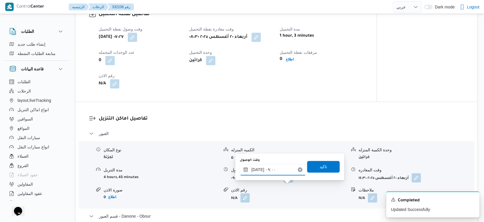
type input "٢٠/٠٨/٢٠٢٥ ٠٩:٠٠"
click at [326, 165] on span "تاكيد" at bounding box center [323, 167] width 33 height 12
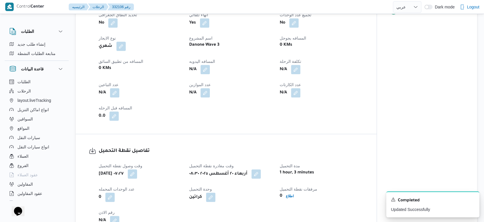
scroll to position [162, 0]
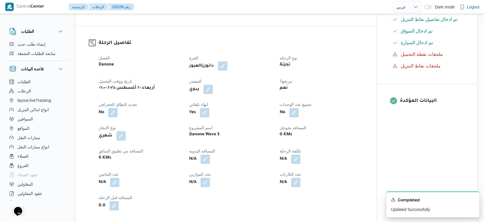
click at [340, 139] on div "0 KMs" at bounding box center [321, 135] width 85 height 8
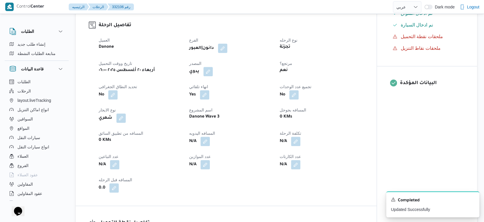
scroll to position [194, 0]
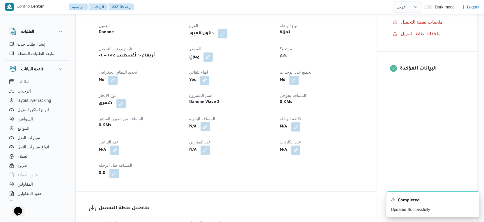
click at [206, 131] on button "button" at bounding box center [205, 126] width 9 height 9
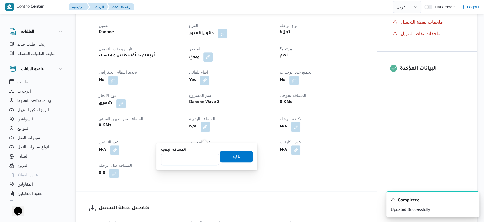
click at [193, 157] on input "المسافه اليدويه" at bounding box center [190, 160] width 58 height 12
type input "51"
click at [233, 159] on span "تاكيد" at bounding box center [237, 156] width 8 height 7
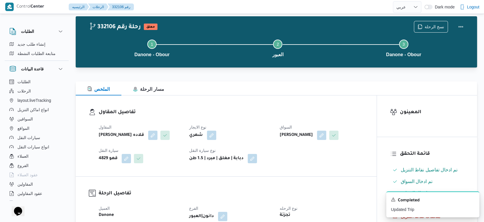
scroll to position [0, 0]
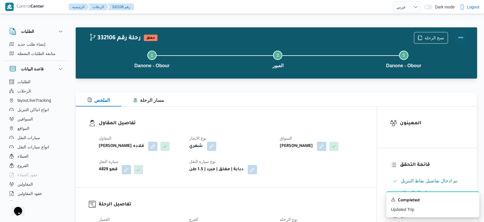
click at [462, 35] on button "Actions" at bounding box center [461, 38] width 12 height 12
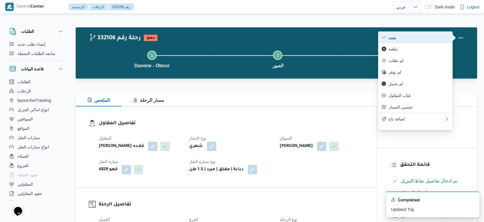
click at [425, 36] on span "تمت" at bounding box center [419, 37] width 61 height 5
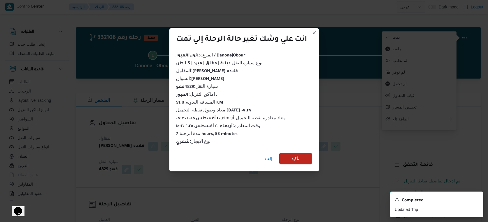
click at [296, 164] on div "إلغاء تأكيد" at bounding box center [243, 159] width 149 height 23
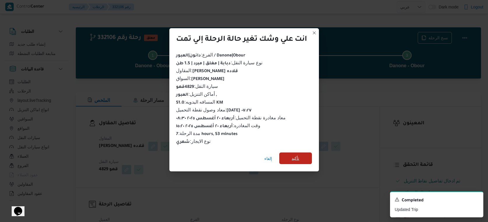
click at [298, 158] on span "تأكيد" at bounding box center [296, 158] width 8 height 7
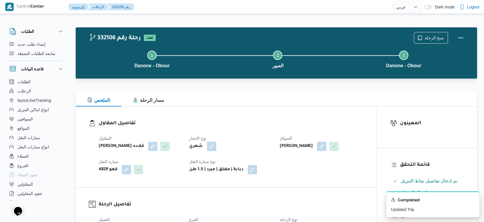
scroll to position [227, 0]
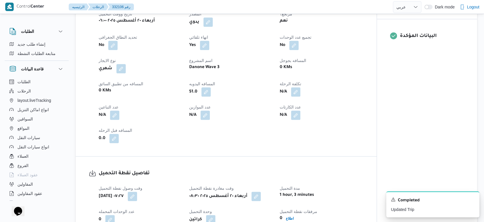
select select "ar"
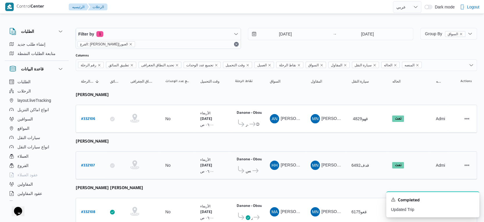
click at [164, 162] on div "No" at bounding box center [177, 165] width 29 height 10
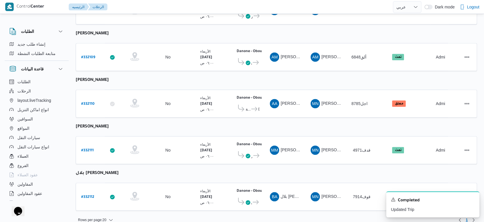
scroll to position [202, 0]
click at [85, 195] on b "# 332112" at bounding box center [87, 197] width 13 height 4
select select "ar"
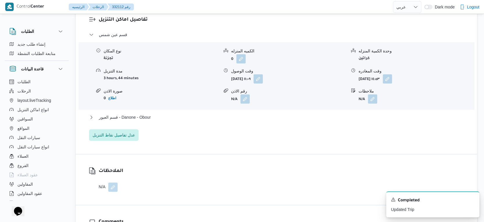
scroll to position [485, 0]
click at [152, 120] on button "قسم العبور - Danone - Obour" at bounding box center [276, 116] width 375 height 7
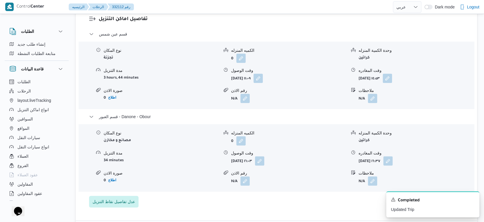
click at [165, 184] on form "0 اطلاع" at bounding box center [161, 180] width 115 height 8
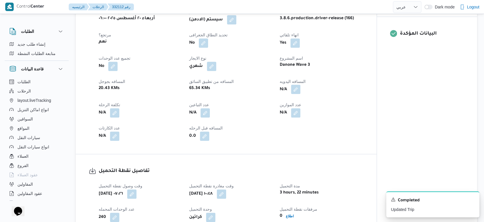
scroll to position [227, 0]
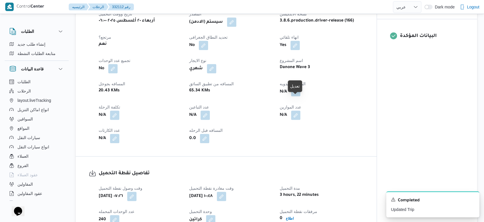
click at [296, 96] on button "button" at bounding box center [295, 91] width 9 height 9
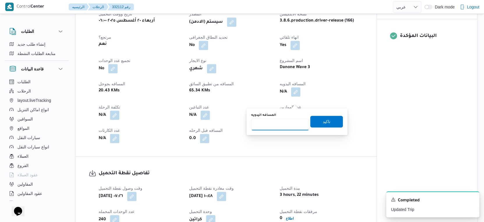
click at [267, 128] on input "المسافه اليدويه" at bounding box center [280, 125] width 58 height 12
type input "52"
click at [323, 119] on span "تاكيد" at bounding box center [327, 121] width 8 height 7
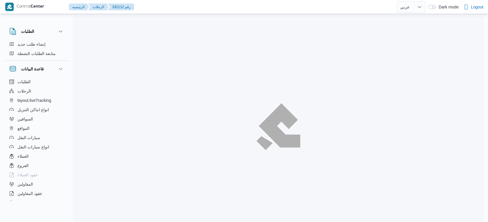
select select "ar"
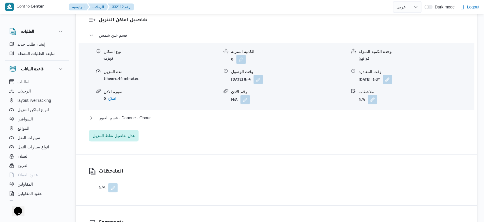
scroll to position [485, 0]
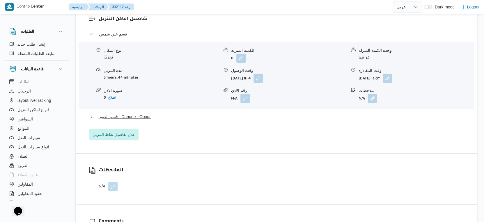
click at [151, 120] on span "قسم العبور - Danone - Obour" at bounding box center [125, 116] width 52 height 7
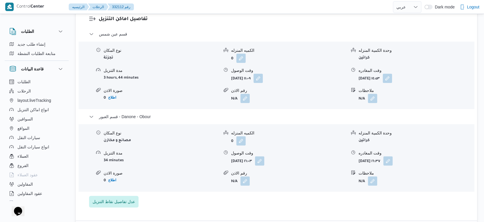
select select "ar"
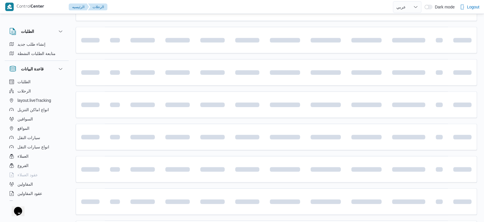
scroll to position [202, 0]
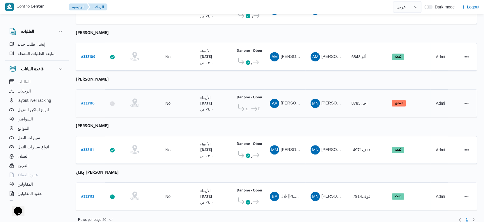
click at [89, 102] on b "# 332110" at bounding box center [87, 104] width 13 height 4
select select "ar"
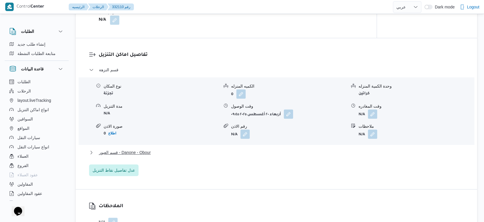
scroll to position [485, 0]
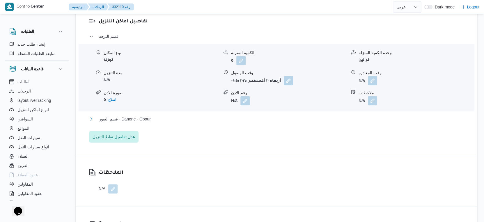
click at [185, 116] on button "قسم العبور - Danone - Obour" at bounding box center [276, 119] width 375 height 7
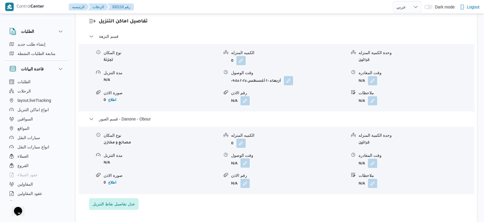
click at [248, 163] on button "button" at bounding box center [245, 162] width 9 height 9
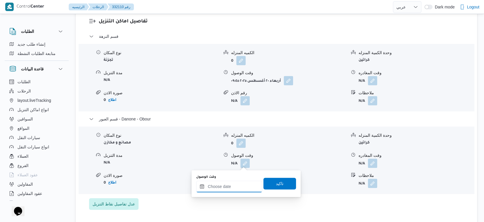
click at [239, 184] on input "وقت الوصول" at bounding box center [229, 187] width 66 height 12
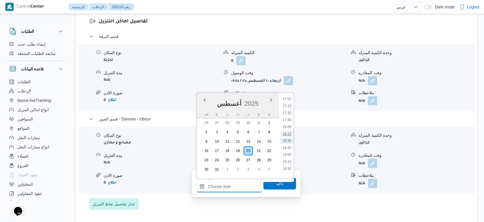
scroll to position [412, 0]
click at [291, 128] on li "15:45" at bounding box center [286, 129] width 13 height 6
type input "[DATE] ١٥:٤٥"
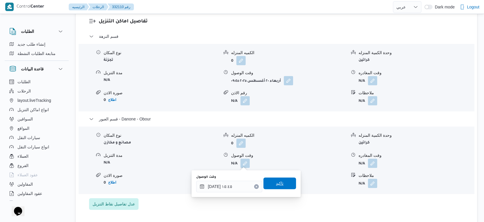
click at [282, 180] on span "تاكيد" at bounding box center [280, 184] width 33 height 12
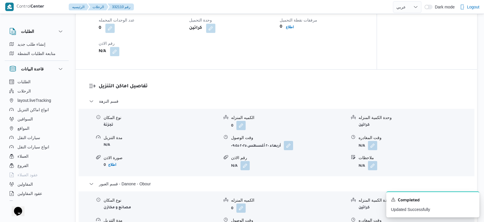
scroll to position [518, 0]
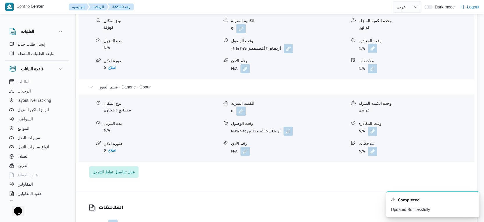
click at [371, 50] on button "button" at bounding box center [372, 48] width 9 height 9
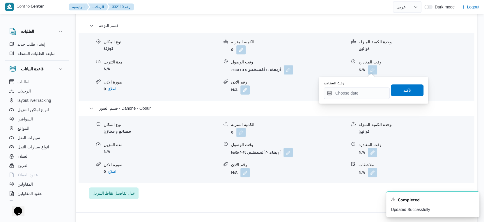
scroll to position [485, 0]
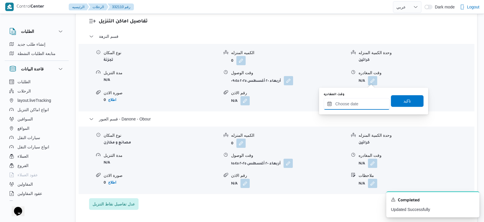
click at [370, 102] on input "وقت المغادره" at bounding box center [357, 104] width 66 height 12
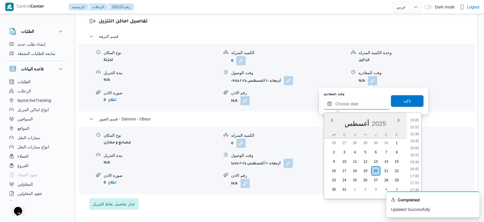
scroll to position [418, 0]
click at [416, 127] on li "15:15" at bounding box center [414, 128] width 13 height 6
type input "[DATE] ١٥:١٥"
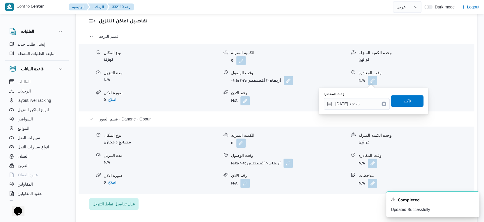
click at [400, 93] on div "وقت المغادره [DATE] ١٥:١٥ تاكيد" at bounding box center [373, 101] width 101 height 19
click at [407, 102] on span "تاكيد" at bounding box center [407, 101] width 33 height 12
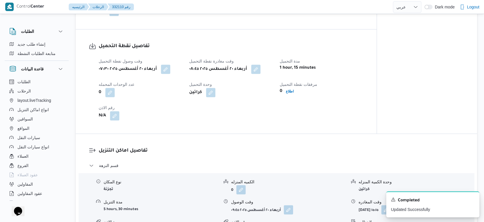
scroll to position [356, 0]
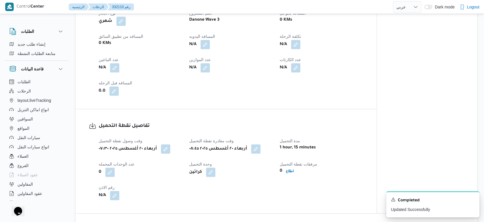
scroll to position [194, 0]
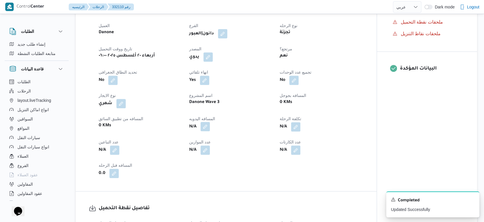
click at [209, 126] on button "button" at bounding box center [205, 126] width 9 height 9
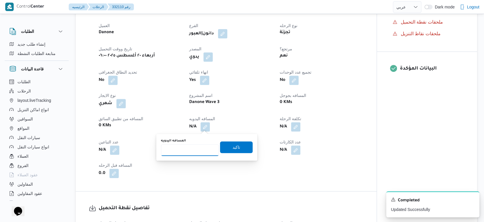
click at [194, 153] on input "المسافه اليدويه" at bounding box center [190, 150] width 58 height 12
type input "46"
click at [241, 147] on span "تاكيد" at bounding box center [236, 147] width 33 height 12
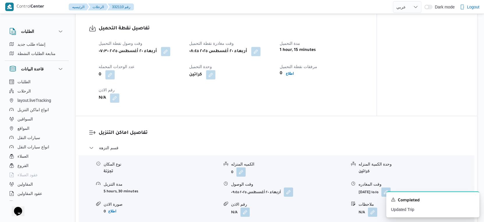
scroll to position [388, 0]
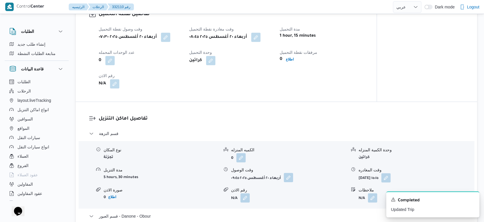
click at [290, 177] on button "button" at bounding box center [288, 177] width 9 height 9
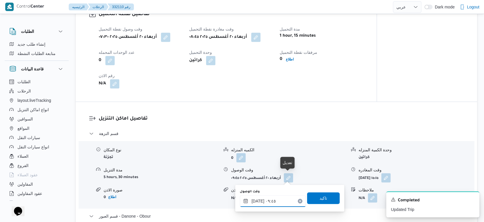
click at [276, 200] on input "[DATE] ٠٩:٤٥" at bounding box center [273, 201] width 66 height 12
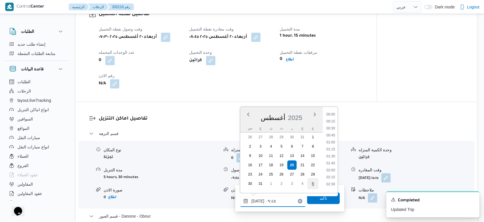
scroll to position [232, 0]
drag, startPoint x: 332, startPoint y: 140, endPoint x: 333, endPoint y: 157, distance: 17.5
click at [332, 139] on li "09:15" at bounding box center [330, 141] width 13 height 6
type input "[DATE] ٠٩:١٥"
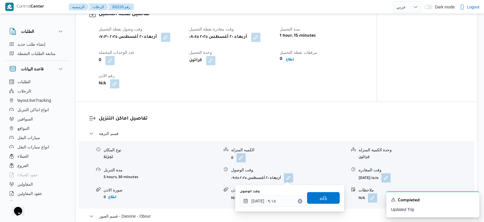
click at [331, 196] on span "تاكيد" at bounding box center [323, 198] width 33 height 12
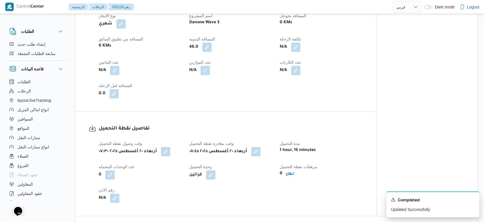
scroll to position [324, 0]
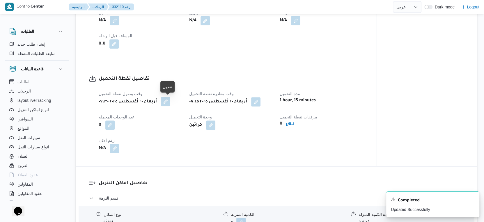
click at [170, 99] on button "button" at bounding box center [165, 101] width 9 height 9
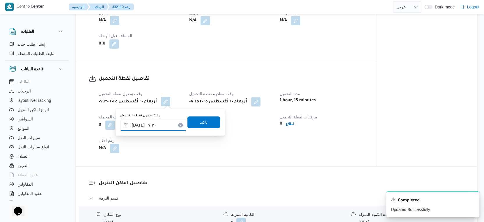
click at [160, 126] on input "[DATE] ٠٧:٣٠" at bounding box center [153, 125] width 66 height 12
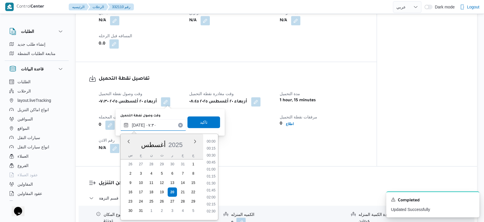
scroll to position [169, 0]
click at [213, 167] on li "07:00" at bounding box center [210, 168] width 13 height 6
type input "[DATE] ٠٧:٠٠"
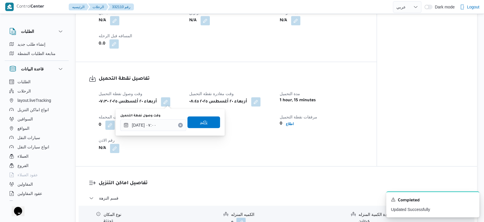
click at [206, 123] on span "تاكيد" at bounding box center [204, 122] width 33 height 12
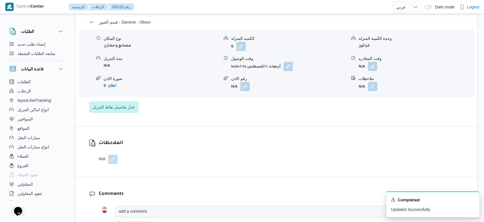
scroll to position [485, 0]
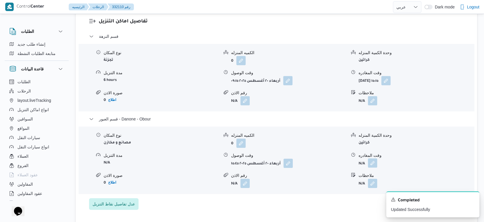
click at [373, 165] on button "button" at bounding box center [372, 162] width 9 height 9
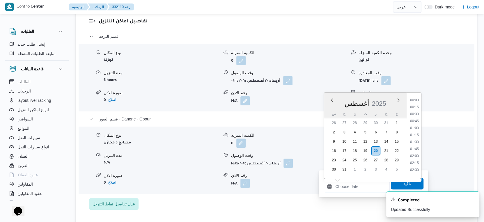
drag, startPoint x: 362, startPoint y: 189, endPoint x: 402, endPoint y: 165, distance: 46.6
click at [362, 189] on input "وقت المغادره" at bounding box center [357, 187] width 66 height 12
click at [416, 128] on li "16:00" at bounding box center [414, 129] width 13 height 6
type input "[DATE] ١٦:٠٠"
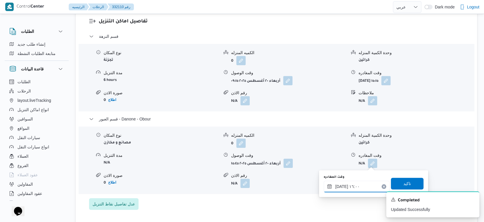
scroll to position [550, 0]
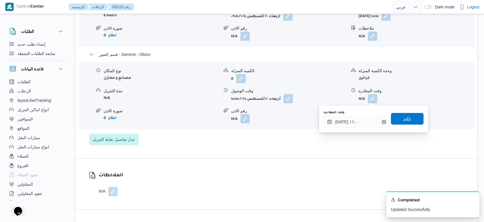
click at [417, 119] on span "تاكيد" at bounding box center [407, 119] width 33 height 12
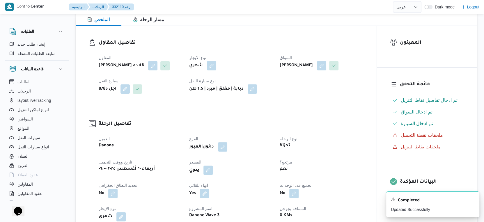
scroll to position [0, 0]
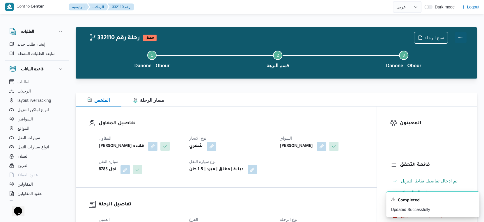
click at [461, 36] on button "Actions" at bounding box center [461, 38] width 12 height 12
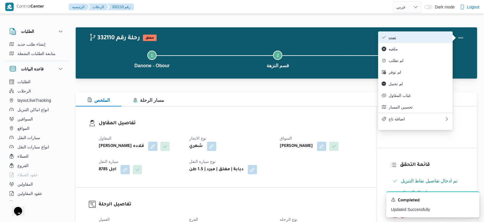
click at [430, 36] on span "تمت" at bounding box center [419, 37] width 61 height 5
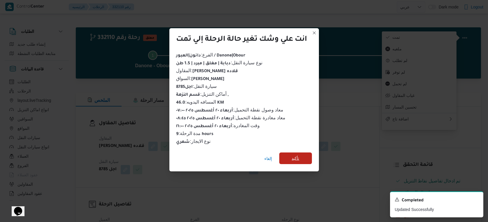
click at [304, 153] on span "تأكيد" at bounding box center [295, 159] width 33 height 12
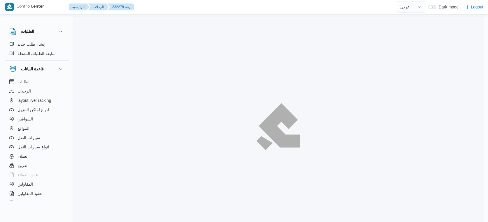
select select "ar"
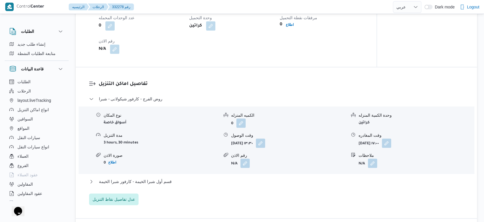
scroll to position [550, 0]
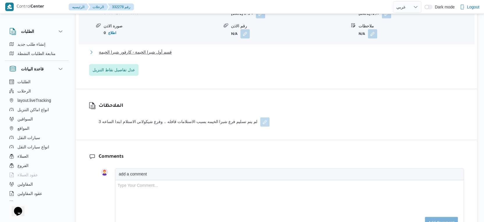
click at [169, 56] on button "قسم أول شبرا الخيمة - كارفور شبرا الخيمة" at bounding box center [276, 52] width 375 height 7
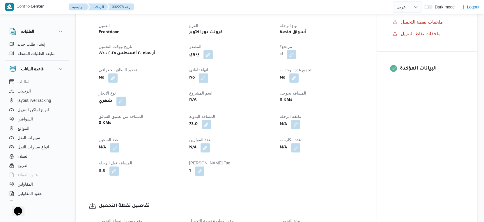
scroll to position [0, 0]
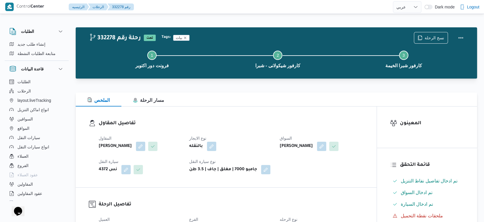
select select "ar"
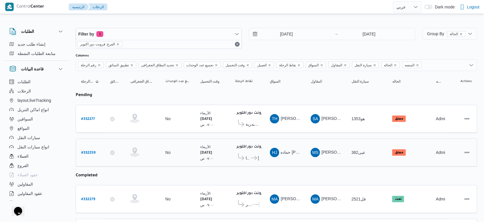
click at [92, 151] on b "# 332259" at bounding box center [88, 153] width 14 height 4
select select "ar"
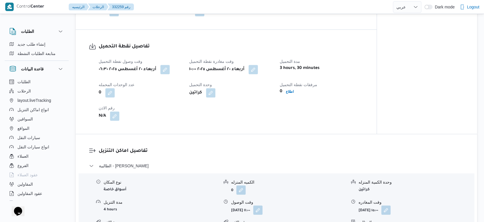
scroll to position [485, 0]
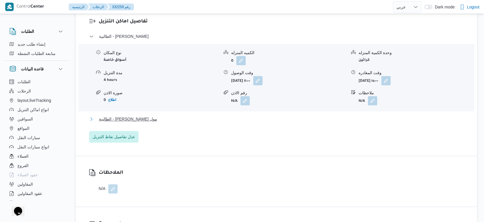
click at [151, 123] on button "الطالبية - [PERSON_NAME] مول" at bounding box center [276, 119] width 375 height 7
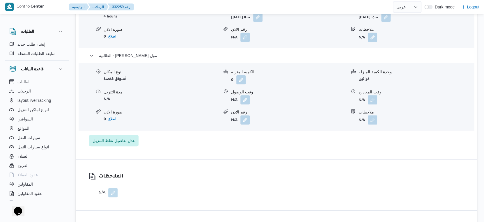
scroll to position [550, 0]
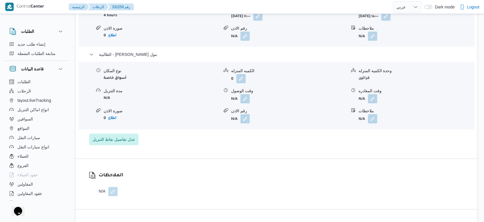
select select "ar"
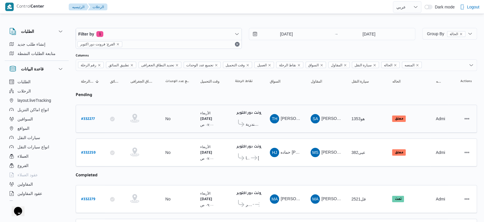
click at [258, 124] on span "كارفور جرين بلازا - الاسكندرية" at bounding box center [253, 124] width 14 height 7
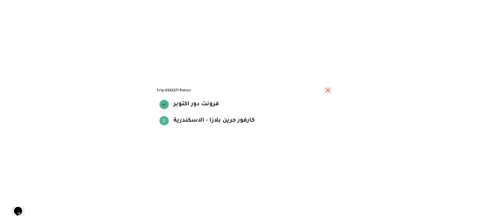
click at [327, 90] on button "close" at bounding box center [327, 90] width 7 height 7
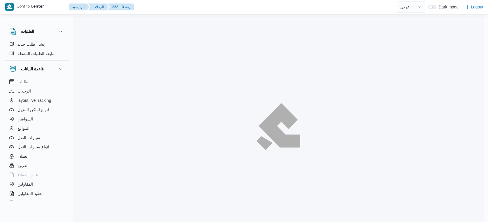
select select "ar"
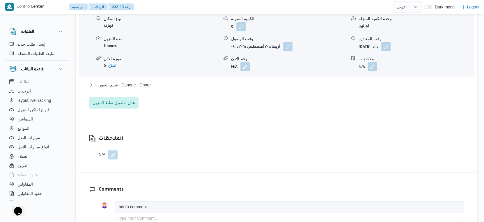
scroll to position [518, 0]
click at [161, 86] on button "قسم العبور - Danone - Obour" at bounding box center [276, 84] width 375 height 7
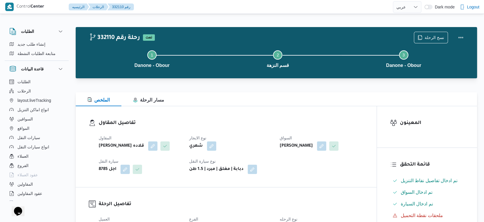
scroll to position [0, 0]
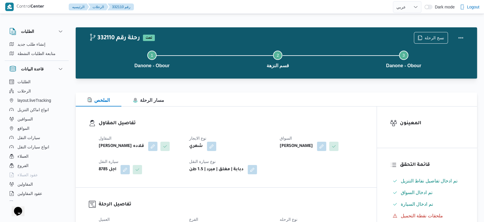
select select "ar"
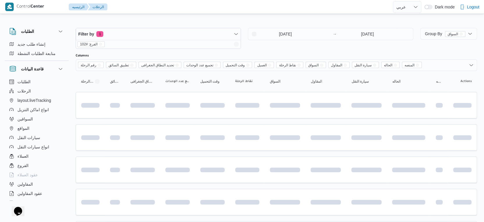
scroll to position [202, 0]
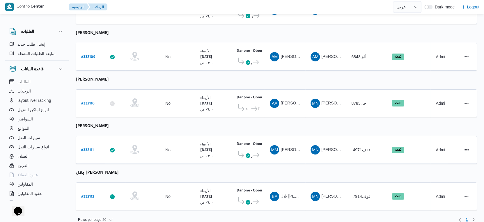
select select "ar"
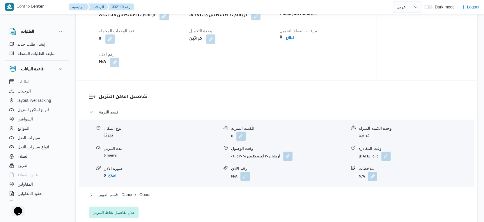
scroll to position [421, 0]
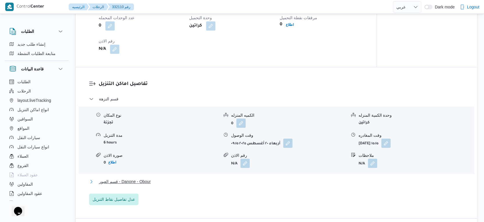
click at [160, 179] on button "قسم العبور - Danone - Obour" at bounding box center [276, 181] width 375 height 7
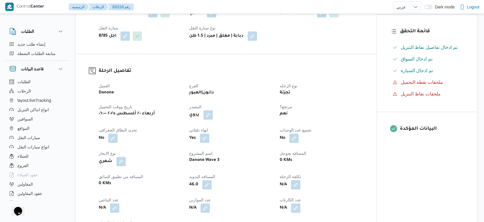
scroll to position [129, 0]
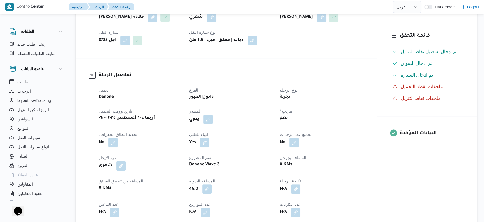
select select "ar"
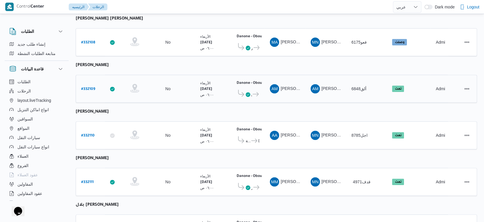
scroll to position [202, 0]
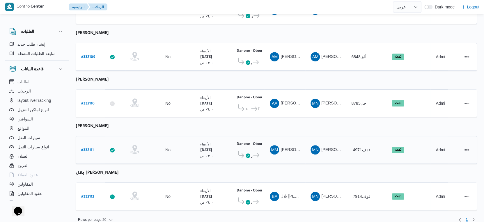
click at [86, 149] on b "# 332111" at bounding box center [87, 151] width 13 height 4
select select "ar"
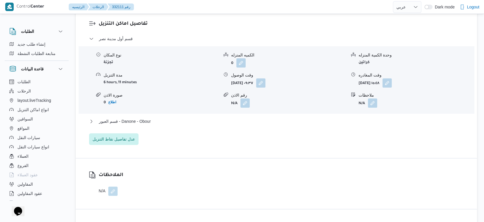
scroll to position [485, 0]
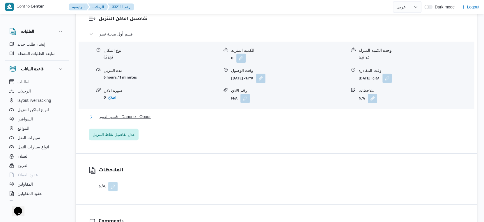
click at [151, 114] on span "قسم العبور - Danone - Obour" at bounding box center [125, 116] width 52 height 7
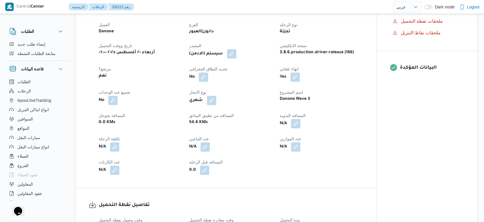
scroll to position [194, 0]
click at [295, 121] on button "button" at bounding box center [295, 124] width 9 height 9
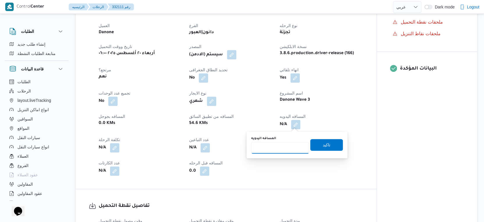
click at [276, 146] on input "المسافه اليدويه" at bounding box center [280, 148] width 58 height 12
type input "77"
click at [331, 145] on span "تاكيد" at bounding box center [326, 145] width 33 height 12
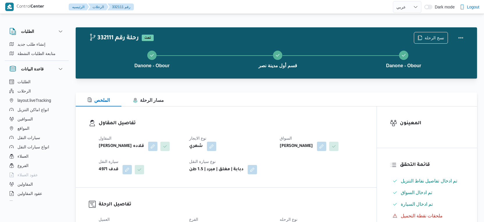
select select "ar"
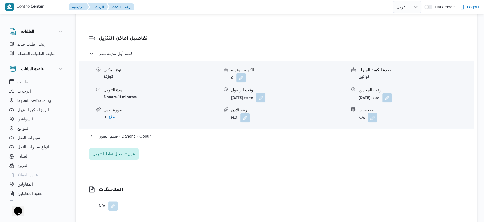
scroll to position [518, 0]
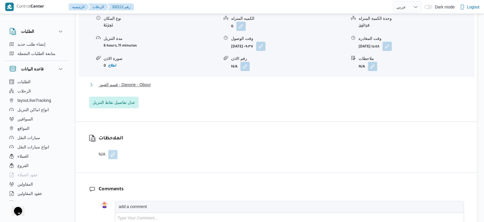
click at [168, 83] on button "قسم العبور - Danone - Obour" at bounding box center [276, 84] width 375 height 7
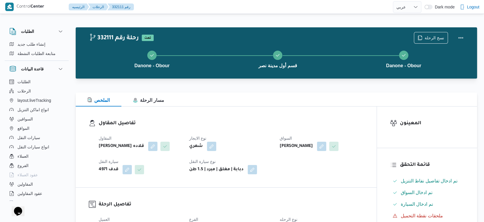
scroll to position [227, 0]
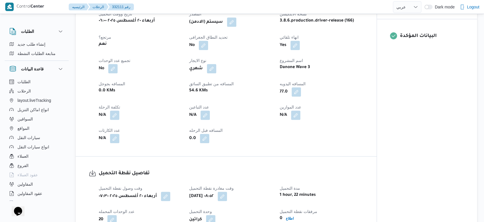
select select "ar"
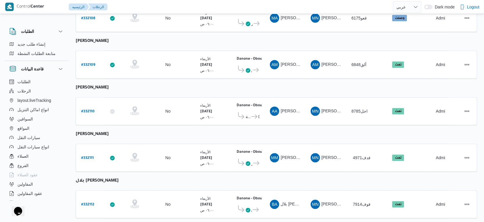
scroll to position [202, 0]
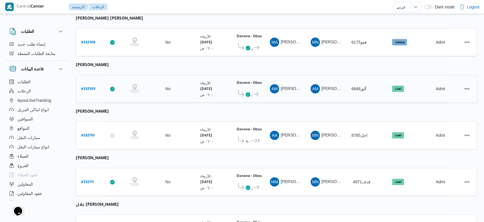
click at [90, 87] on b "# 332109" at bounding box center [88, 89] width 14 height 4
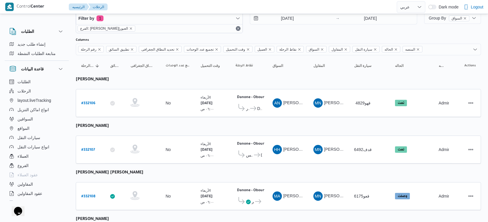
select select "ar"
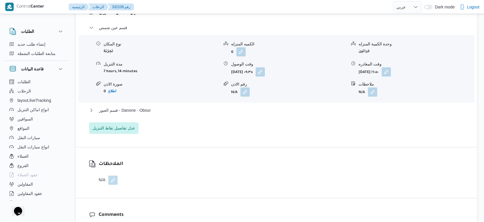
scroll to position [493, 0]
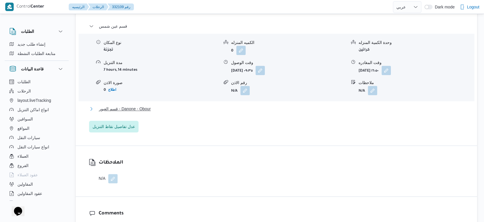
click at [144, 112] on span "قسم العبور - Danone - Obour" at bounding box center [125, 108] width 52 height 7
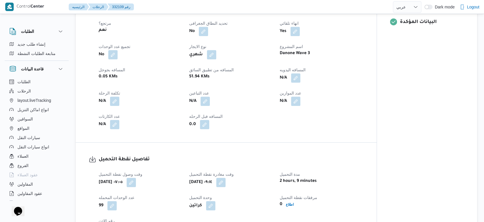
scroll to position [266, 0]
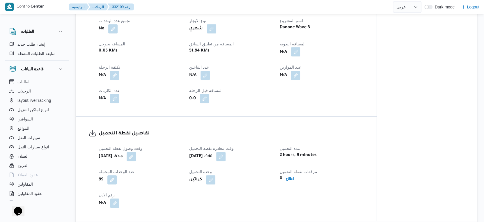
click at [298, 50] on button "button" at bounding box center [295, 51] width 9 height 9
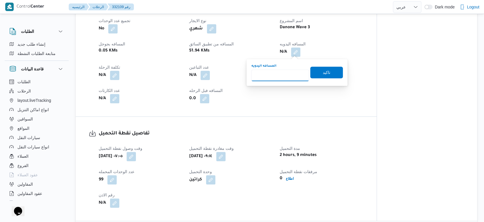
click at [280, 73] on input "المسافه اليدويه" at bounding box center [280, 76] width 58 height 12
type input "55"
click at [323, 75] on span "تاكيد" at bounding box center [327, 72] width 8 height 7
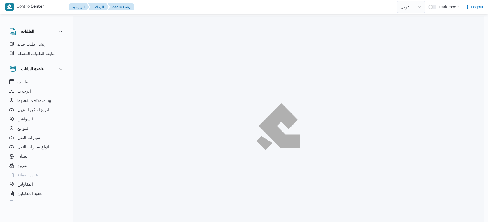
select select "ar"
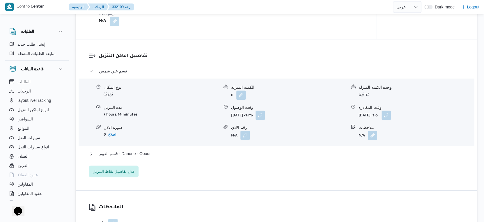
scroll to position [566, 0]
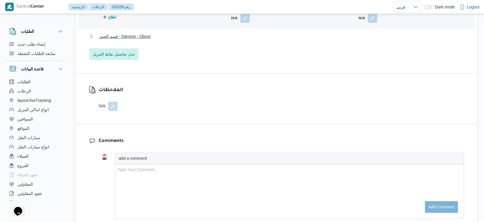
click at [160, 36] on button "قسم العبور - Danone - Obour" at bounding box center [276, 36] width 375 height 7
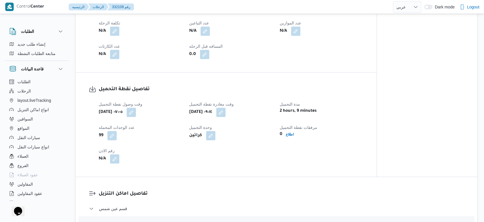
scroll to position [227, 0]
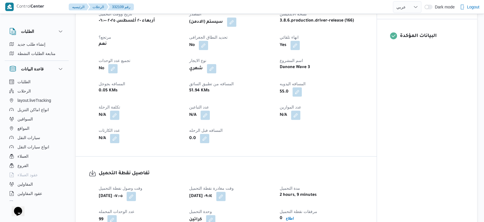
select select "ar"
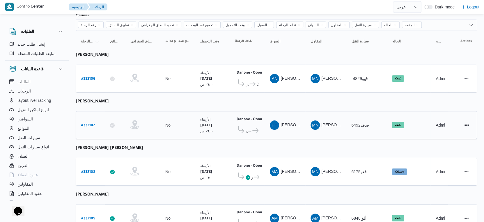
scroll to position [8, 0]
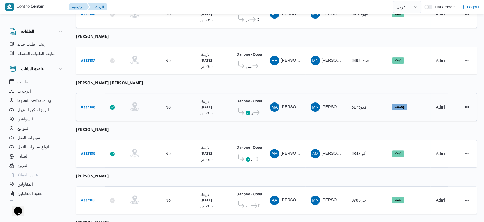
click at [91, 106] on b "# 332108" at bounding box center [88, 108] width 14 height 4
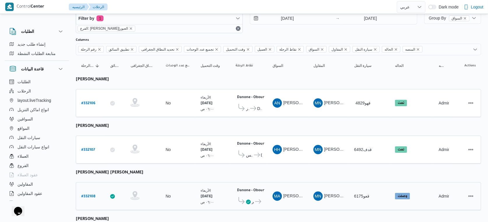
select select "ar"
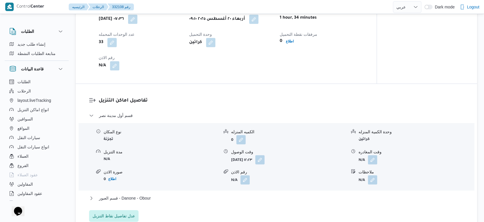
scroll to position [493, 0]
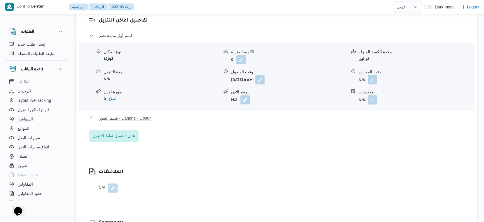
click at [143, 116] on span "قسم العبور - Danone - Obour" at bounding box center [125, 118] width 52 height 7
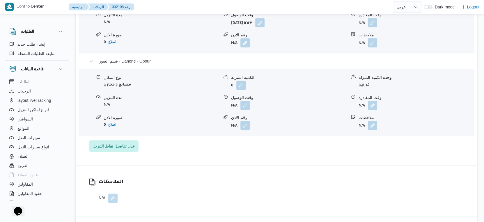
scroll to position [558, 0]
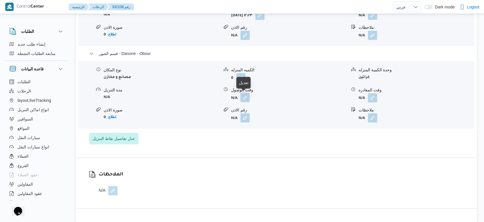
click at [246, 95] on button "button" at bounding box center [245, 97] width 9 height 9
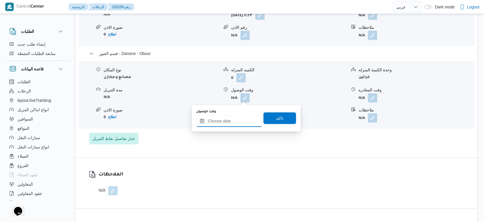
click at [239, 121] on input "وقت الوصول" at bounding box center [229, 121] width 66 height 12
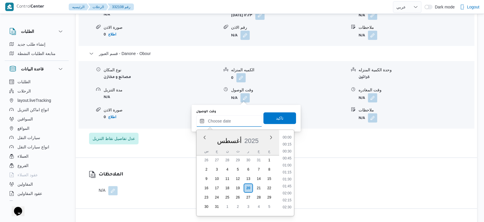
scroll to position [490, 0]
click at [287, 178] on li "19:00" at bounding box center [287, 178] width 14 height 6
type input "٢٠/٠٨/٢٠٢٥ ١٩:٠٠"
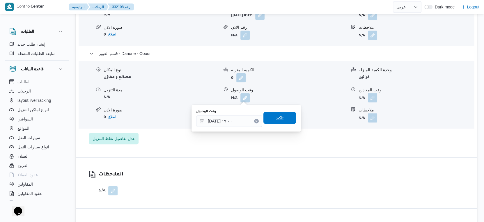
click at [284, 119] on span "تاكيد" at bounding box center [280, 118] width 33 height 12
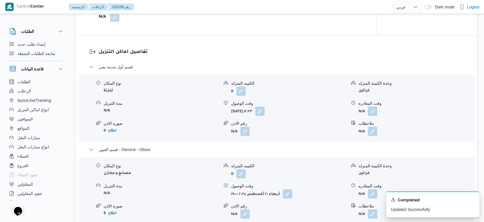
scroll to position [461, 0]
click at [370, 110] on button "button" at bounding box center [372, 111] width 9 height 9
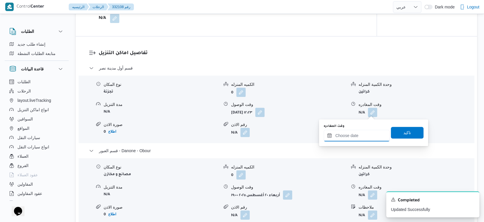
click at [365, 137] on input "وقت المغادره" at bounding box center [357, 136] width 66 height 12
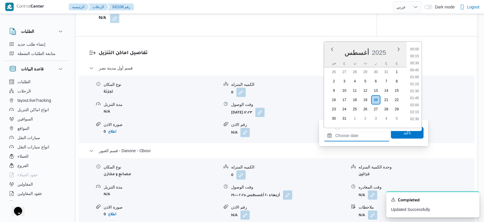
scroll to position [490, 0]
click at [421, 73] on li "18:30" at bounding box center [414, 76] width 13 height 6
type input "٢٠/٠٨/٢٠٢٥ ١٨:٣٠"
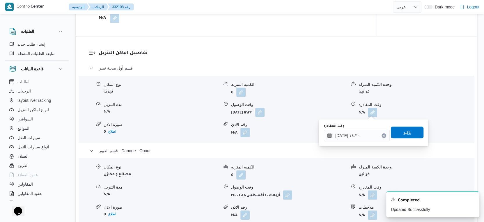
click at [408, 133] on span "تاكيد" at bounding box center [407, 133] width 33 height 12
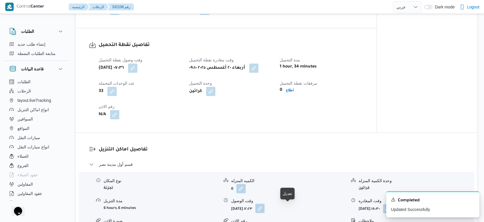
scroll to position [364, 0]
click at [265, 207] on button "button" at bounding box center [259, 208] width 9 height 9
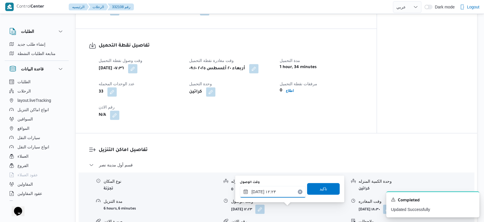
click at [280, 194] on input "٢٠/٠٨/٢٠٢٥ ١٢:٢٣" at bounding box center [273, 192] width 66 height 12
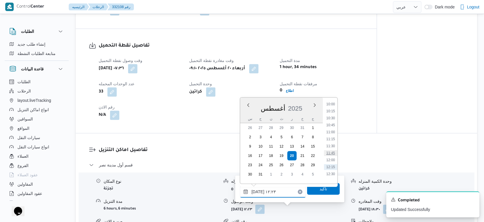
scroll to position [270, 0]
click at [332, 107] on li "09:45" at bounding box center [330, 108] width 13 height 6
type input "٢٠/٠٨/٢٠٢٥ ٠٩:٤٥"
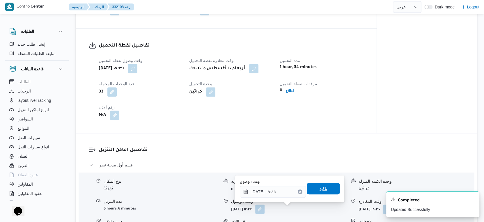
click at [330, 187] on span "تاكيد" at bounding box center [323, 189] width 33 height 12
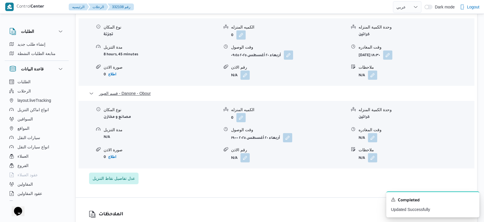
scroll to position [525, 0]
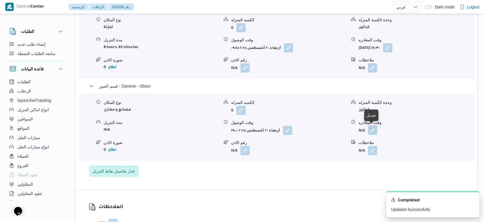
click at [376, 131] on button "button" at bounding box center [372, 130] width 9 height 9
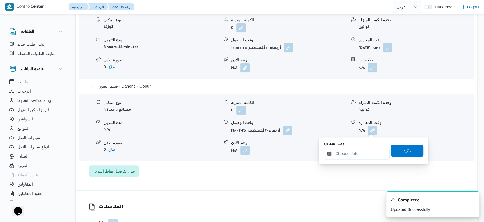
click at [361, 155] on input "وقت المغادره" at bounding box center [357, 154] width 66 height 12
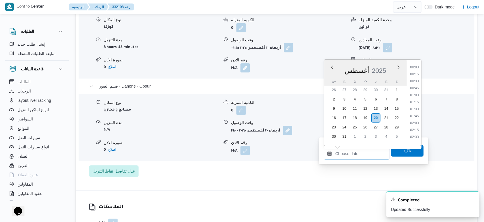
scroll to position [490, 0]
click at [415, 106] on li "19:00" at bounding box center [414, 108] width 13 height 6
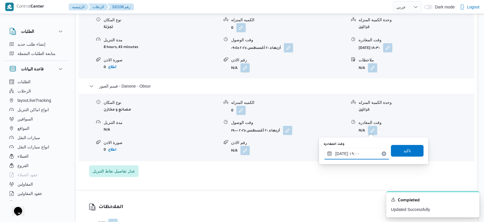
click at [340, 153] on input "٢٠/٠٨/٢٠٢٥ ١٩:٠٠" at bounding box center [357, 154] width 66 height 12
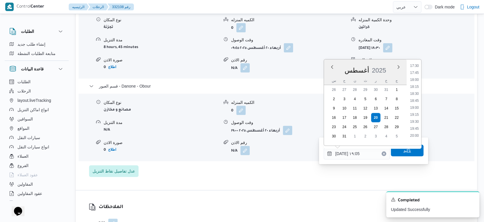
type input "٢٠/٠٨/٢٠٢٥ ١٩:٠٥"
click at [406, 151] on span "تاكيد" at bounding box center [408, 150] width 8 height 7
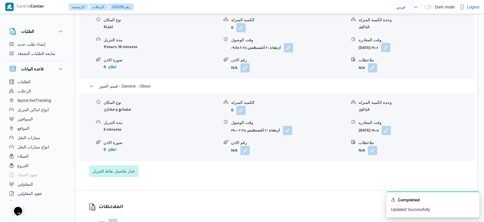
click at [391, 44] on button "button" at bounding box center [385, 47] width 9 height 9
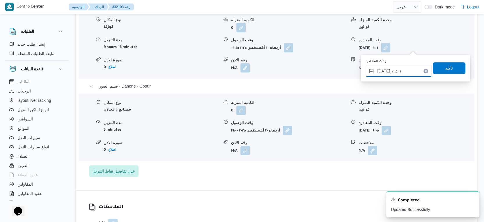
click at [403, 72] on input "٢٠/٠٨/٢٠٢٥ ١٩:٠١" at bounding box center [399, 71] width 66 height 12
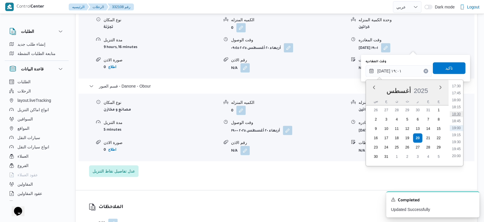
click at [460, 114] on li "18:30" at bounding box center [456, 114] width 13 height 6
type input "٢٠/٠٨/٢٠٢٥ ١٨:٣٠"
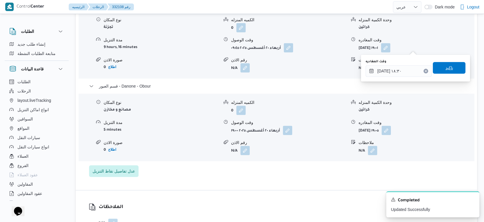
click at [451, 69] on span "تاكيد" at bounding box center [449, 68] width 33 height 12
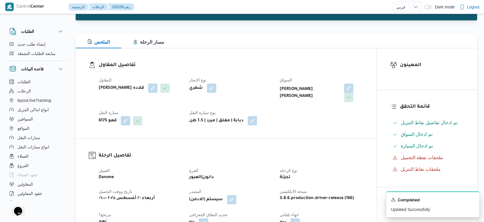
scroll to position [0, 0]
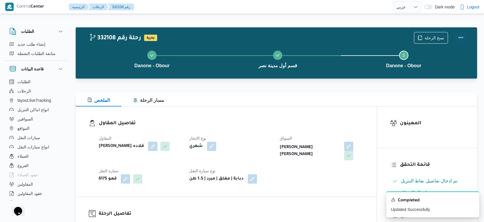
click at [464, 35] on button "Actions" at bounding box center [461, 38] width 12 height 12
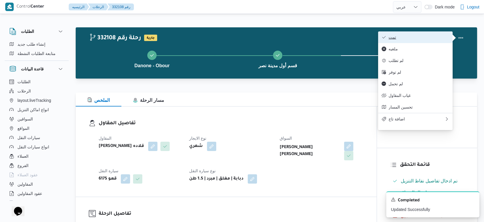
click at [436, 37] on span "تمت" at bounding box center [419, 37] width 61 height 5
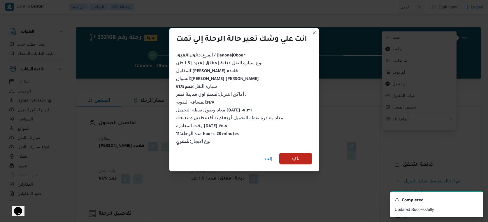
click at [303, 149] on div "إلغاء تأكيد" at bounding box center [243, 159] width 149 height 23
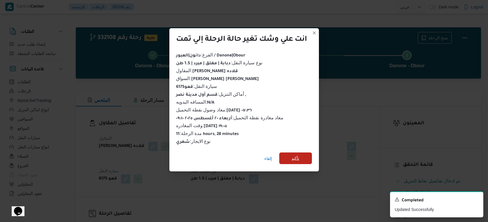
click at [301, 154] on span "تأكيد" at bounding box center [295, 159] width 33 height 12
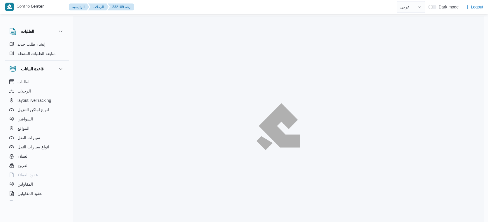
select select "ar"
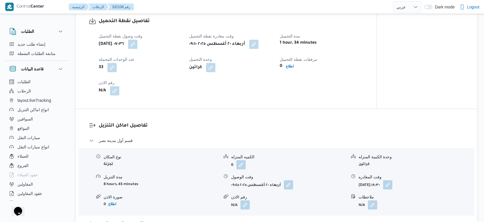
scroll to position [518, 0]
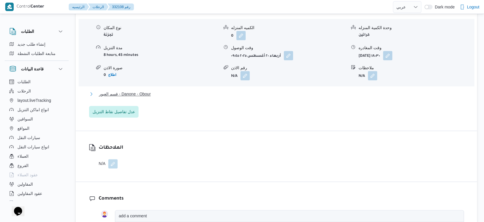
click at [180, 93] on button "قسم العبور - Danone - Obour" at bounding box center [276, 94] width 375 height 7
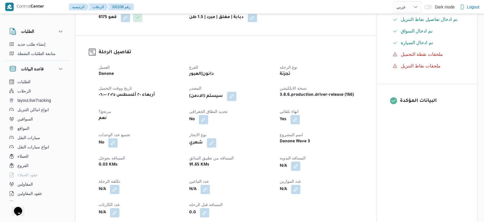
scroll to position [0, 0]
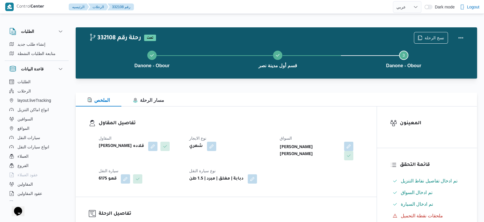
click at [169, 172] on dt "سيارة النقل" at bounding box center [141, 170] width 84 height 7
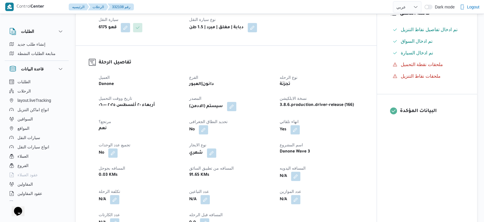
scroll to position [162, 0]
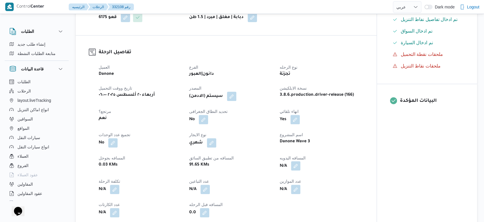
click at [296, 165] on button "button" at bounding box center [295, 165] width 9 height 9
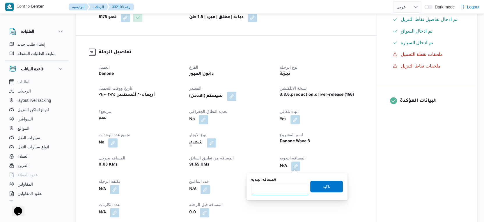
click at [285, 189] on input "المسافه اليدويه" at bounding box center [280, 190] width 58 height 12
type input "90"
click at [324, 186] on span "تاكيد" at bounding box center [327, 186] width 8 height 7
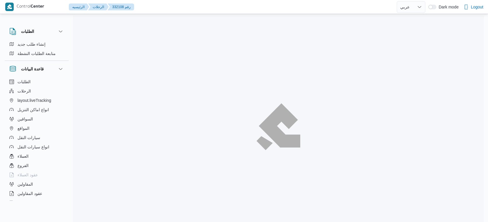
select select "ar"
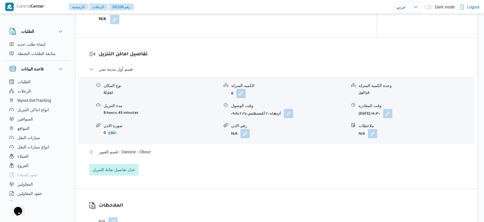
scroll to position [469, 0]
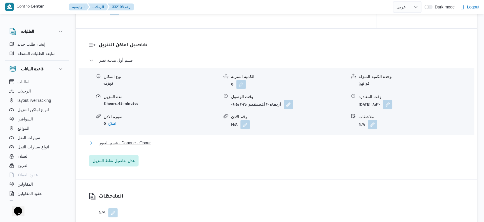
click at [156, 146] on button "قسم العبور - Danone - Obour" at bounding box center [276, 142] width 375 height 7
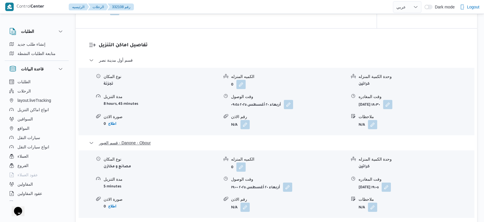
scroll to position [533, 0]
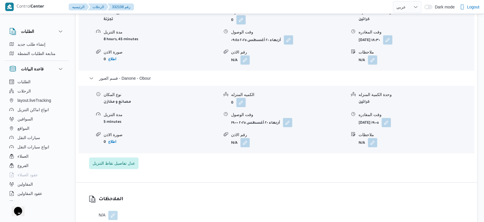
click at [188, 168] on div "قسم أول مدينة نصر نوع المكان تجزئة الكميه المنزله 0 وحدة الكمية المنزله كراتين …" at bounding box center [276, 80] width 375 height 177
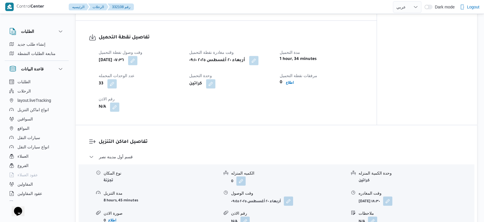
scroll to position [485, 0]
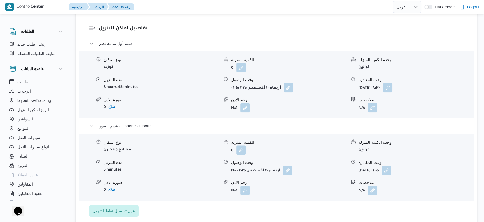
select select "ar"
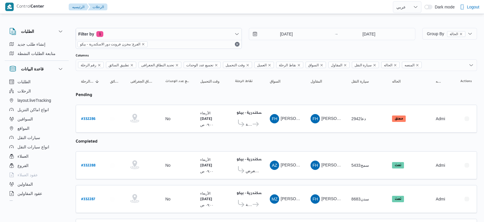
select select "ar"
click at [255, 122] on icon at bounding box center [256, 124] width 6 height 4
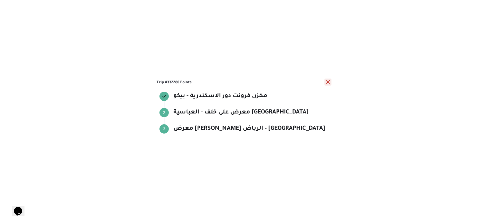
click at [330, 82] on button "close" at bounding box center [327, 82] width 7 height 7
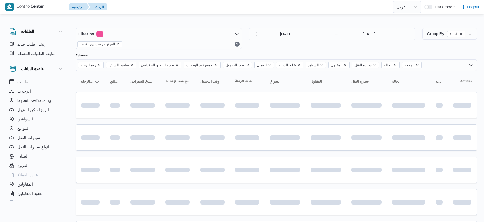
select select "ar"
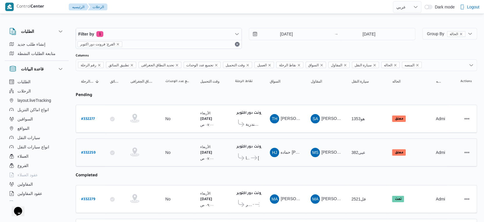
click at [83, 151] on b "# 332259" at bounding box center [88, 153] width 14 height 4
select select "ar"
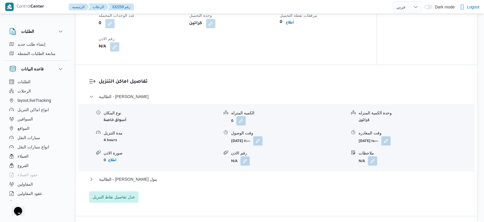
scroll to position [485, 0]
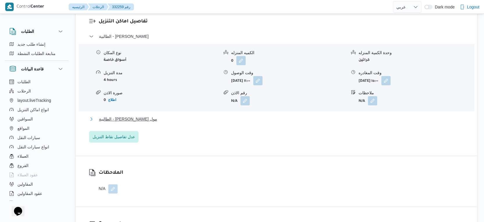
click at [163, 123] on button "الطالبية - [PERSON_NAME] مول" at bounding box center [276, 119] width 375 height 7
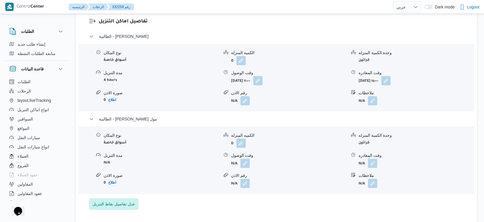
select select "ar"
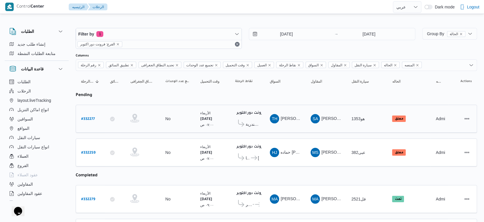
click at [92, 117] on b "# 332277" at bounding box center [88, 119] width 14 height 4
select select "ar"
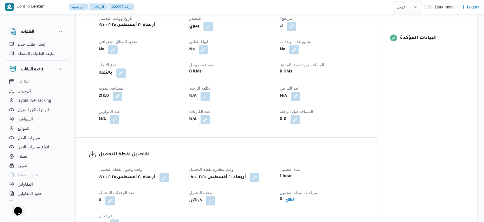
scroll to position [227, 0]
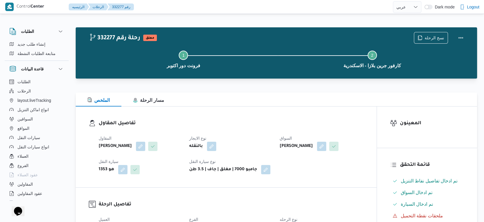
select select "ar"
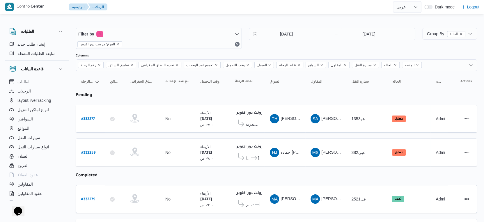
click at [92, 151] on b "# 332259" at bounding box center [88, 153] width 14 height 4
select select "ar"
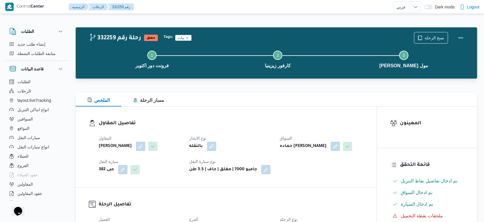
select select "ar"
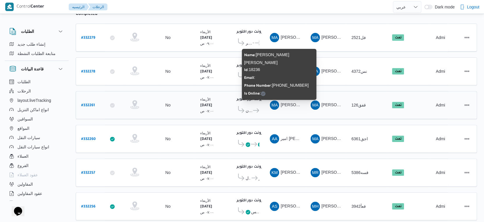
scroll to position [129, 0]
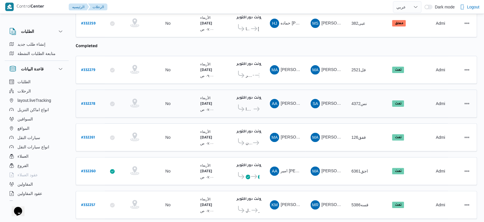
click at [91, 102] on b "# 332278" at bounding box center [88, 104] width 14 height 4
select select "ar"
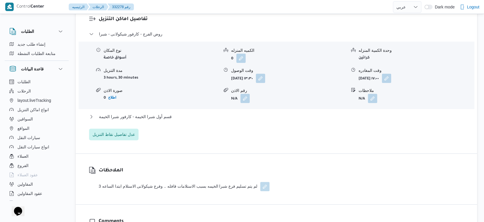
scroll to position [518, 0]
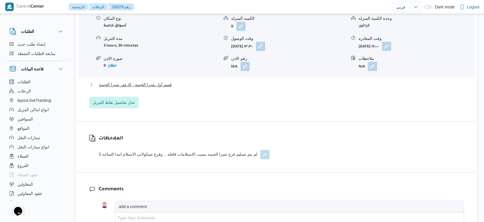
click at [171, 88] on button "قسم أول شبرا الخيمة - كارفور شبرا الخيمة" at bounding box center [276, 84] width 375 height 7
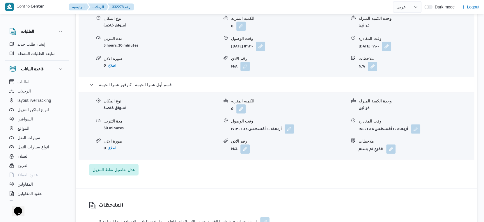
select select "ar"
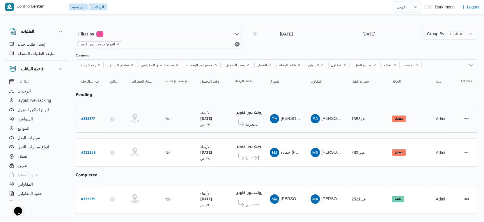
click at [89, 119] on b "# 332277" at bounding box center [88, 119] width 14 height 4
select select "ar"
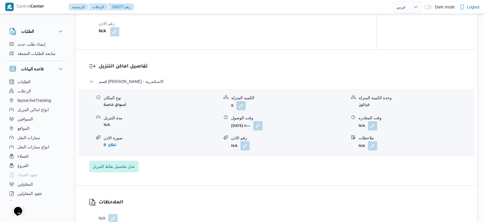
scroll to position [421, 0]
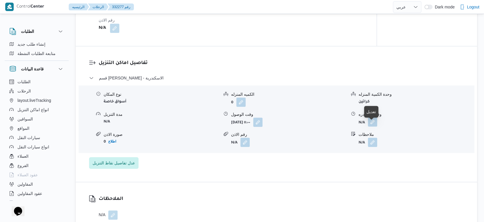
click at [372, 126] on button "button" at bounding box center [372, 121] width 9 height 9
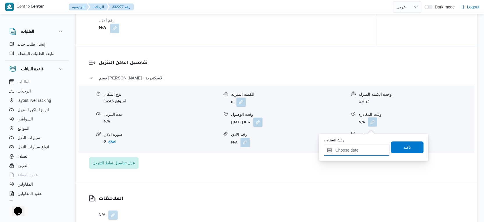
click at [362, 147] on input "وقت المغادره" at bounding box center [357, 150] width 66 height 12
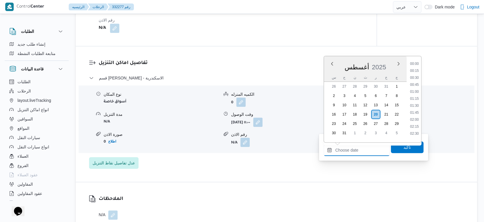
scroll to position [497, 0]
drag, startPoint x: 416, startPoint y: 101, endPoint x: 416, endPoint y: 105, distance: 3.2
click at [416, 102] on li "19:15" at bounding box center [414, 105] width 13 height 6
type input "[DATE] ١٩:١٥"
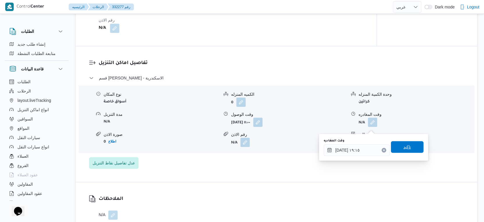
click at [410, 148] on span "تاكيد" at bounding box center [407, 147] width 33 height 12
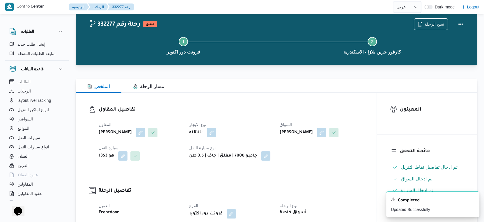
scroll to position [0, 0]
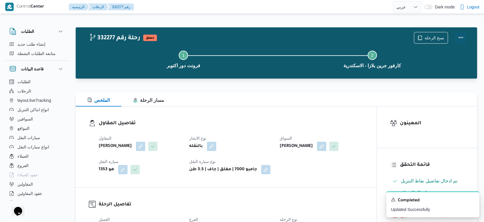
click at [461, 36] on button "Actions" at bounding box center [461, 38] width 12 height 12
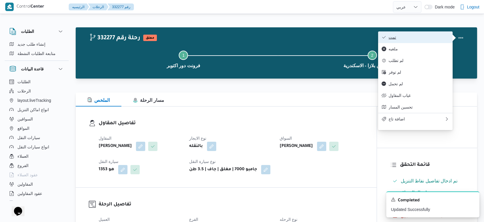
click at [437, 36] on span "تمت" at bounding box center [419, 37] width 61 height 5
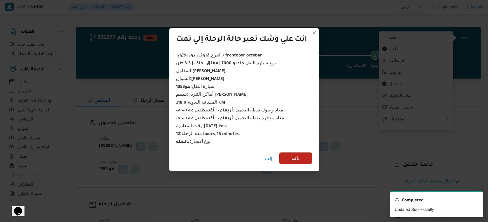
click at [301, 156] on span "تأكيد" at bounding box center [295, 159] width 33 height 12
